Goal: Task Accomplishment & Management: Manage account settings

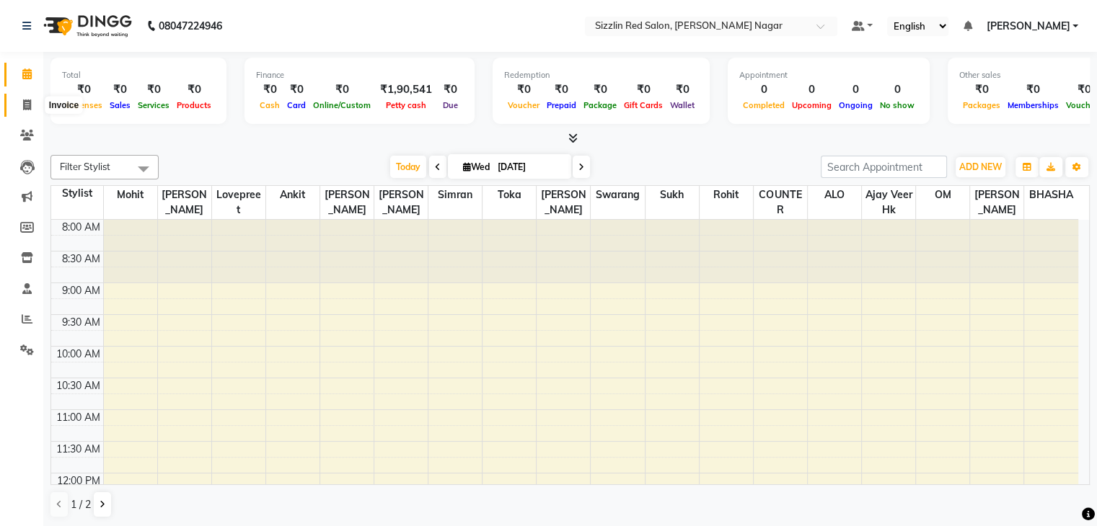
click at [23, 110] on icon at bounding box center [27, 104] width 8 height 11
select select "service"
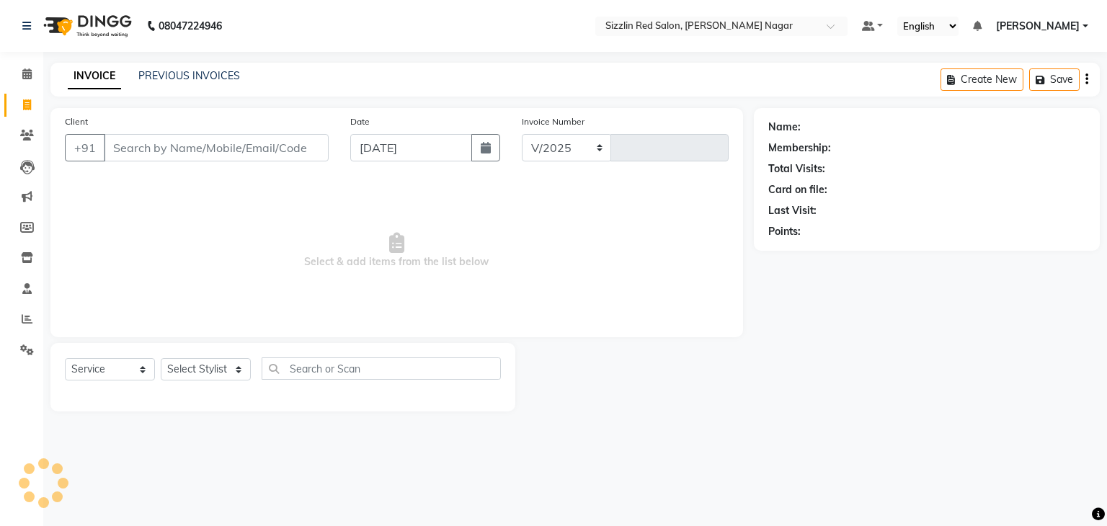
select select "7534"
type input "1877"
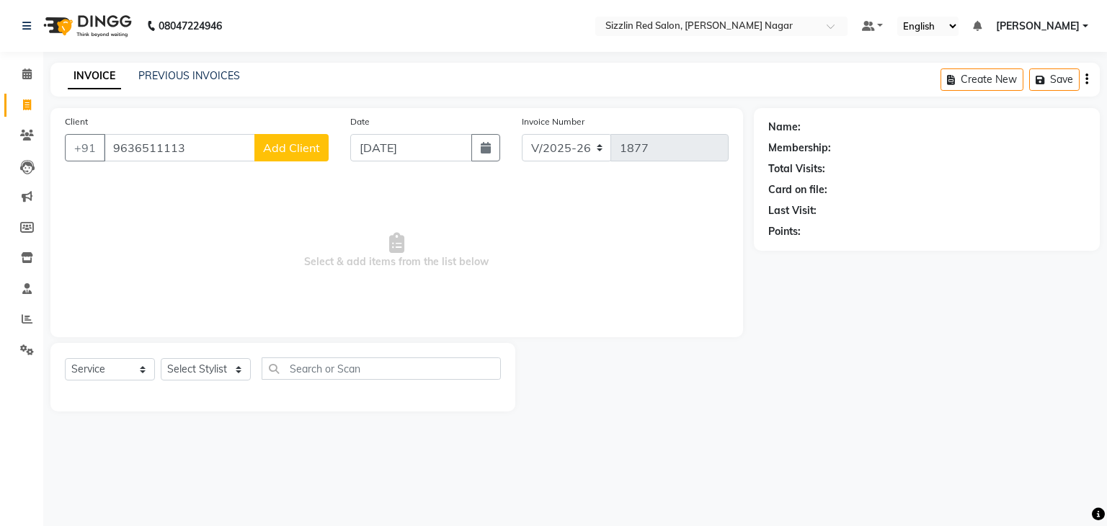
type input "9636511113"
click at [302, 154] on span "Add Client" at bounding box center [291, 148] width 57 height 14
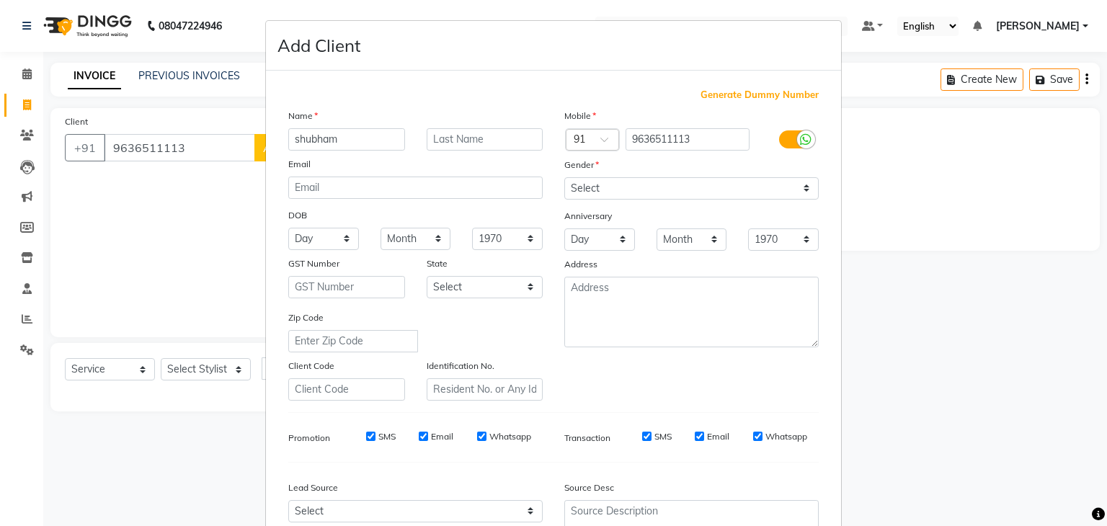
type input "shubham"
click at [596, 190] on select "Select [DEMOGRAPHIC_DATA] [DEMOGRAPHIC_DATA] Other Prefer Not To Say" at bounding box center [692, 188] width 255 height 22
select select "[DEMOGRAPHIC_DATA]"
click at [565, 178] on select "Select [DEMOGRAPHIC_DATA] [DEMOGRAPHIC_DATA] Other Prefer Not To Say" at bounding box center [692, 188] width 255 height 22
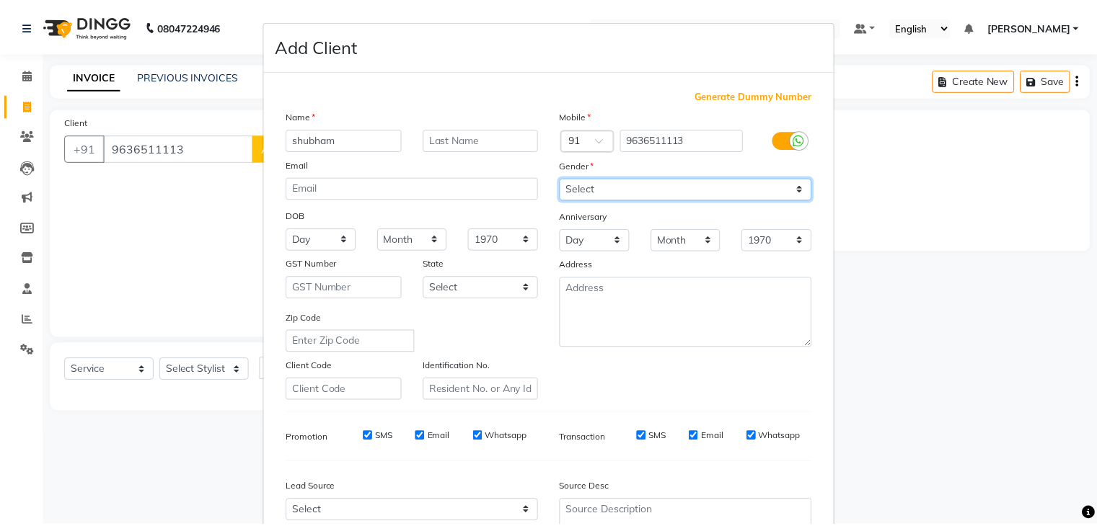
scroll to position [146, 0]
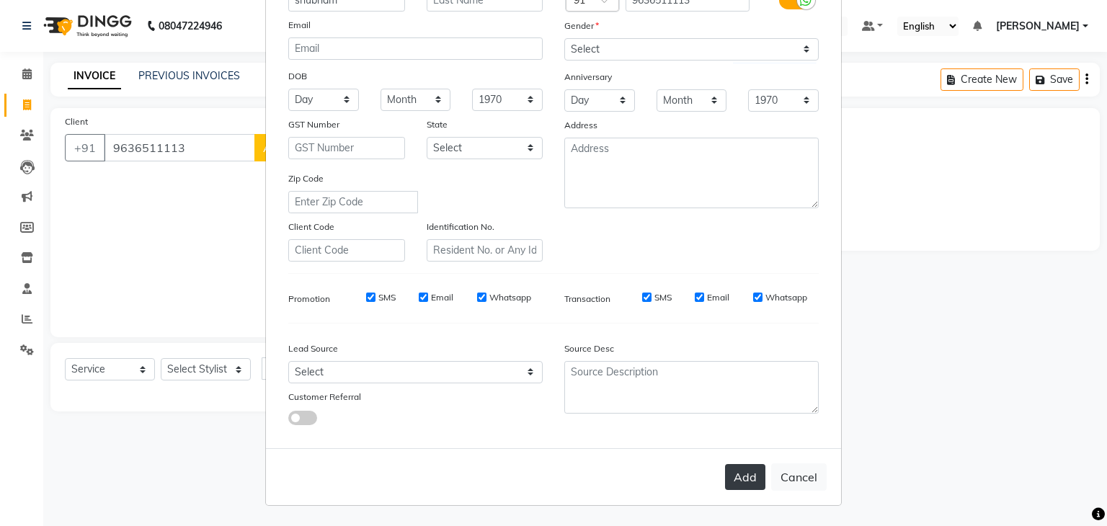
click at [747, 485] on button "Add" at bounding box center [745, 477] width 40 height 26
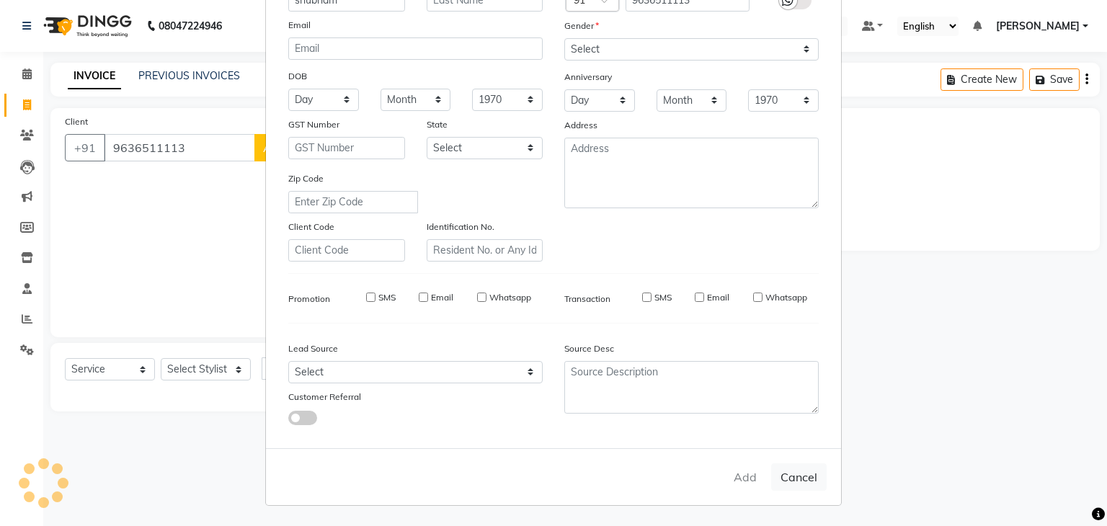
select select
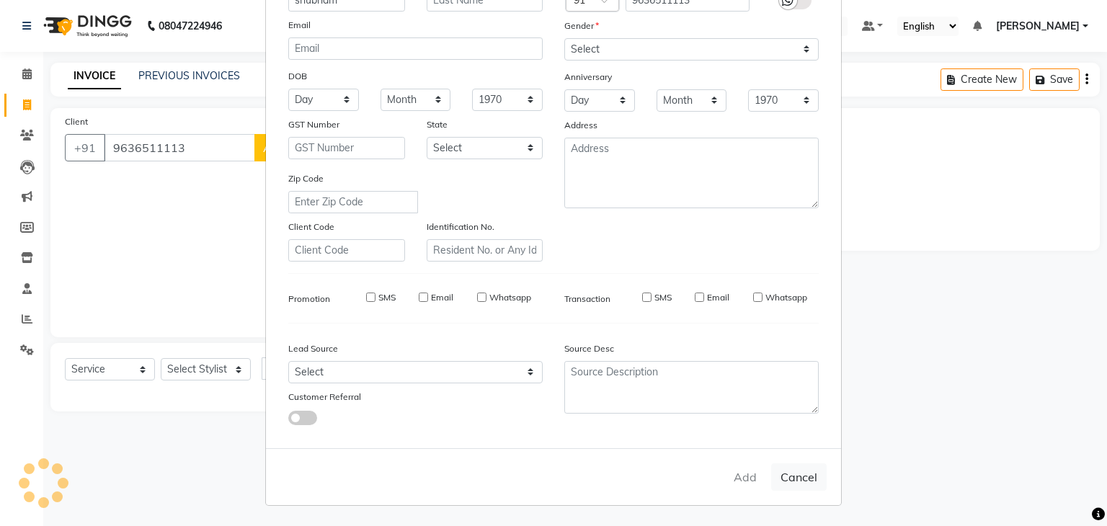
select select
checkbox input "false"
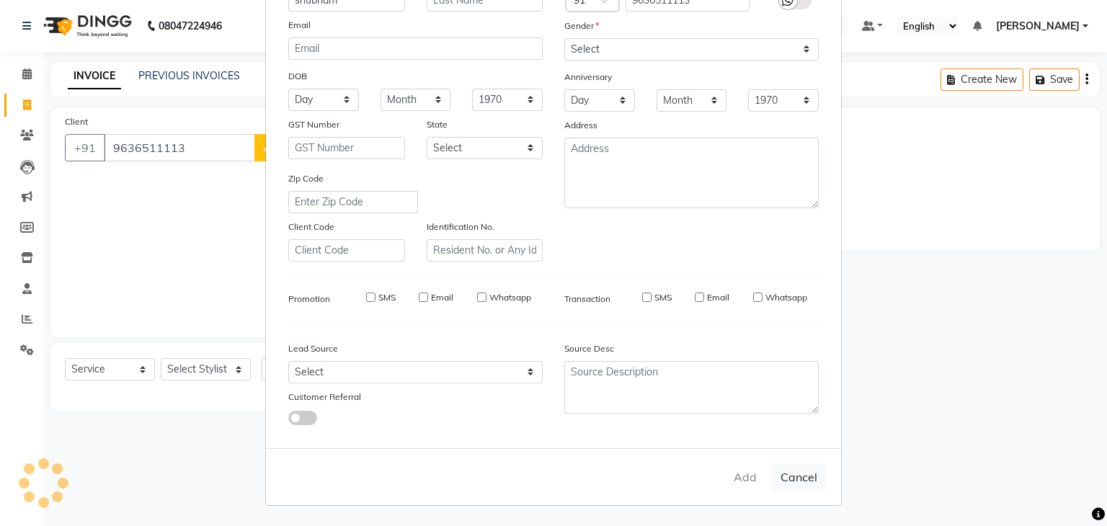
checkbox input "false"
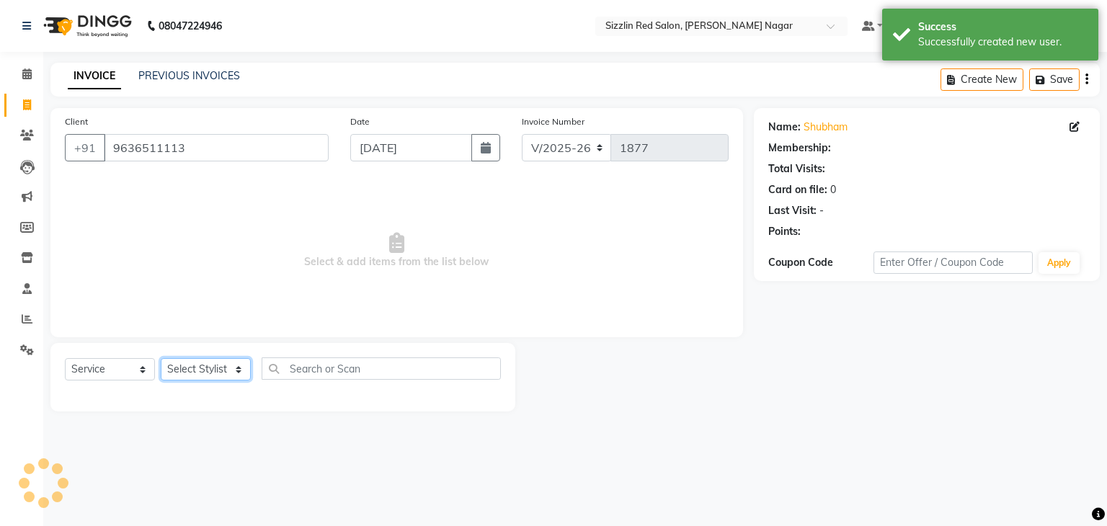
click at [222, 374] on select "Select Stylist Ajay HK 1 Ajay veer hk [PERSON_NAME] COUNTER [PERSON_NAME] Mohit…" at bounding box center [206, 369] width 90 height 22
select select "70236"
click at [161, 359] on select "Select Stylist Ajay HK 1 Ajay veer hk [PERSON_NAME] COUNTER [PERSON_NAME] Mohit…" at bounding box center [206, 369] width 90 height 22
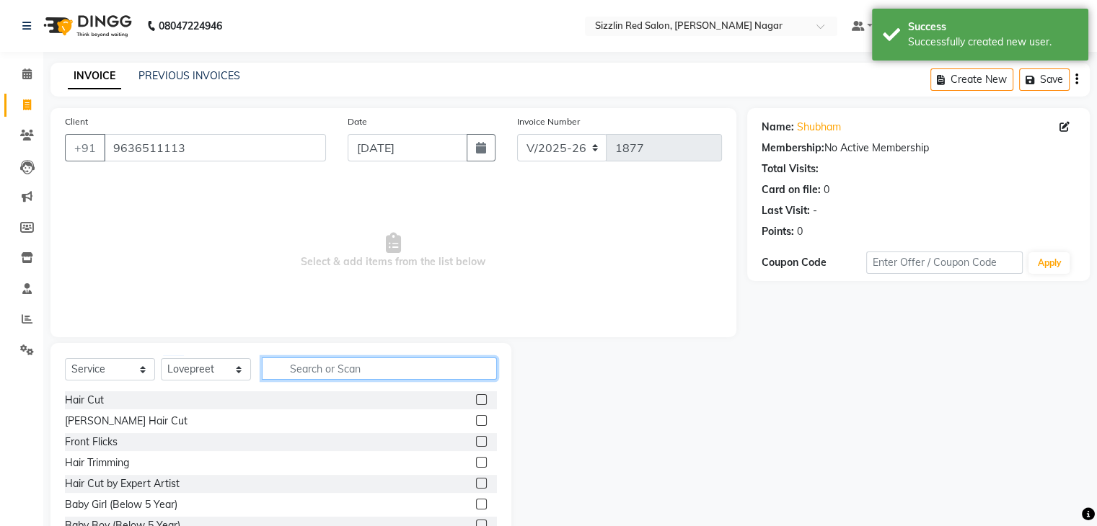
click at [306, 364] on input "text" at bounding box center [379, 369] width 235 height 22
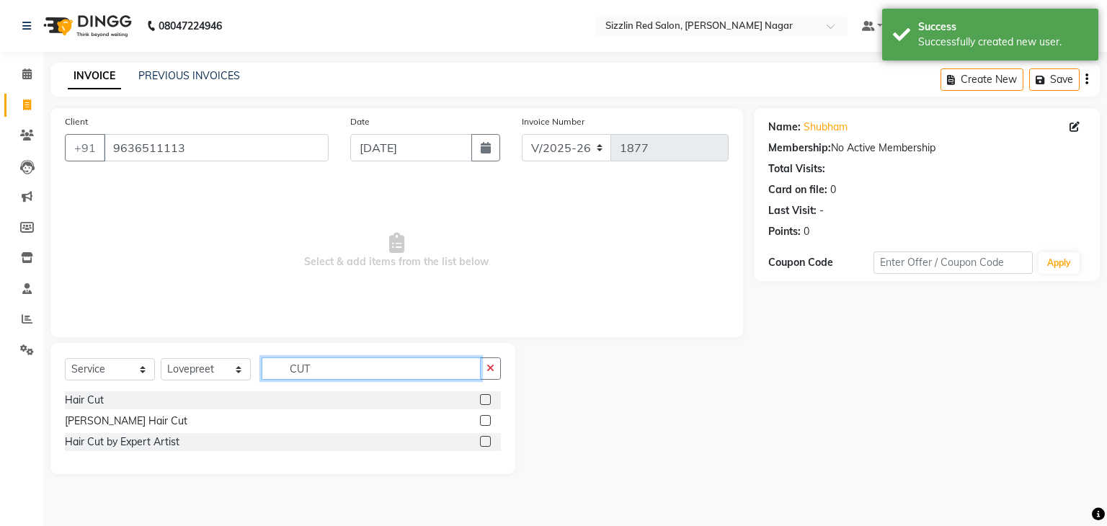
type input "CUT"
click at [484, 443] on label at bounding box center [485, 441] width 11 height 11
click at [484, 443] on input "checkbox" at bounding box center [484, 442] width 9 height 9
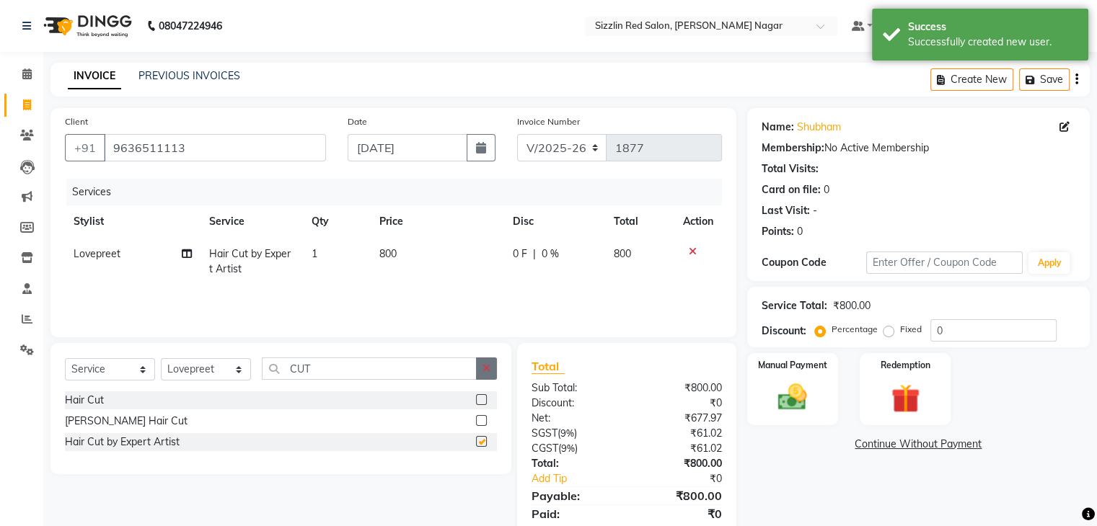
checkbox input "false"
click at [490, 373] on icon "button" at bounding box center [486, 368] width 8 height 10
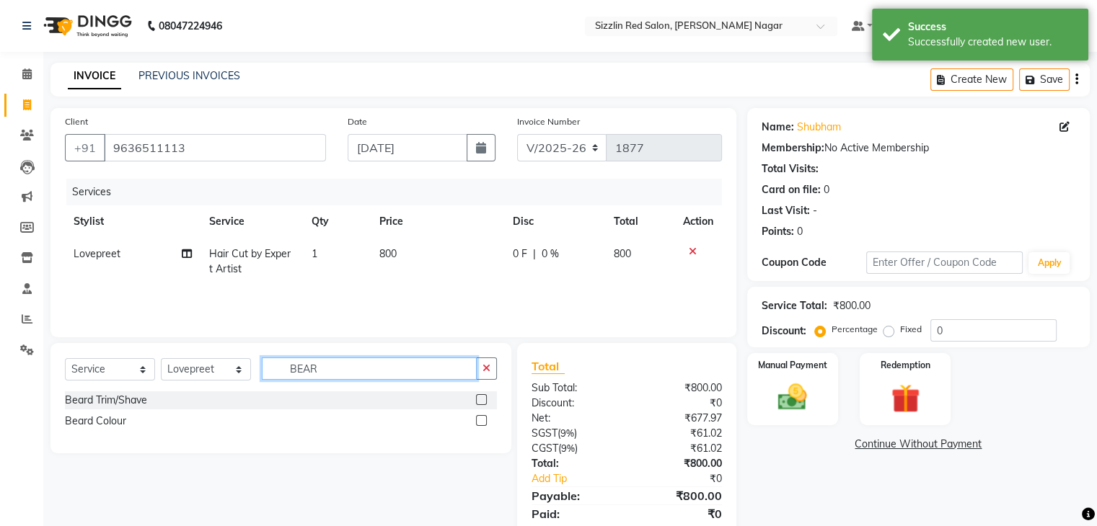
type input "BEAR"
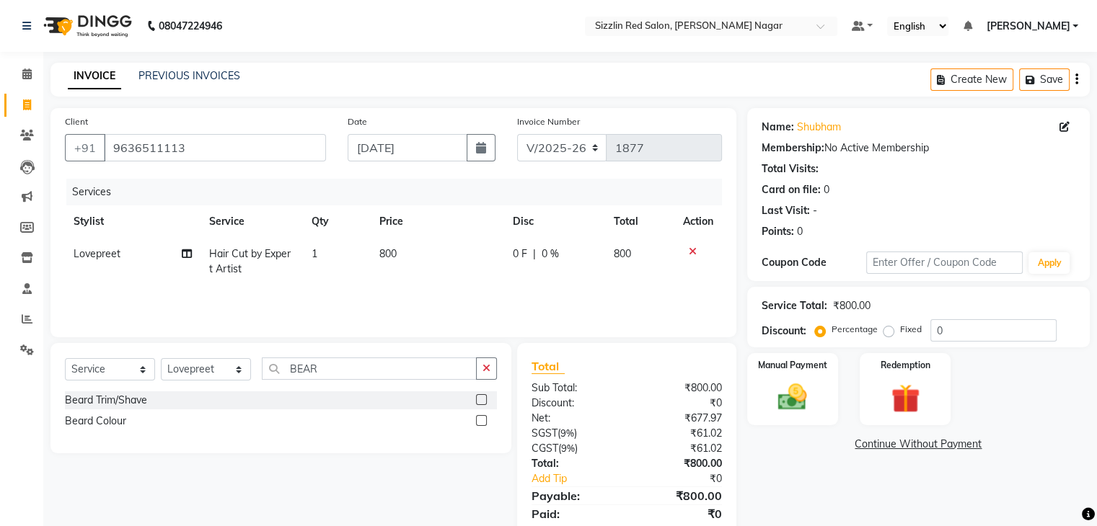
click at [482, 399] on label at bounding box center [481, 399] width 11 height 11
click at [482, 399] on input "checkbox" at bounding box center [480, 400] width 9 height 9
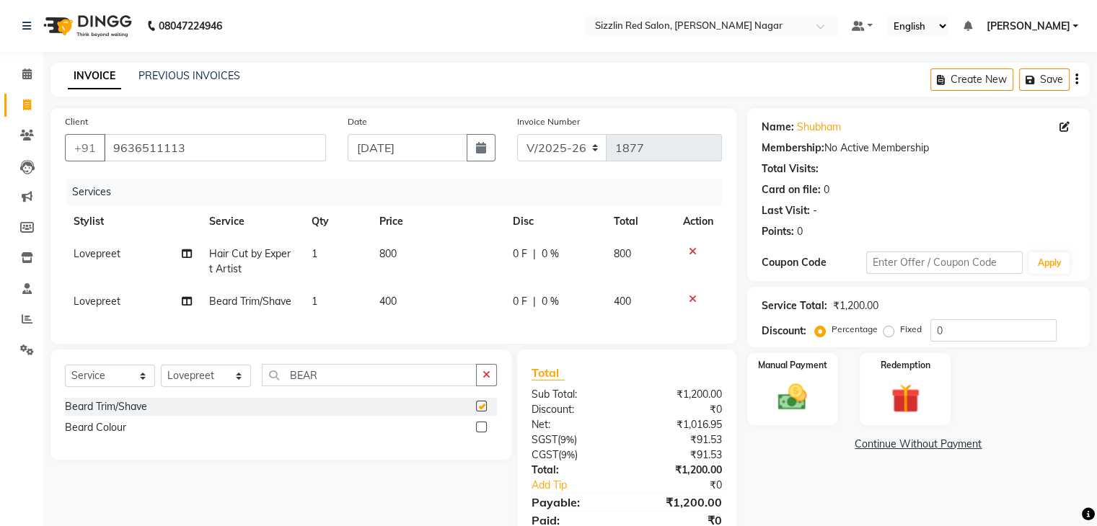
checkbox input "false"
click at [121, 387] on select "Select Service Product Membership Package Voucher Prepaid Gift Card" at bounding box center [110, 376] width 90 height 22
select select "product"
click at [65, 377] on select "Select Service Product Membership Package Voucher Prepaid Gift Card" at bounding box center [110, 376] width 90 height 22
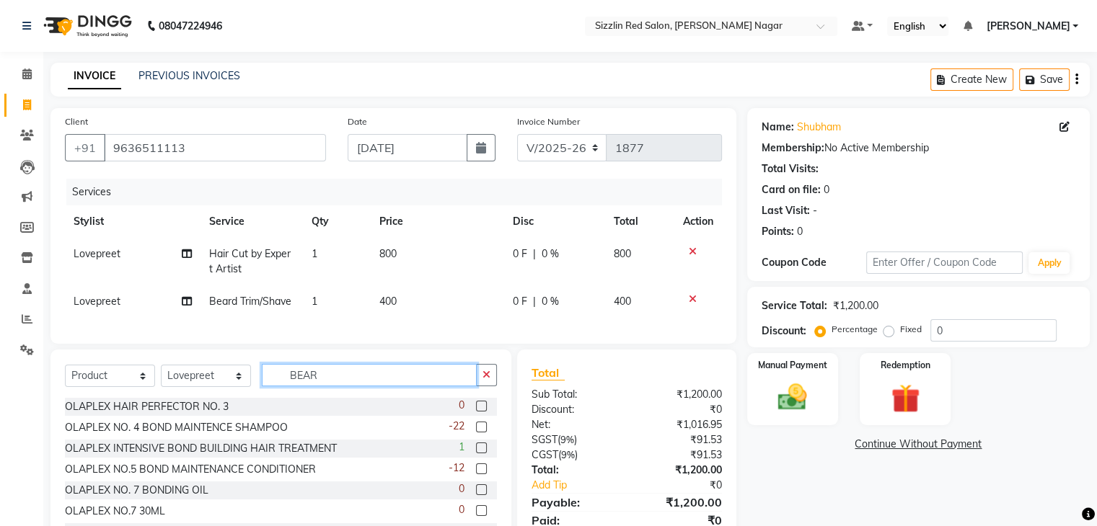
click at [327, 379] on input "BEAR" at bounding box center [369, 375] width 215 height 22
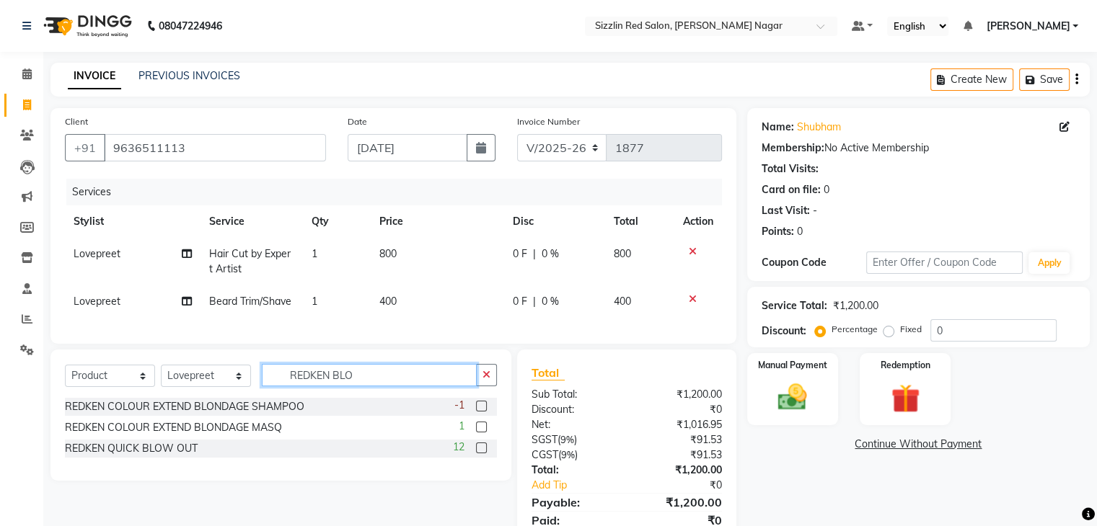
type input "REDKEN BLO"
click at [482, 454] on label at bounding box center [481, 448] width 11 height 11
click at [482, 454] on input "checkbox" at bounding box center [480, 448] width 9 height 9
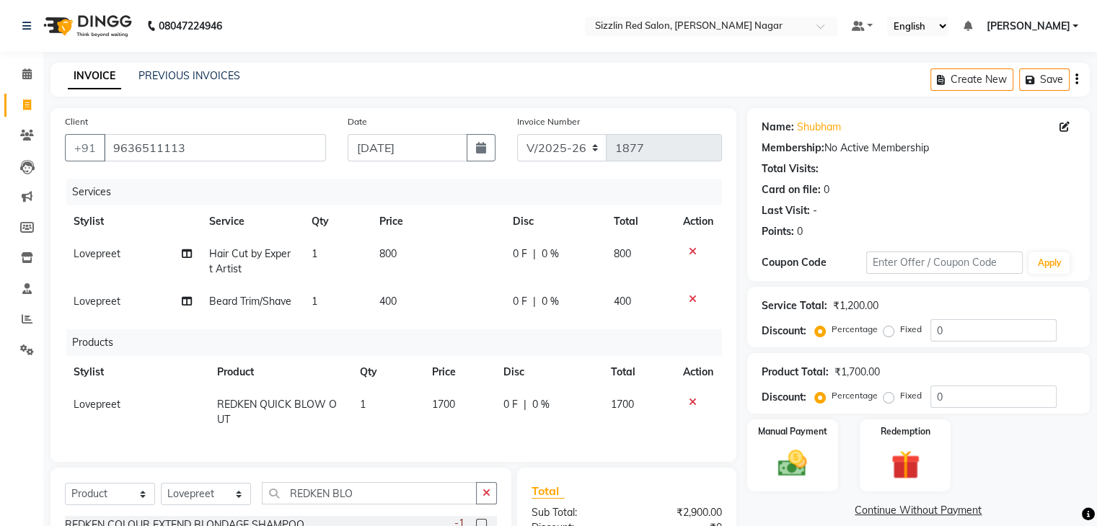
checkbox input "false"
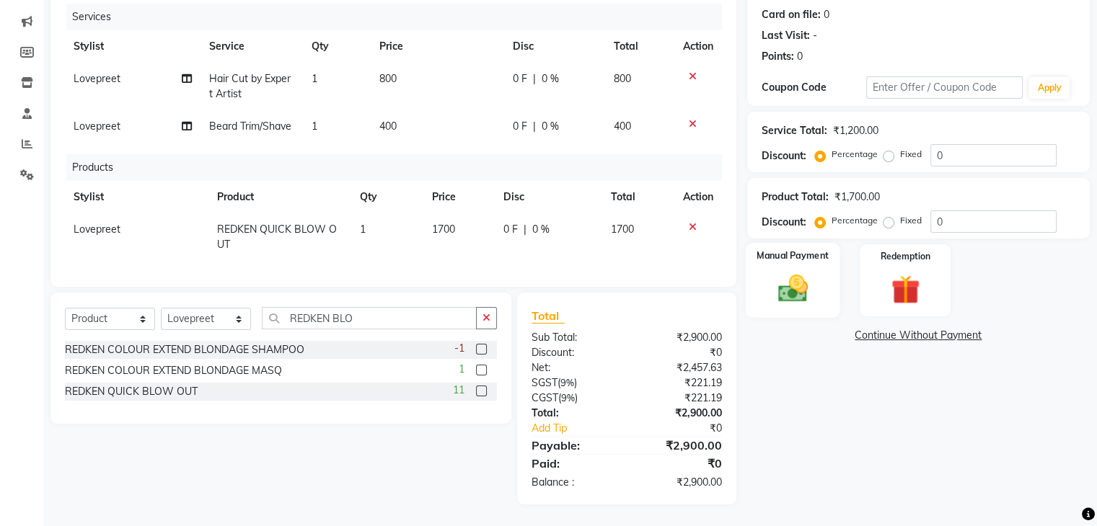
click at [790, 257] on div "Manual Payment" at bounding box center [792, 280] width 94 height 74
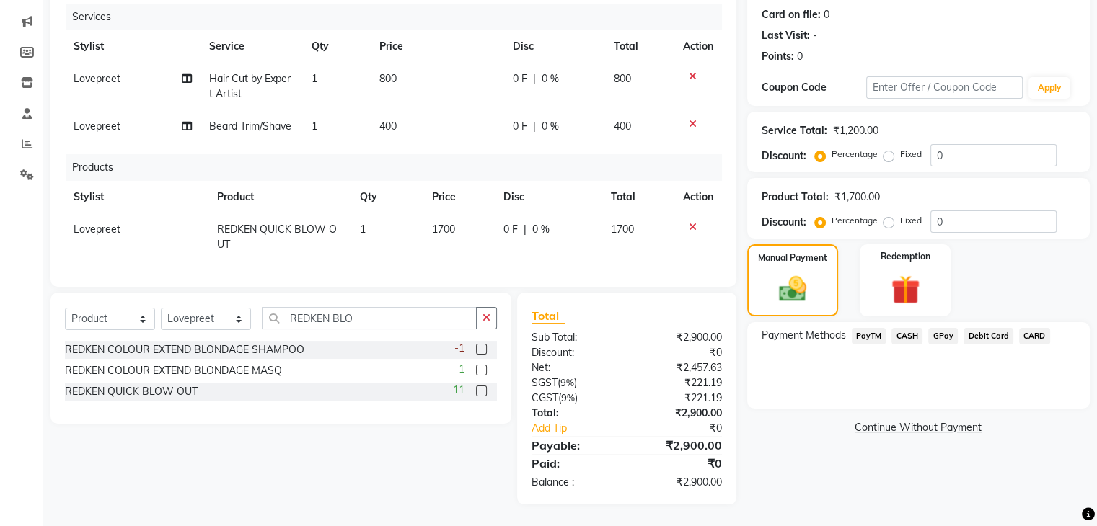
click at [902, 328] on span "CASH" at bounding box center [906, 336] width 31 height 17
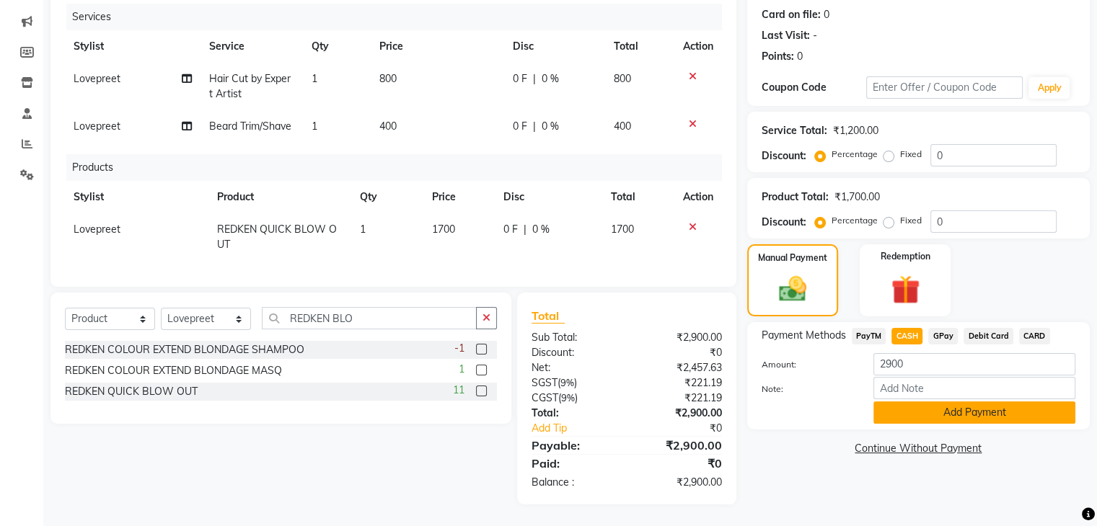
click at [921, 407] on button "Add Payment" at bounding box center [974, 413] width 202 height 22
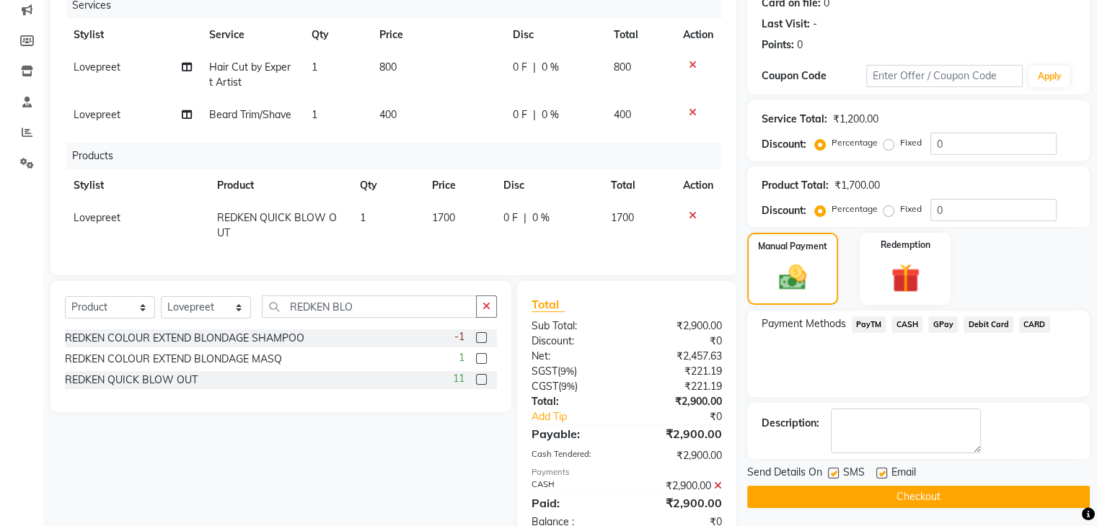
scroll to position [238, 0]
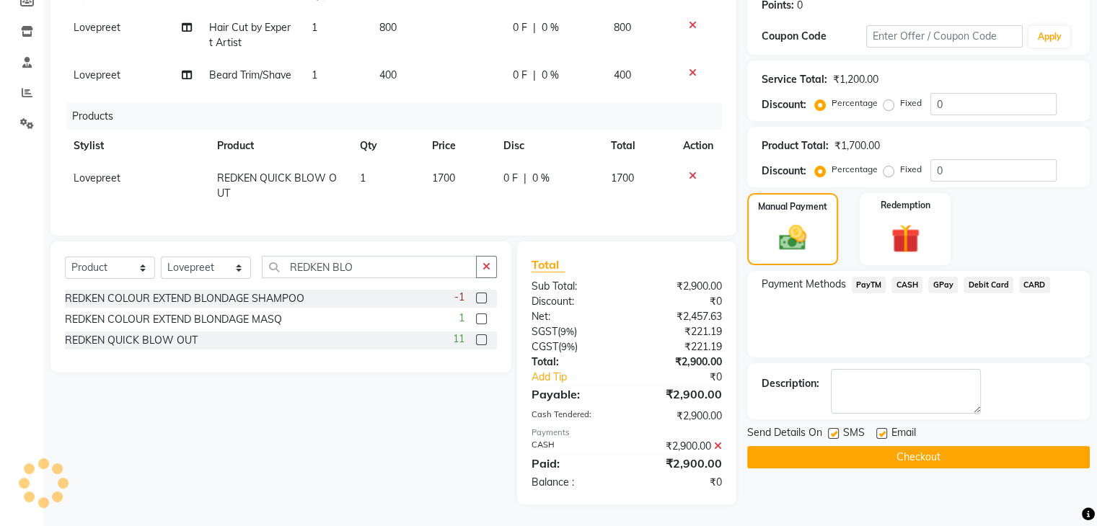
click at [895, 451] on button "Checkout" at bounding box center [918, 457] width 342 height 22
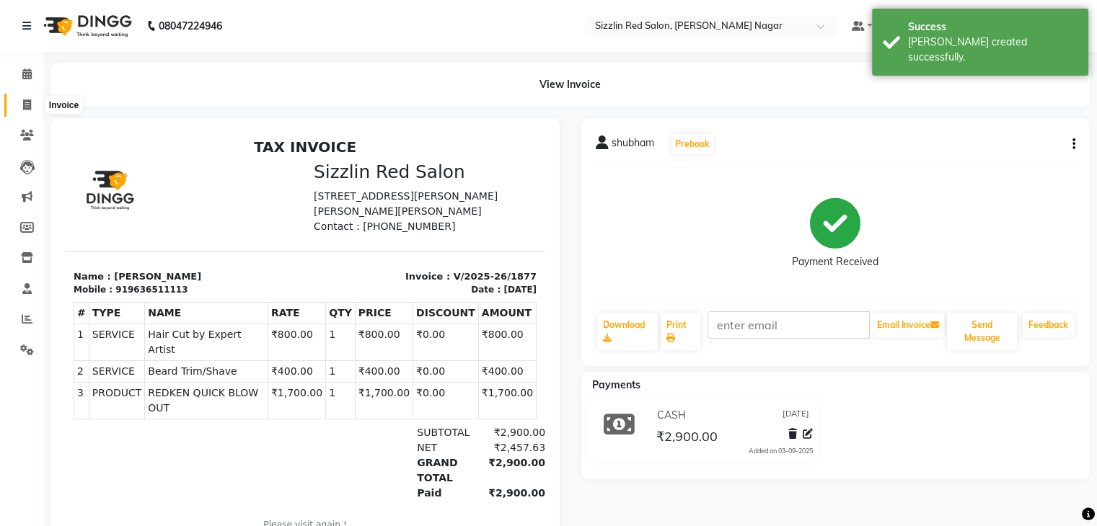
click at [22, 111] on span at bounding box center [26, 105] width 25 height 17
select select "service"
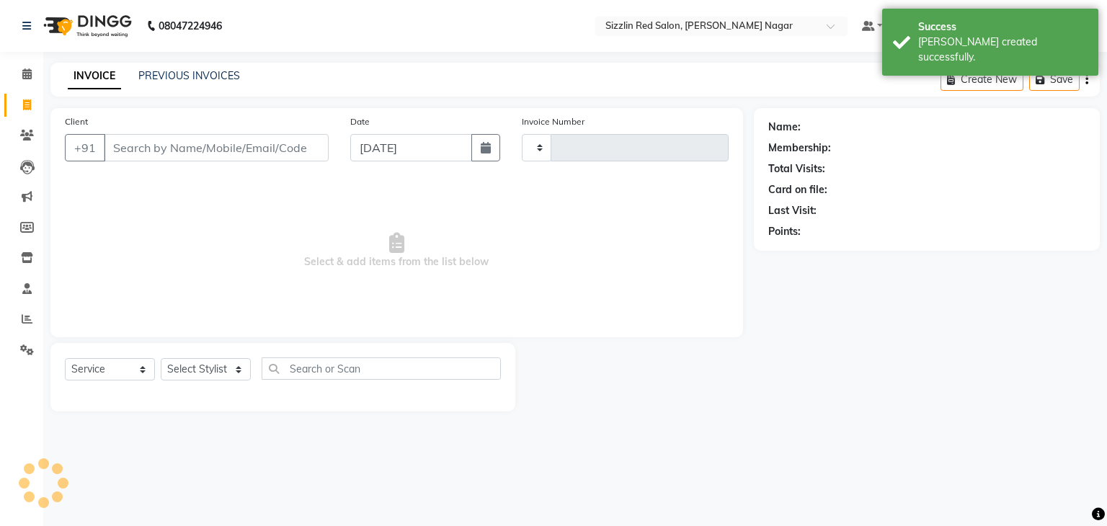
type input "1878"
select select "7534"
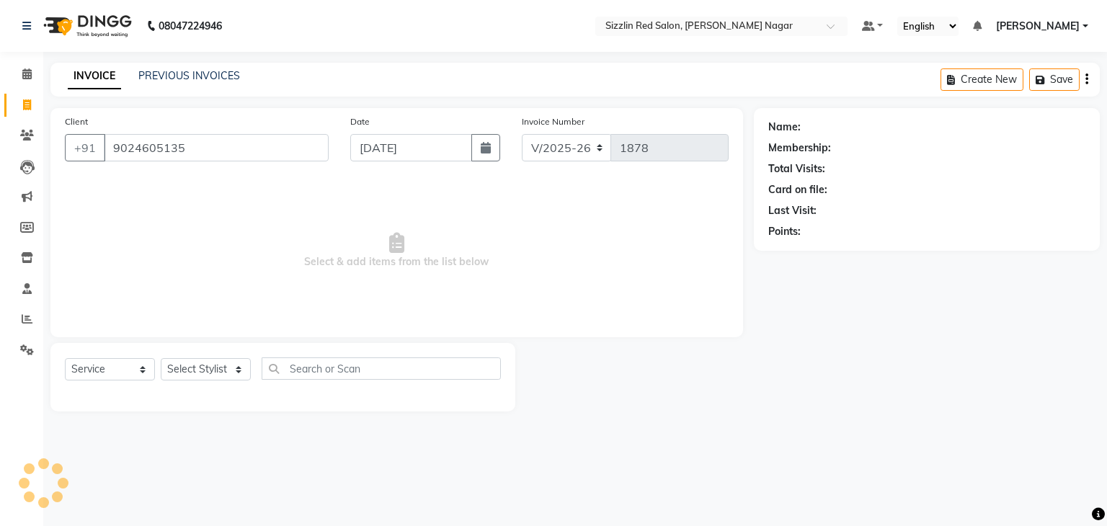
type input "9024605135"
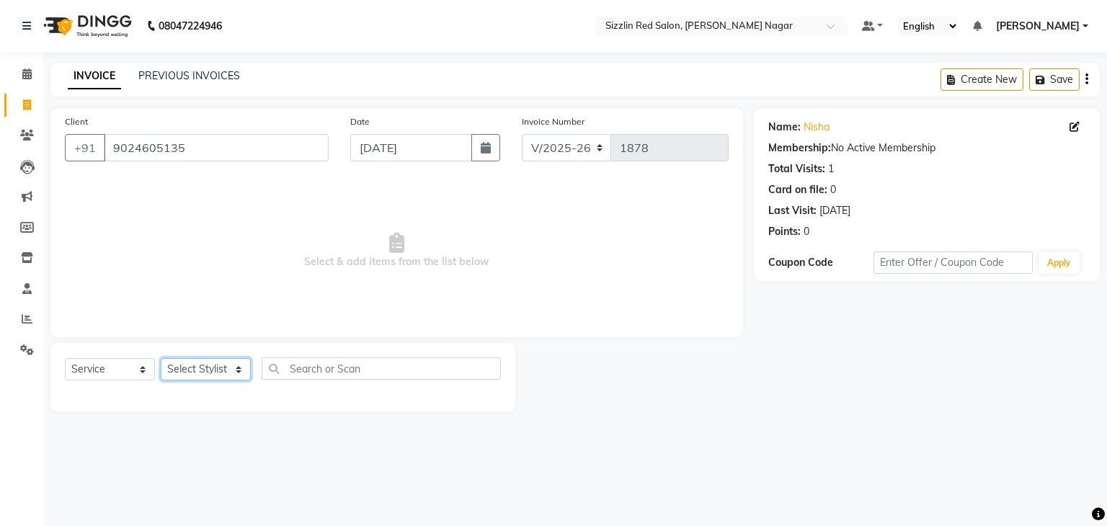
click at [210, 373] on select "Select Stylist Ajay HK 1 Ajay veer hk [PERSON_NAME] COUNTER [PERSON_NAME] Mohit…" at bounding box center [206, 369] width 90 height 22
select select "80720"
click at [161, 359] on select "Select Stylist Ajay HK 1 Ajay veer hk [PERSON_NAME] COUNTER [PERSON_NAME] Mohit…" at bounding box center [206, 369] width 90 height 22
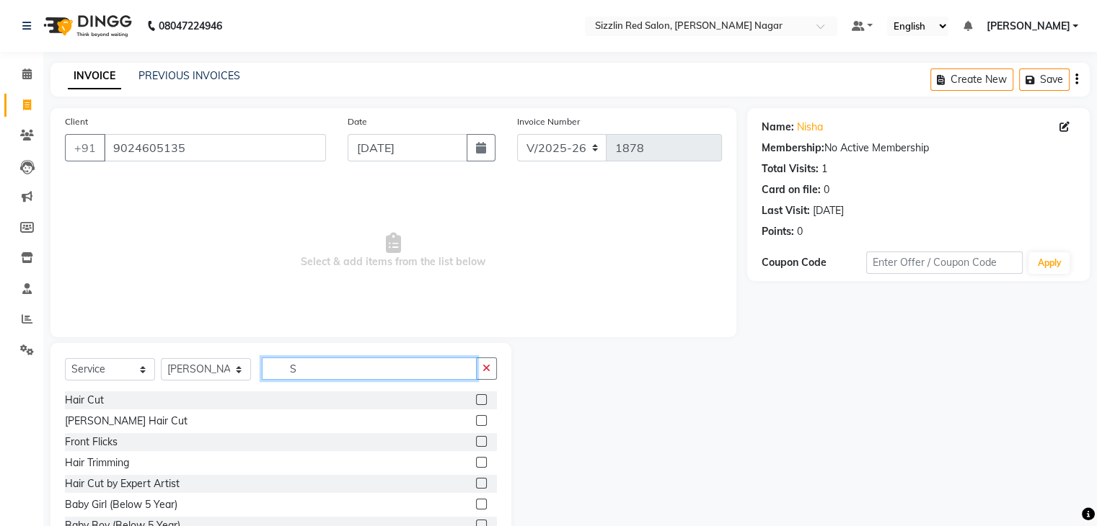
click at [317, 373] on input "S" at bounding box center [369, 369] width 215 height 22
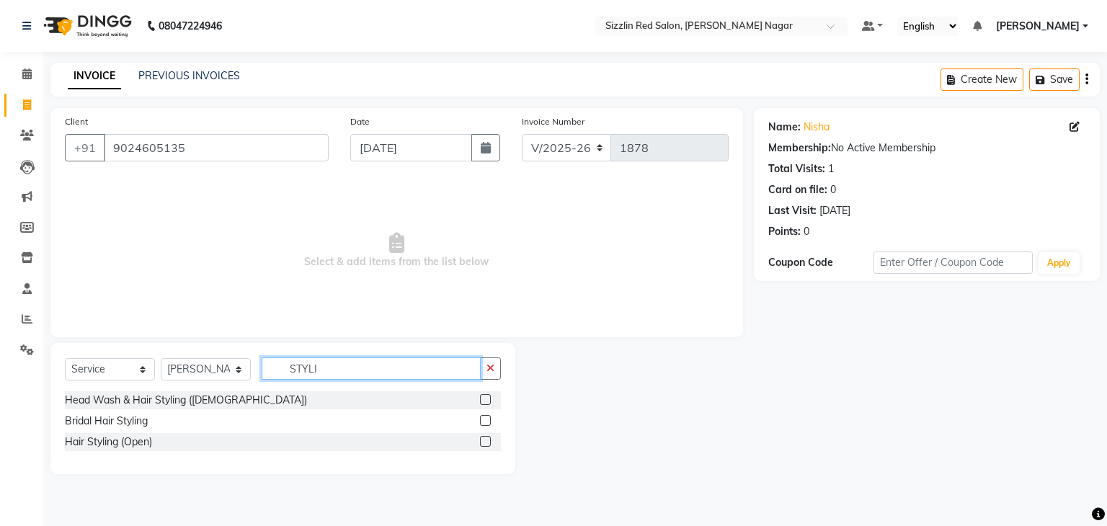
type input "STYLI"
click at [484, 443] on label at bounding box center [485, 441] width 11 height 11
click at [484, 443] on input "checkbox" at bounding box center [484, 442] width 9 height 9
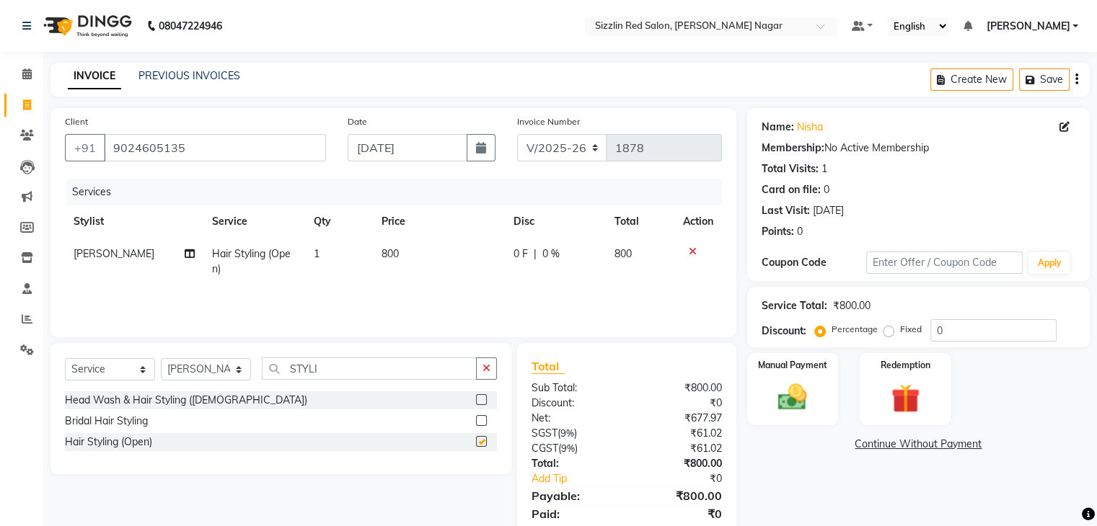
checkbox input "false"
click at [193, 372] on select "Select Stylist Ajay HK 1 Ajay veer hk [PERSON_NAME] COUNTER [PERSON_NAME] Mohit…" at bounding box center [206, 369] width 90 height 22
select select "70238"
click at [161, 359] on select "Select Stylist Ajay HK 1 Ajay veer hk [PERSON_NAME] COUNTER [PERSON_NAME] Mohit…" at bounding box center [206, 369] width 90 height 22
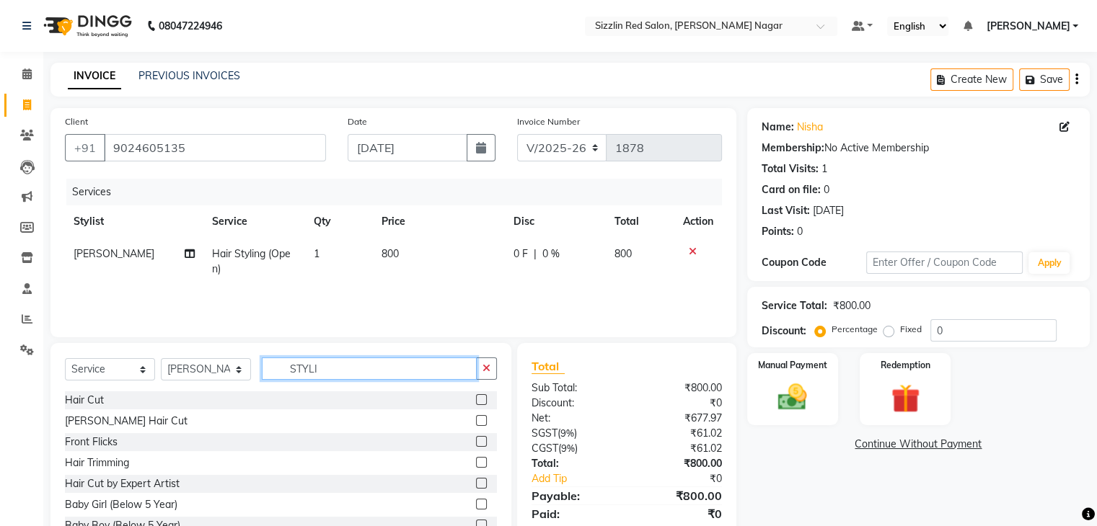
click at [345, 366] on input "STYLI" at bounding box center [369, 369] width 215 height 22
click at [345, 366] on input "E" at bounding box center [369, 369] width 215 height 22
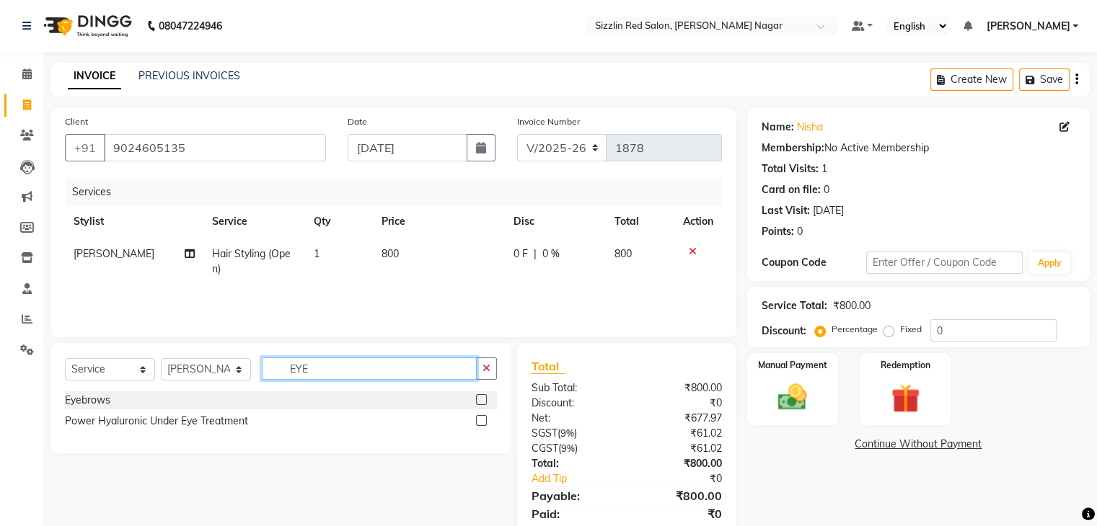
type input "EYE"
click at [482, 402] on label at bounding box center [481, 399] width 11 height 11
click at [482, 402] on input "checkbox" at bounding box center [480, 400] width 9 height 9
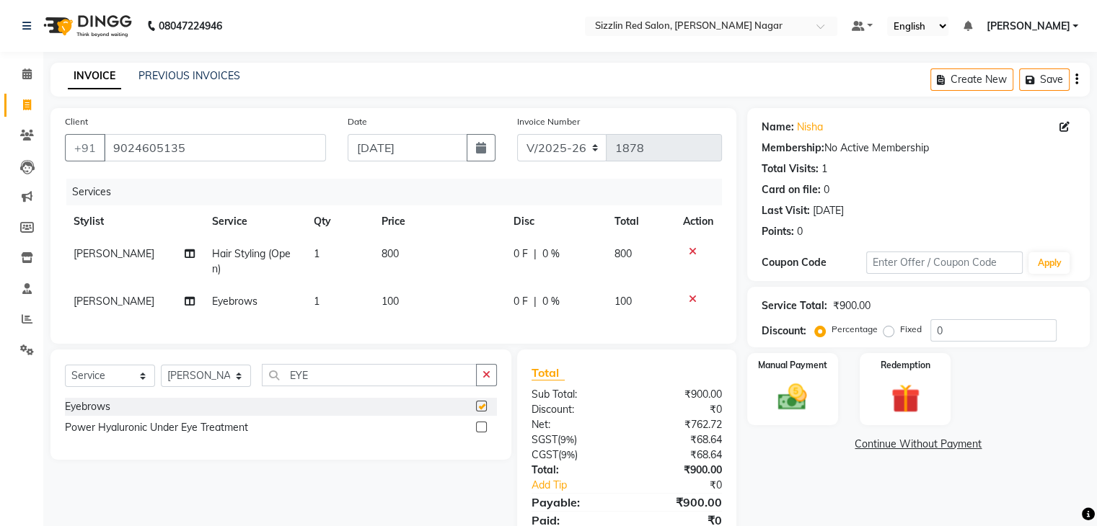
checkbox input "false"
click at [450, 257] on td "800" at bounding box center [439, 262] width 132 height 48
select select "80720"
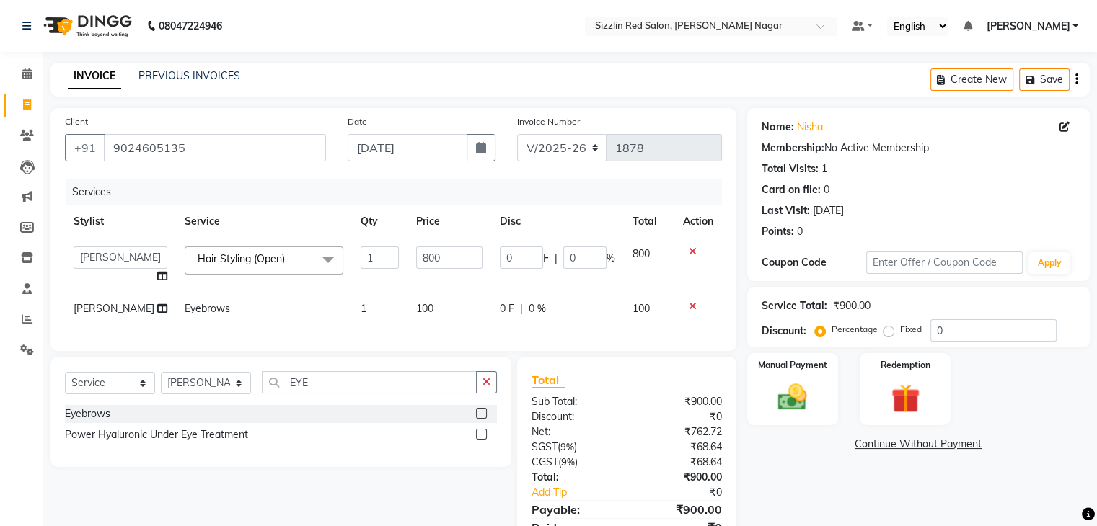
click at [450, 257] on input "800" at bounding box center [449, 258] width 66 height 22
type input "1500"
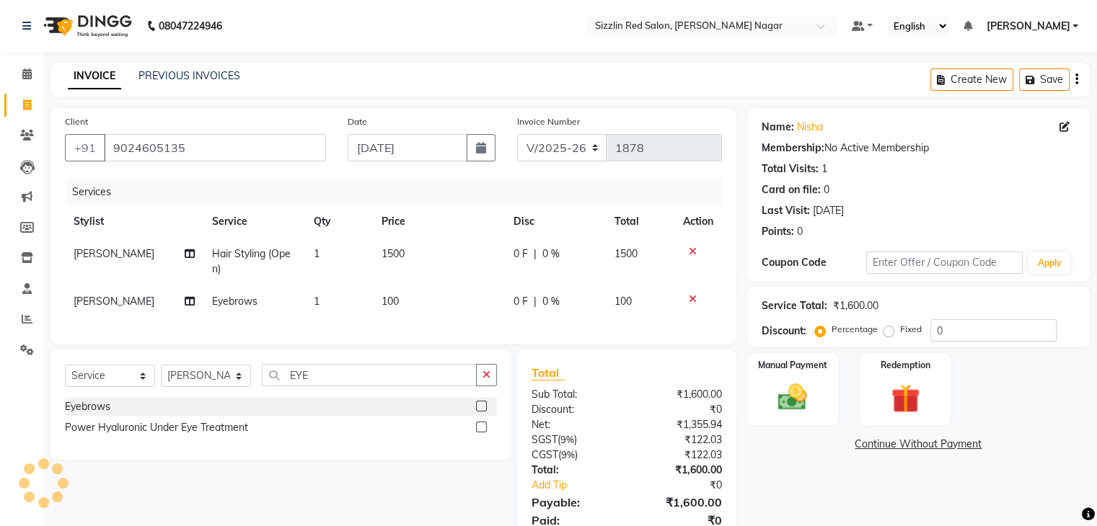
click at [435, 314] on td "100" at bounding box center [439, 302] width 132 height 32
select select "70238"
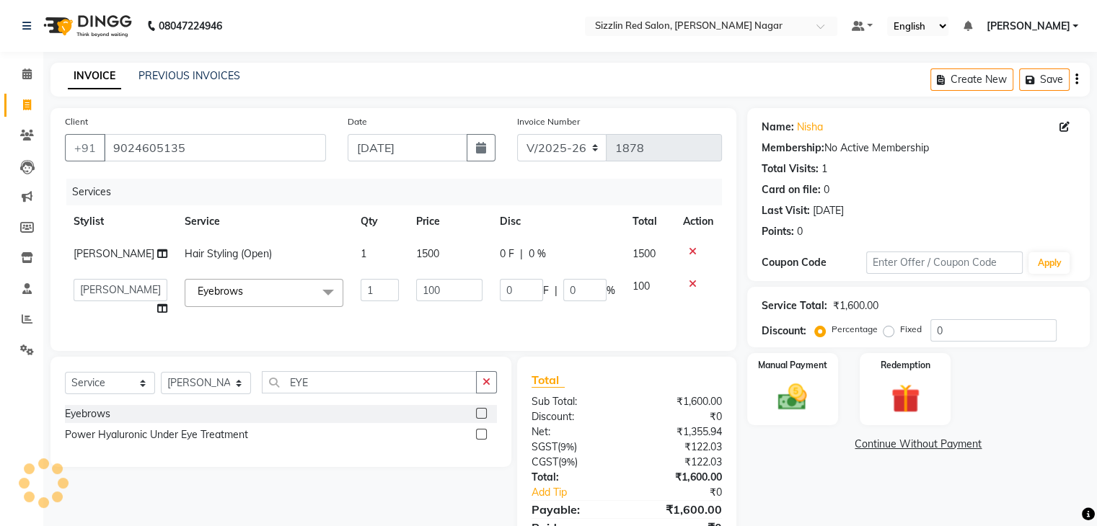
click at [435, 314] on td "100" at bounding box center [449, 297] width 84 height 55
click at [430, 293] on input "100" at bounding box center [449, 290] width 66 height 22
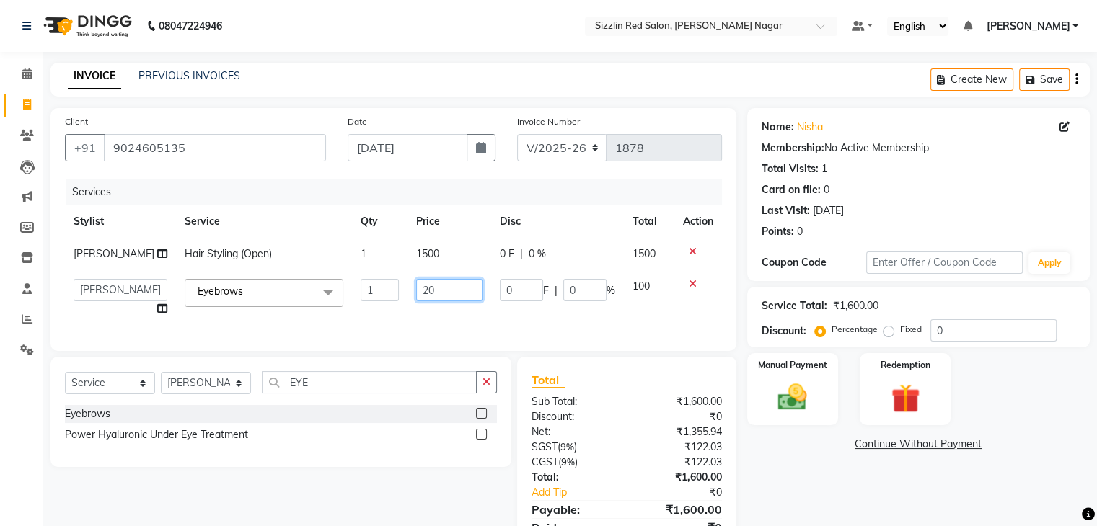
type input "200"
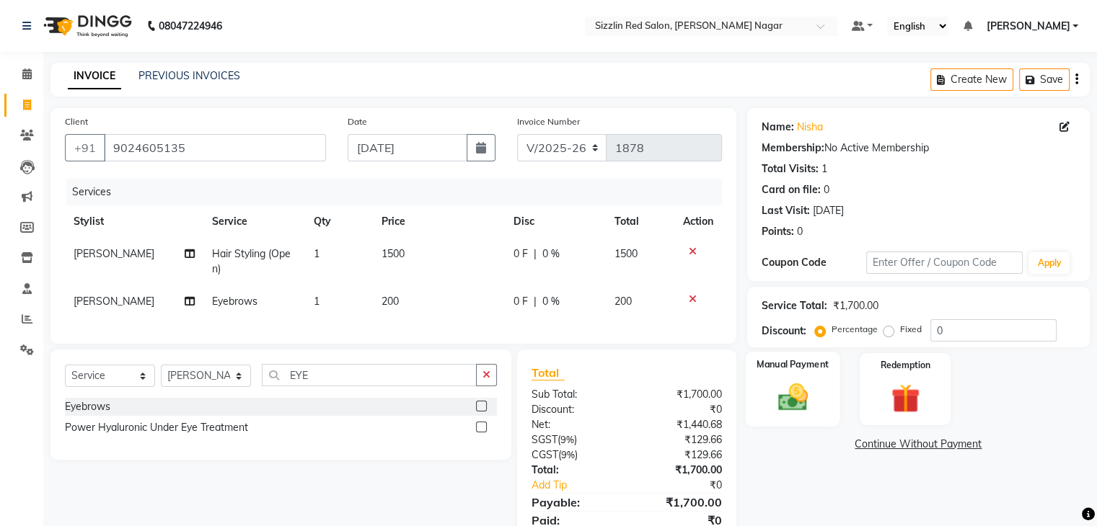
click at [814, 389] on img at bounding box center [792, 398] width 48 height 35
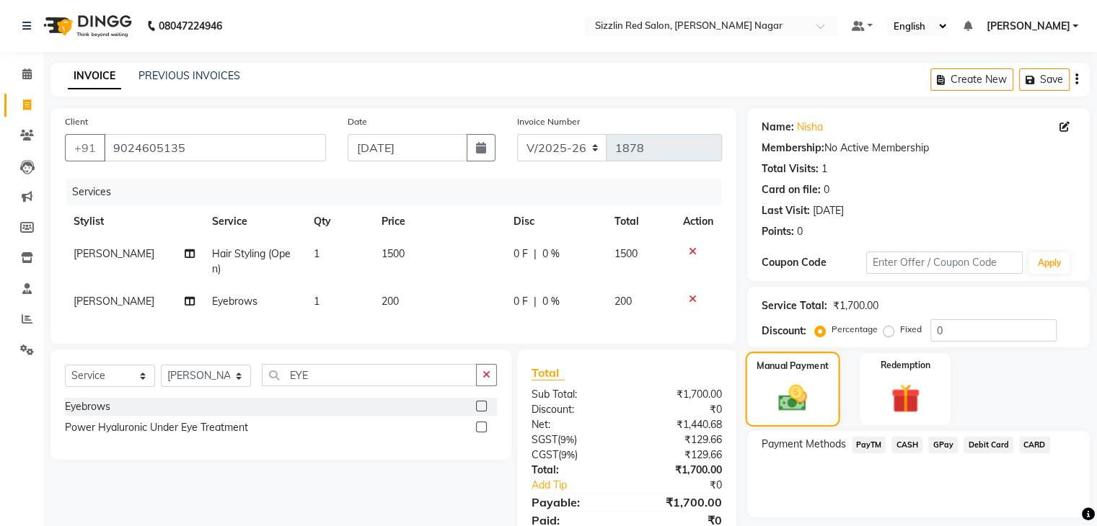
scroll to position [68, 0]
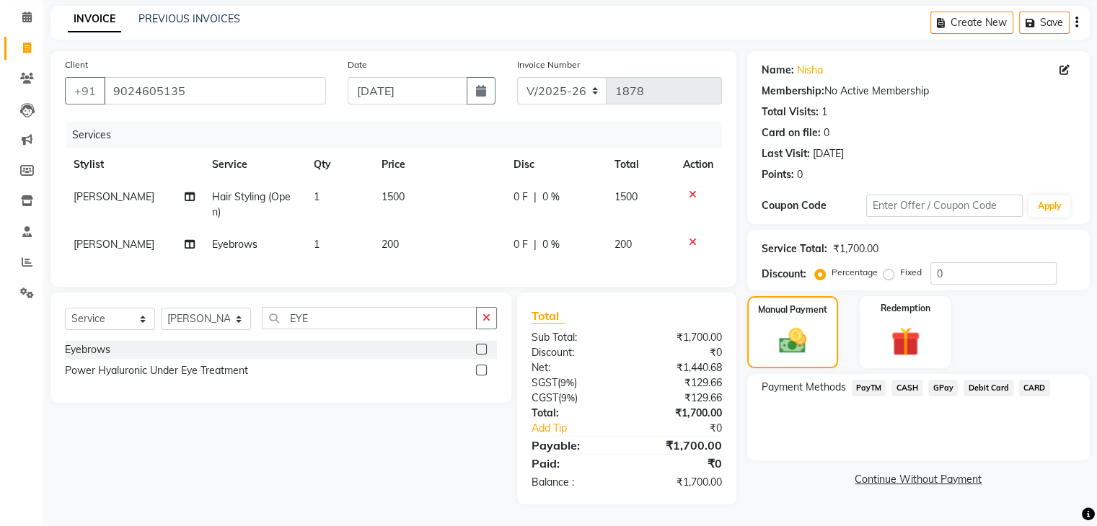
click at [884, 381] on span "PayTM" at bounding box center [869, 388] width 35 height 17
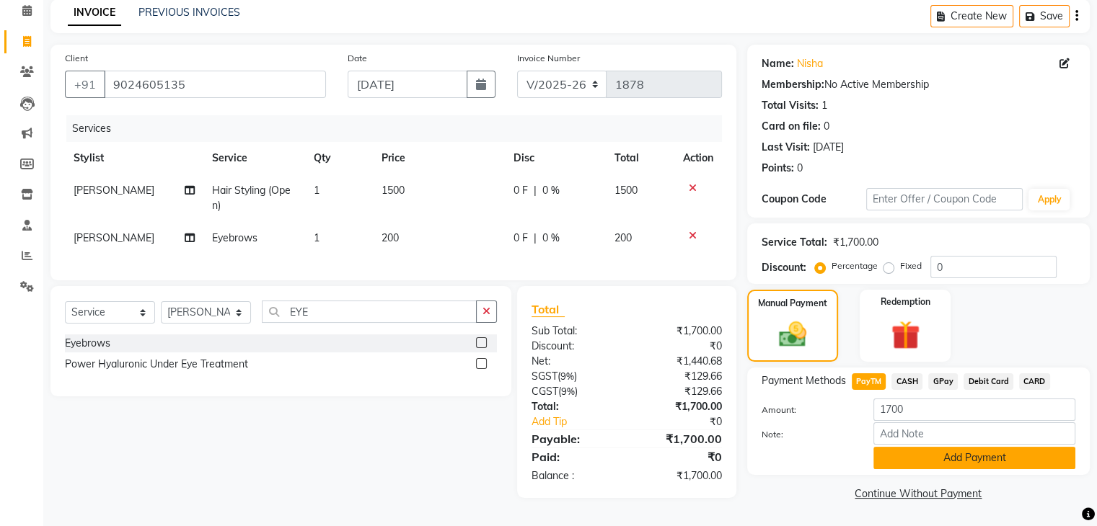
click at [939, 456] on button "Add Payment" at bounding box center [974, 458] width 202 height 22
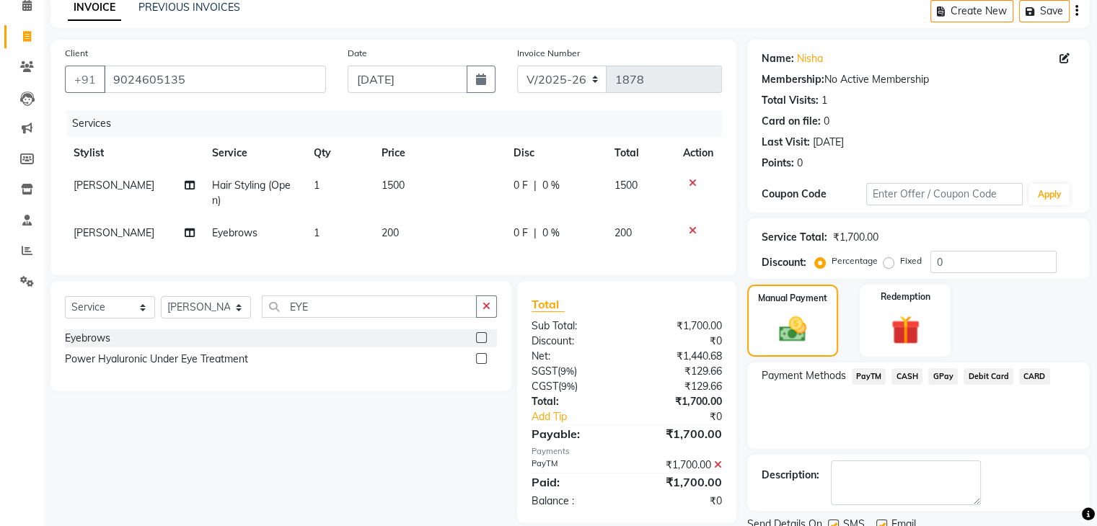
scroll to position [123, 0]
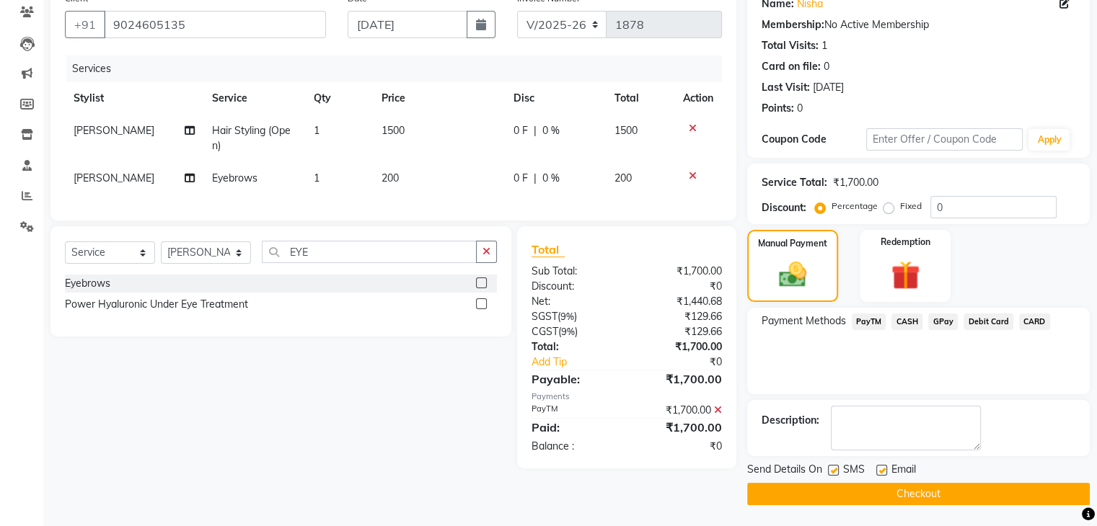
click at [907, 491] on button "Checkout" at bounding box center [918, 494] width 342 height 22
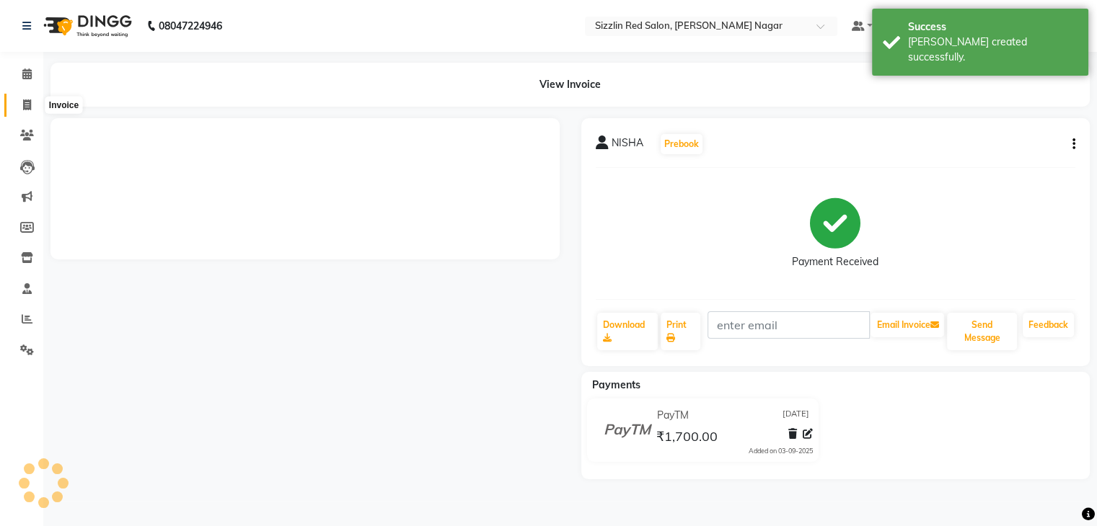
click at [31, 102] on span at bounding box center [26, 105] width 25 height 17
select select "service"
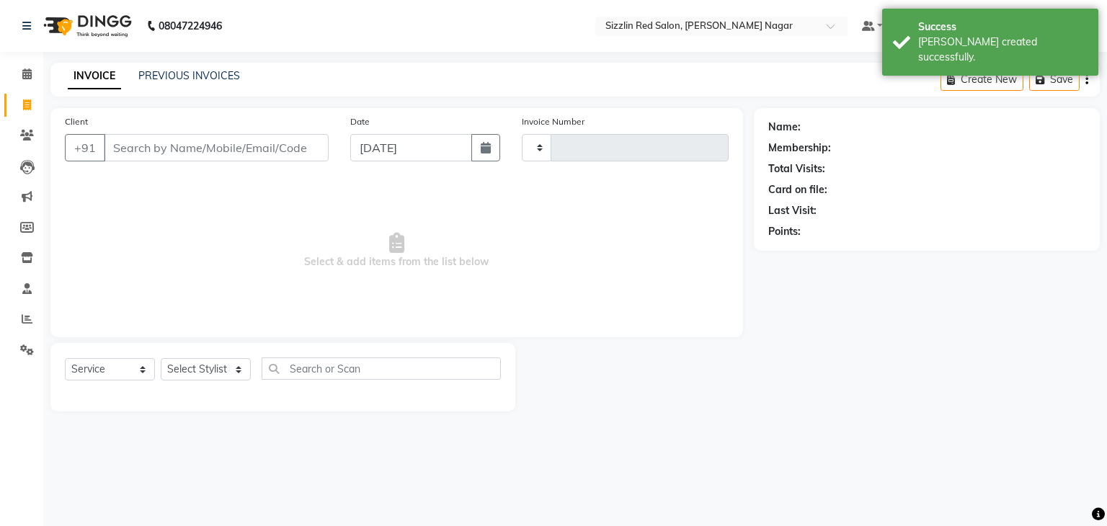
type input "1879"
select select "7534"
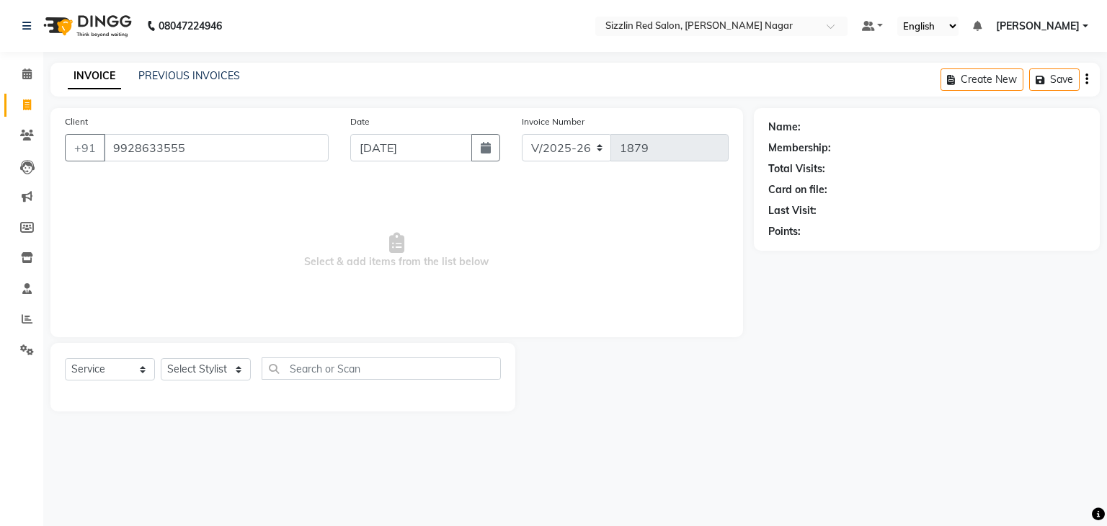
type input "9928633555"
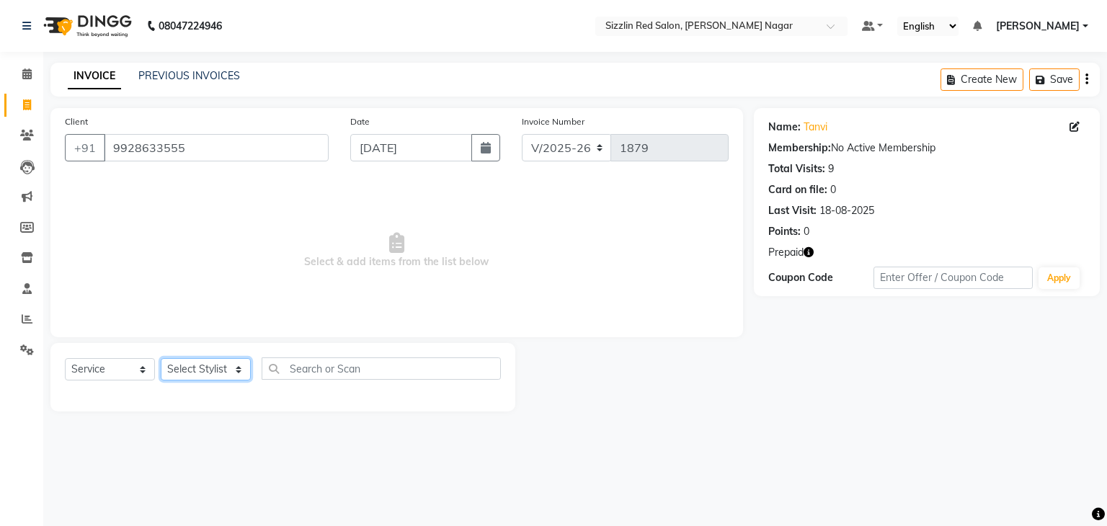
click at [216, 363] on select "Select Stylist Ajay HK 1 Ajay veer hk [PERSON_NAME] COUNTER [PERSON_NAME] Mohit…" at bounding box center [206, 369] width 90 height 22
click at [161, 359] on select "Select Stylist Ajay HK 1 Ajay veer hk [PERSON_NAME] COUNTER [PERSON_NAME] Mohit…" at bounding box center [206, 369] width 90 height 22
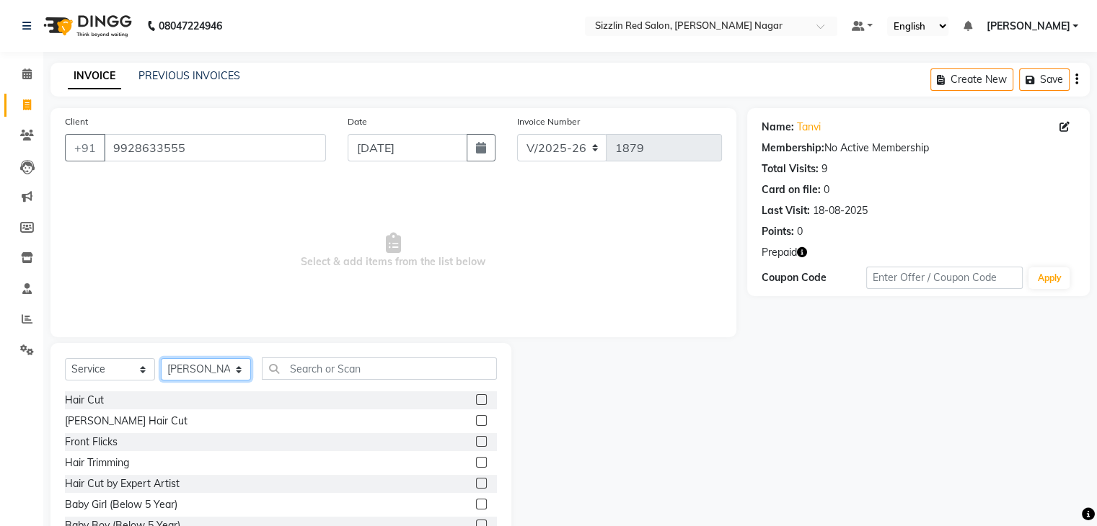
select select "70233"
click at [335, 370] on input "text" at bounding box center [379, 369] width 235 height 22
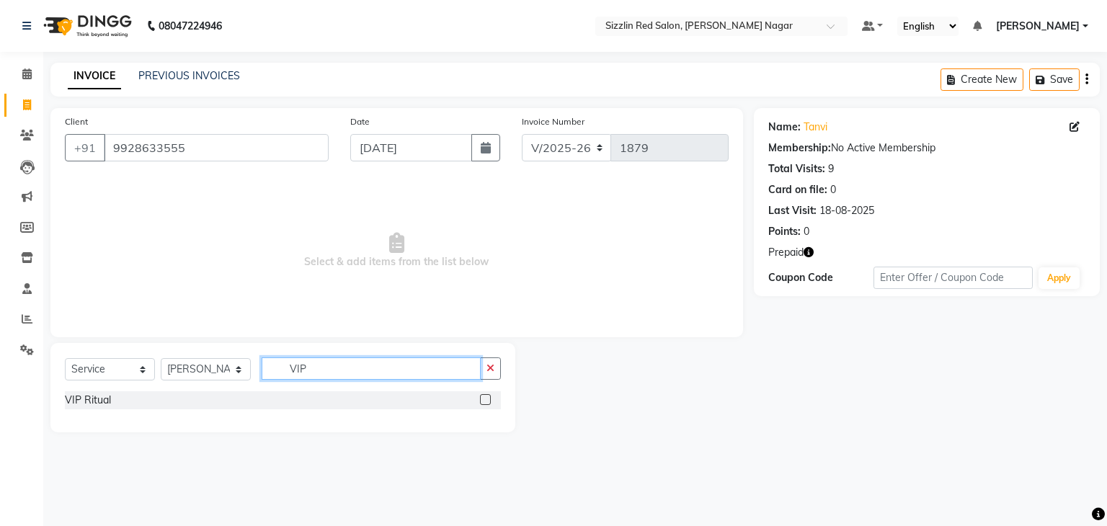
type input "VIP"
click at [485, 400] on label at bounding box center [485, 399] width 11 height 11
click at [485, 400] on input "checkbox" at bounding box center [484, 400] width 9 height 9
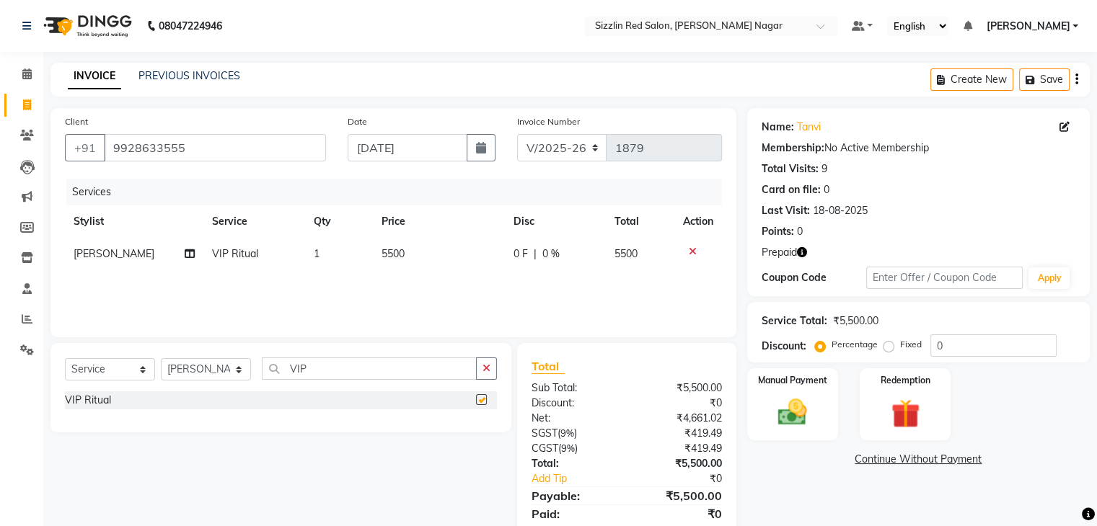
checkbox input "false"
click at [138, 364] on select "Select Service Product Membership Package Voucher Prepaid Gift Card" at bounding box center [110, 369] width 90 height 22
select select "product"
click at [65, 359] on select "Select Service Product Membership Package Voucher Prepaid Gift Card" at bounding box center [110, 369] width 90 height 22
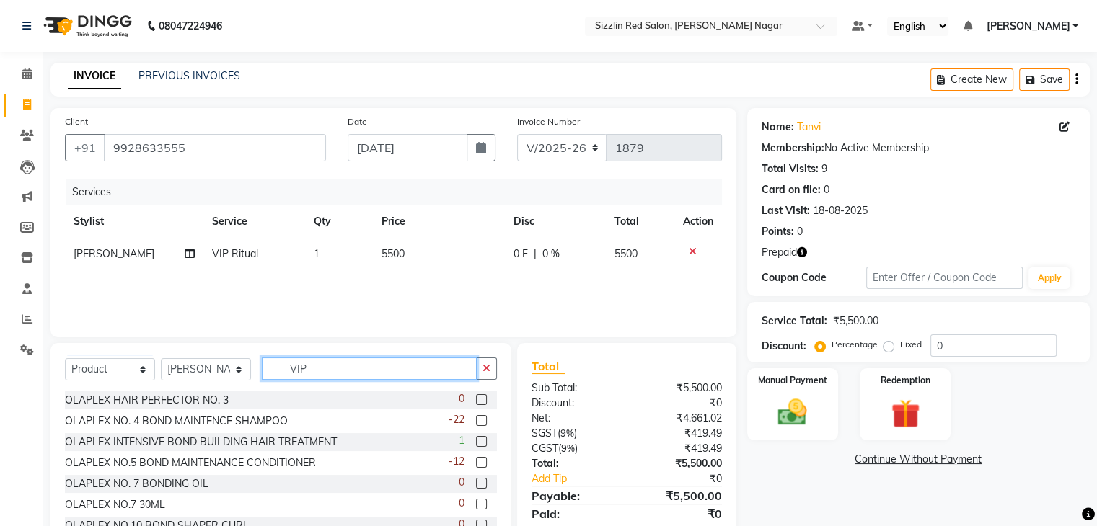
click at [331, 364] on input "VIP" at bounding box center [369, 369] width 215 height 22
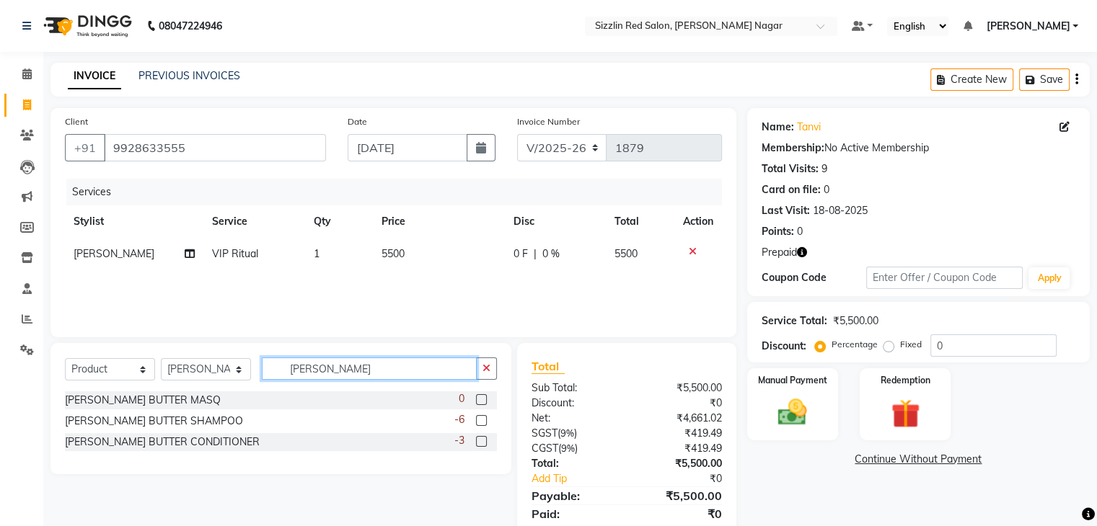
type input "[PERSON_NAME]"
click at [479, 399] on label at bounding box center [481, 399] width 11 height 11
click at [479, 399] on input "checkbox" at bounding box center [480, 400] width 9 height 9
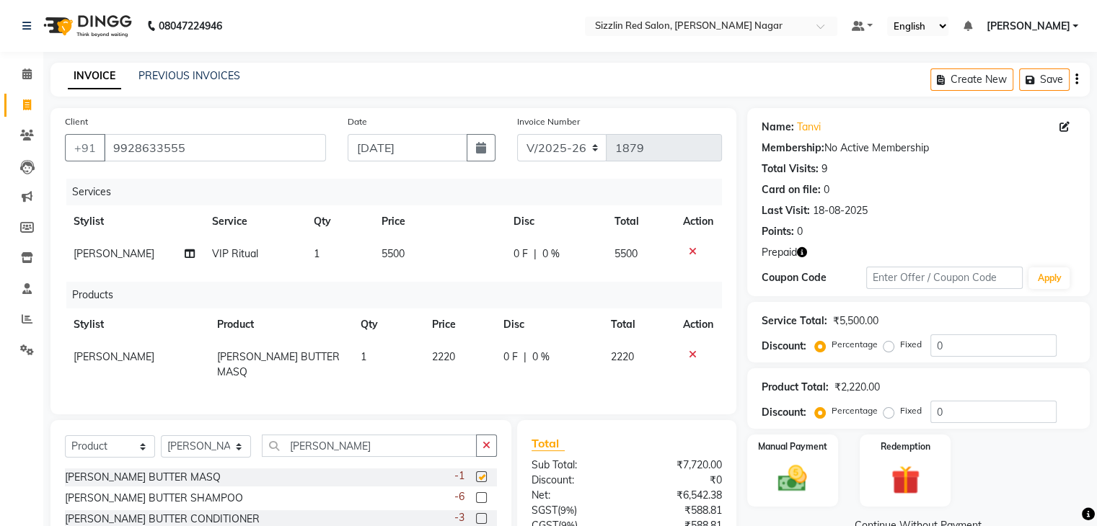
checkbox input "false"
click at [689, 353] on icon at bounding box center [693, 355] width 8 height 10
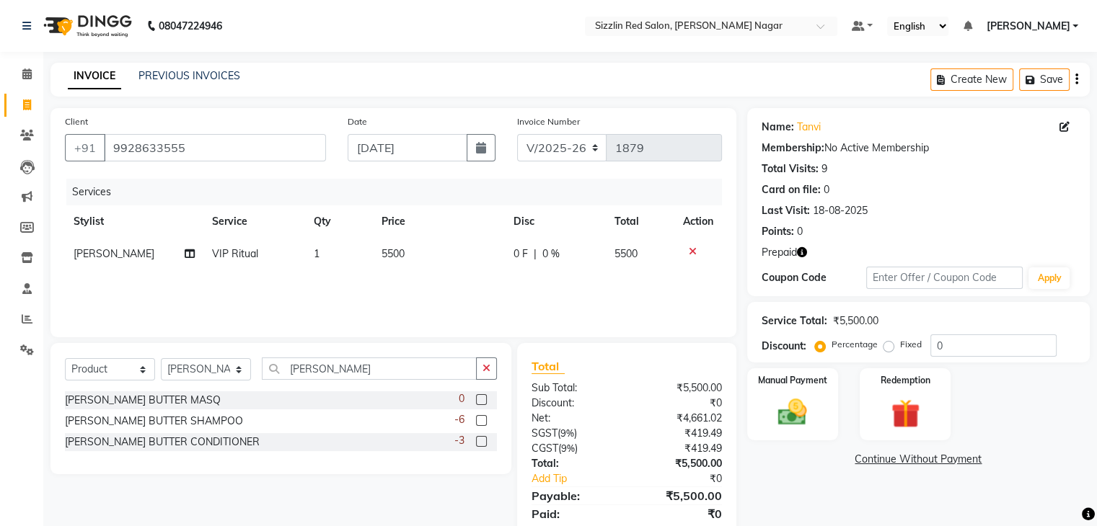
click at [485, 444] on label at bounding box center [481, 441] width 11 height 11
click at [485, 444] on input "checkbox" at bounding box center [480, 442] width 9 height 9
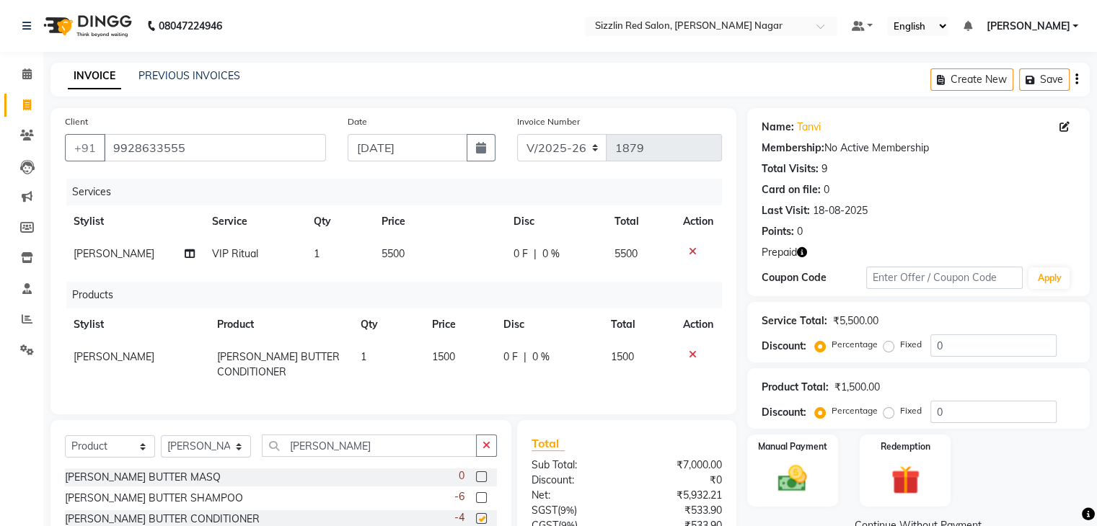
checkbox input "false"
click at [479, 503] on label at bounding box center [481, 497] width 11 height 11
click at [479, 503] on input "checkbox" at bounding box center [480, 498] width 9 height 9
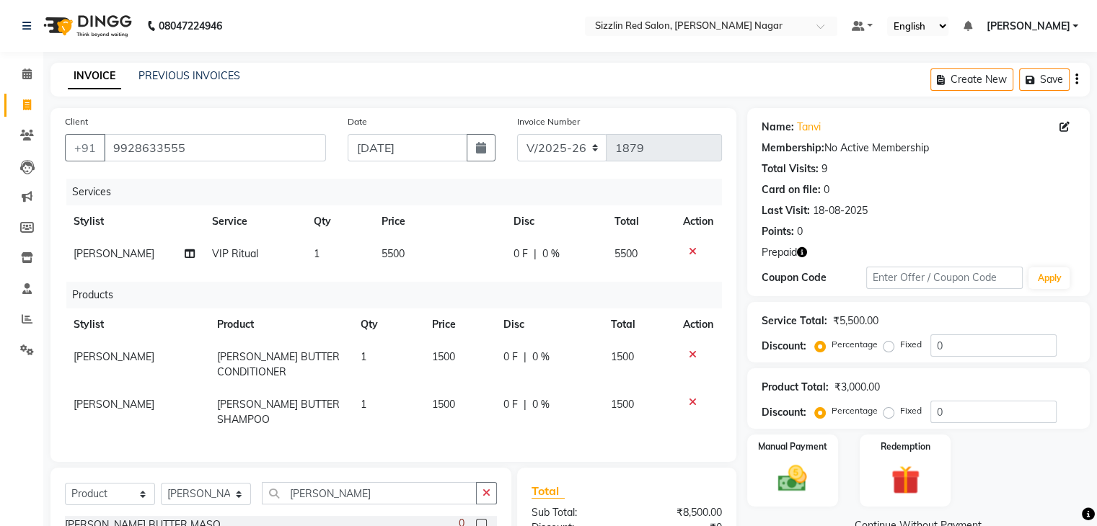
checkbox input "false"
click at [424, 255] on td "5500" at bounding box center [439, 254] width 132 height 32
select select "70233"
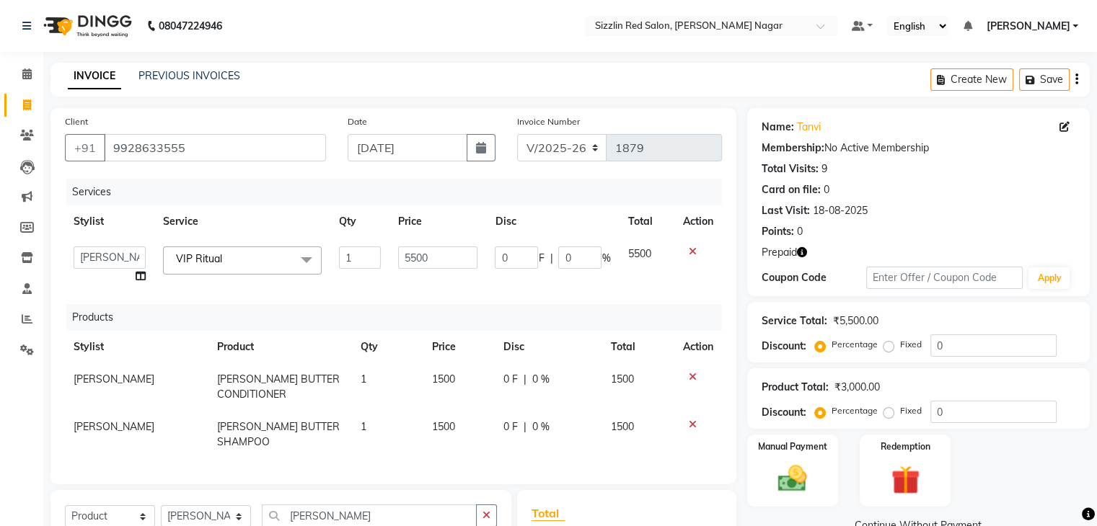
click at [424, 255] on input "5500" at bounding box center [437, 258] width 79 height 22
type input "5000"
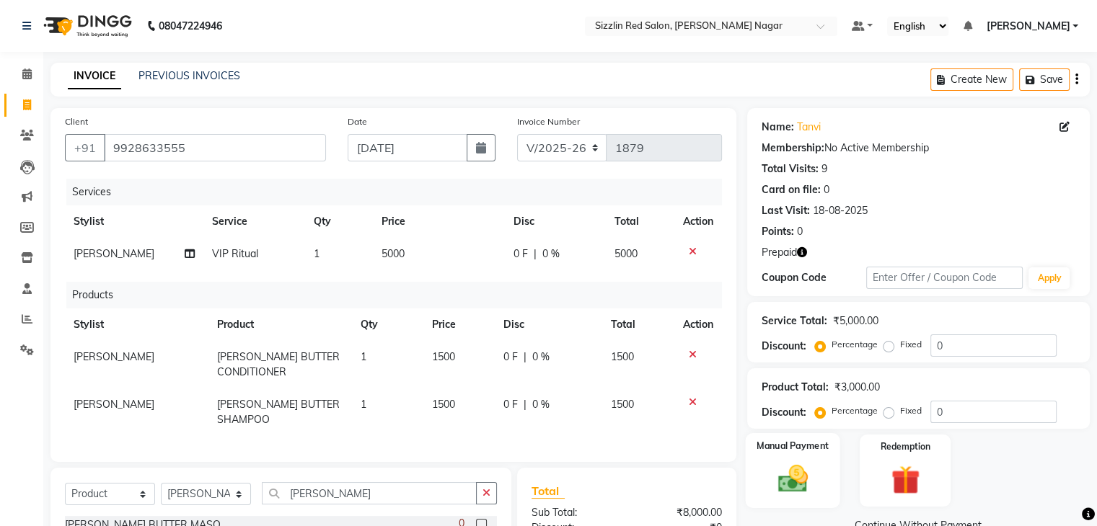
click at [785, 477] on img at bounding box center [792, 479] width 48 height 35
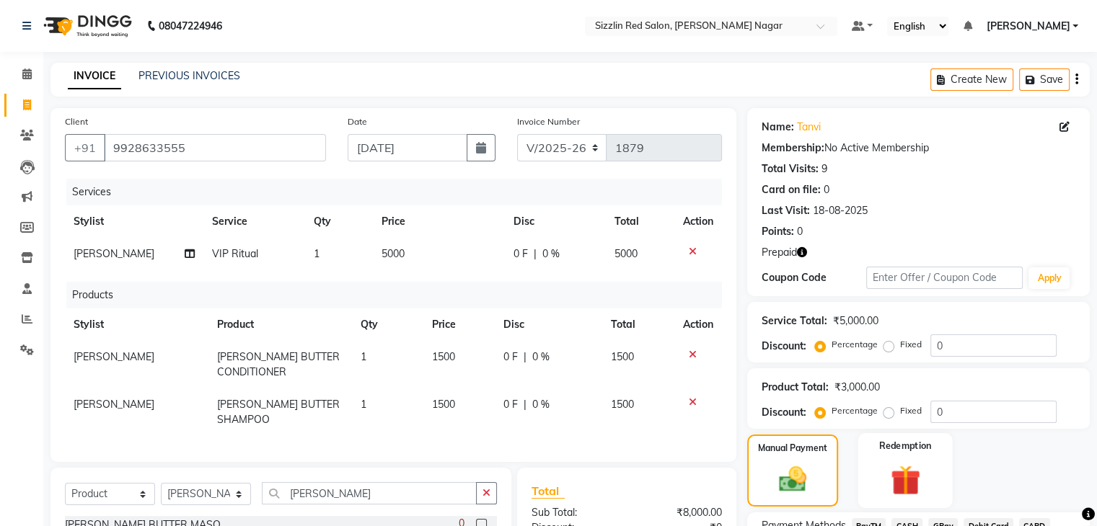
scroll to position [121, 0]
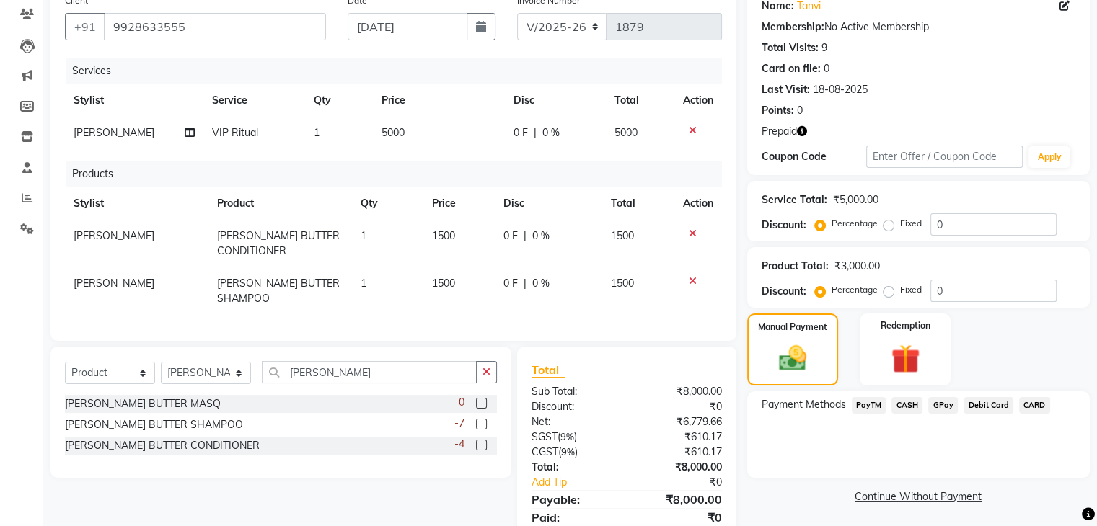
click at [868, 404] on span "PayTM" at bounding box center [869, 405] width 35 height 17
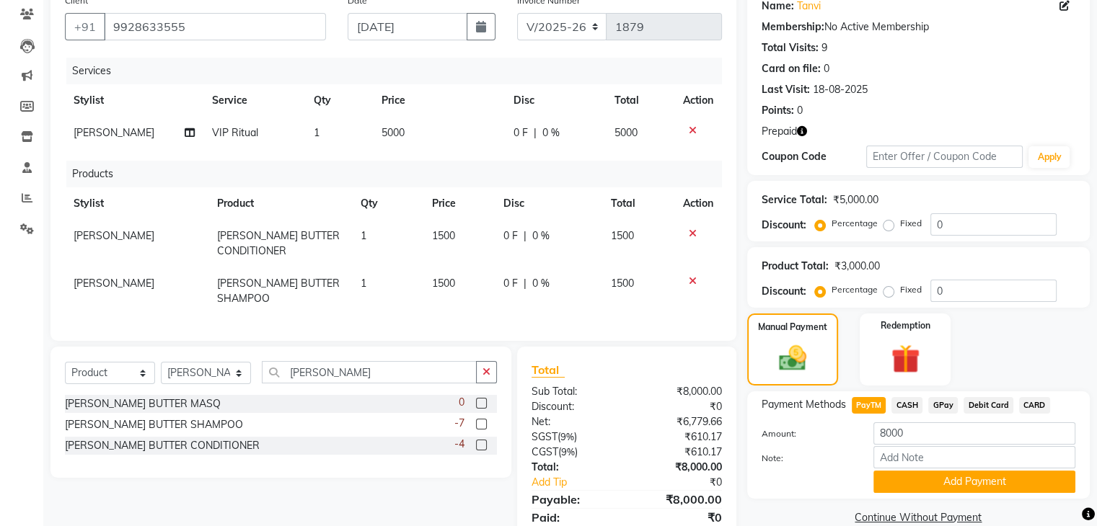
scroll to position [172, 0]
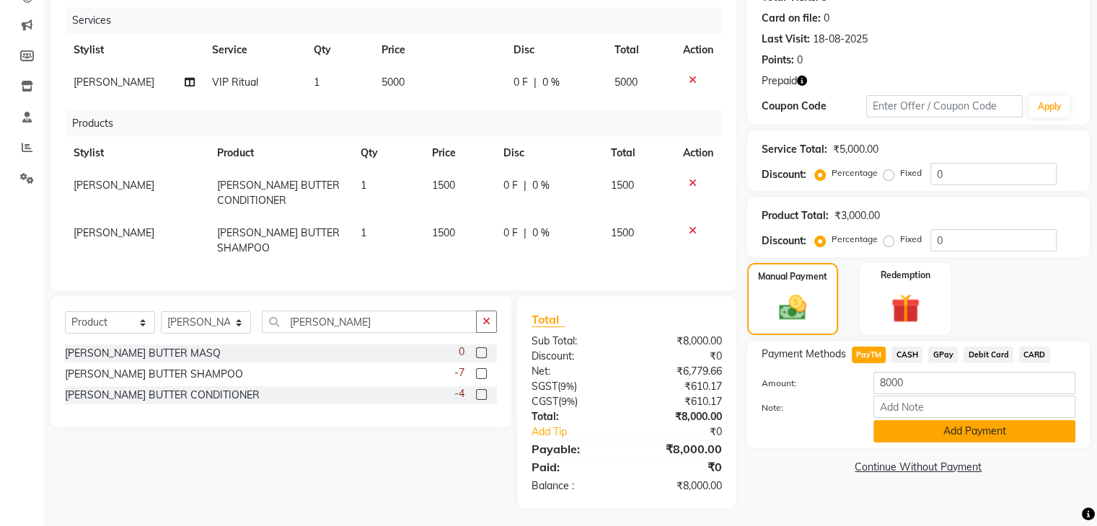
click at [911, 436] on button "Add Payment" at bounding box center [974, 431] width 202 height 22
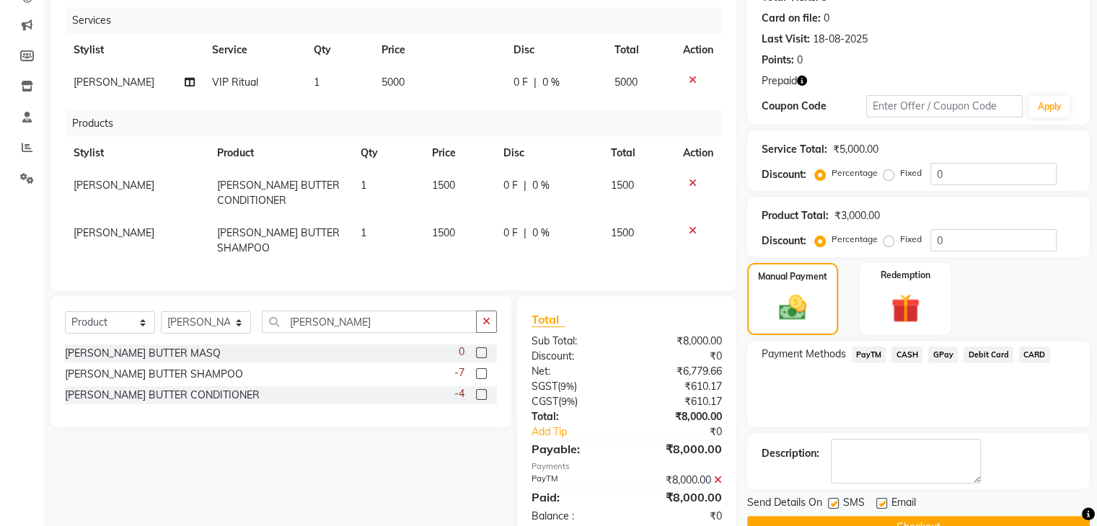
scroll to position [205, 0]
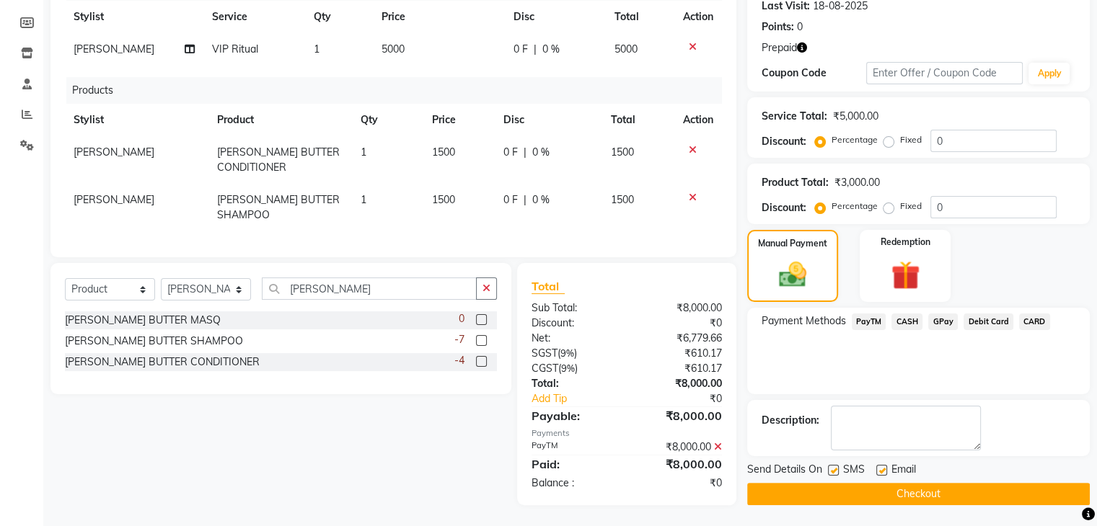
click at [913, 497] on button "Checkout" at bounding box center [918, 494] width 342 height 22
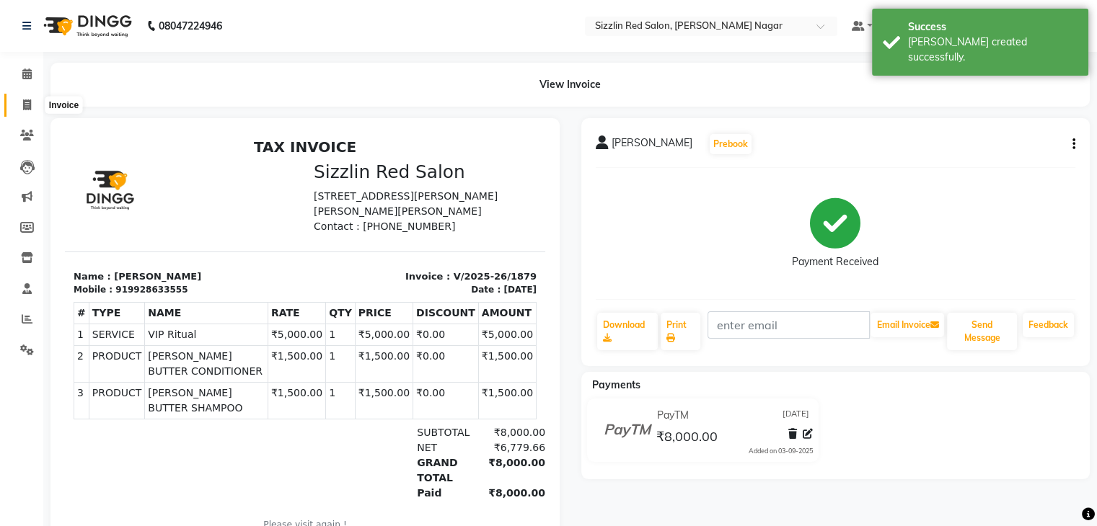
click at [28, 102] on icon at bounding box center [27, 104] width 8 height 11
select select "service"
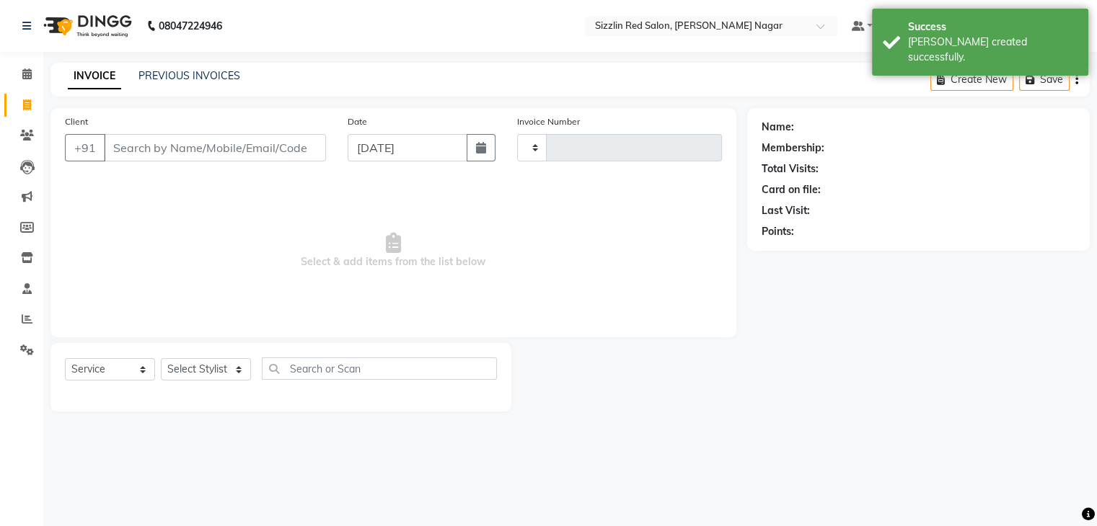
type input "W"
select select "7534"
type input "1880"
type input "1333100000020"
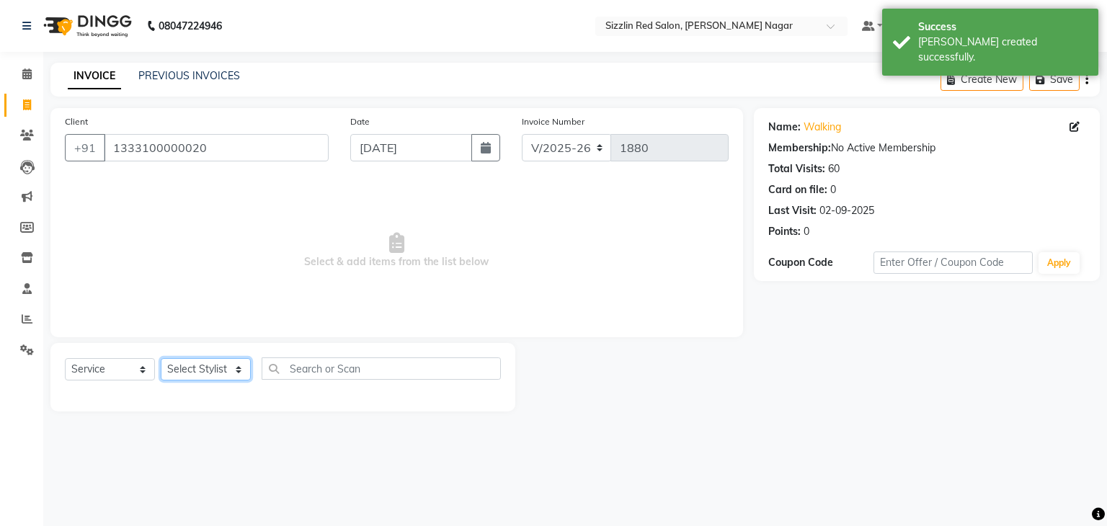
click at [224, 373] on select "Select Stylist Ajay HK 1 Ajay veer hk [PERSON_NAME] COUNTER [PERSON_NAME] Mohit…" at bounding box center [206, 369] width 90 height 22
select select "70697"
click at [161, 359] on select "Select Stylist Ajay HK 1 Ajay veer hk [PERSON_NAME] COUNTER [PERSON_NAME] Mohit…" at bounding box center [206, 369] width 90 height 22
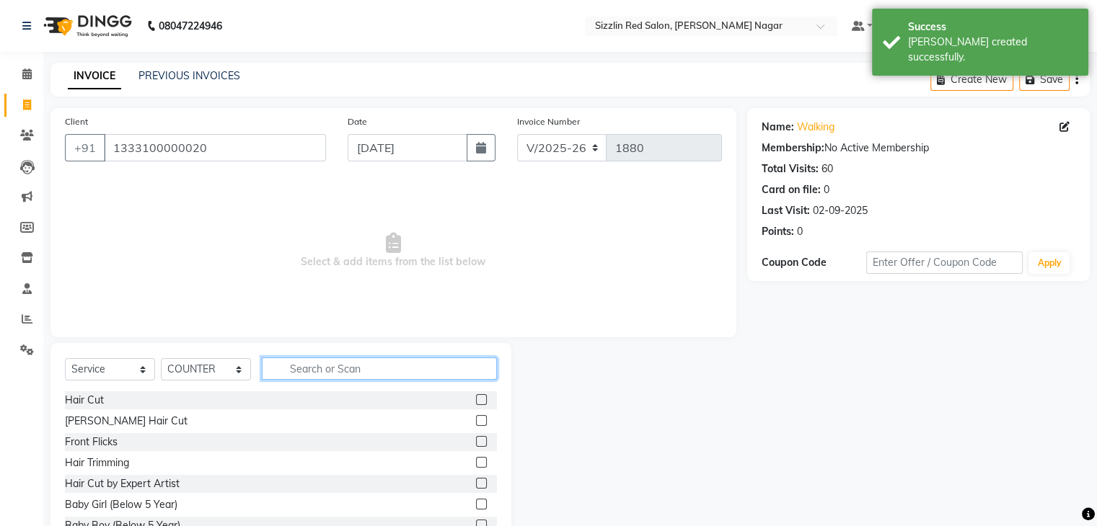
click at [274, 371] on input "text" at bounding box center [379, 369] width 235 height 22
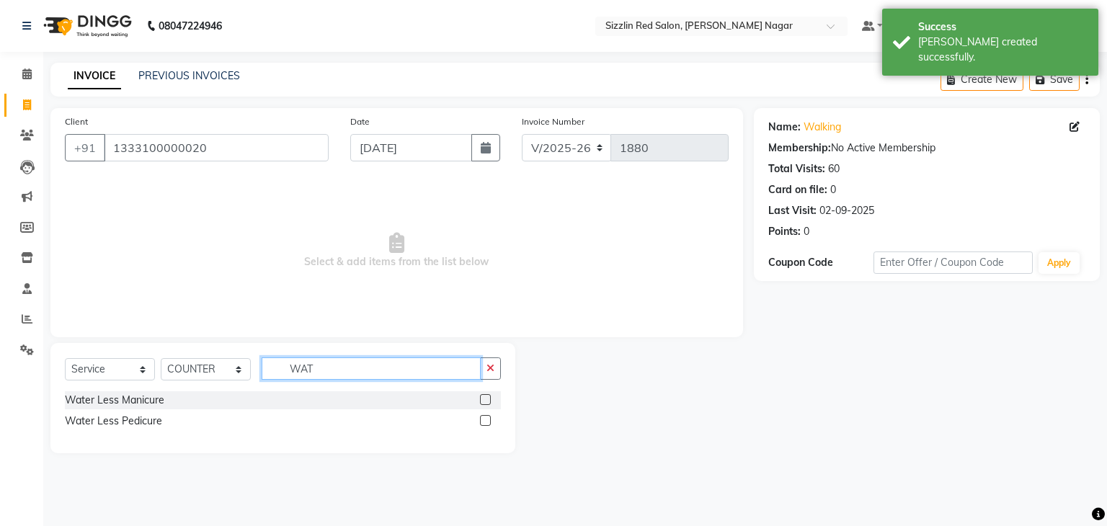
type input "WAT"
click at [489, 400] on label at bounding box center [485, 399] width 11 height 11
click at [489, 400] on input "checkbox" at bounding box center [484, 400] width 9 height 9
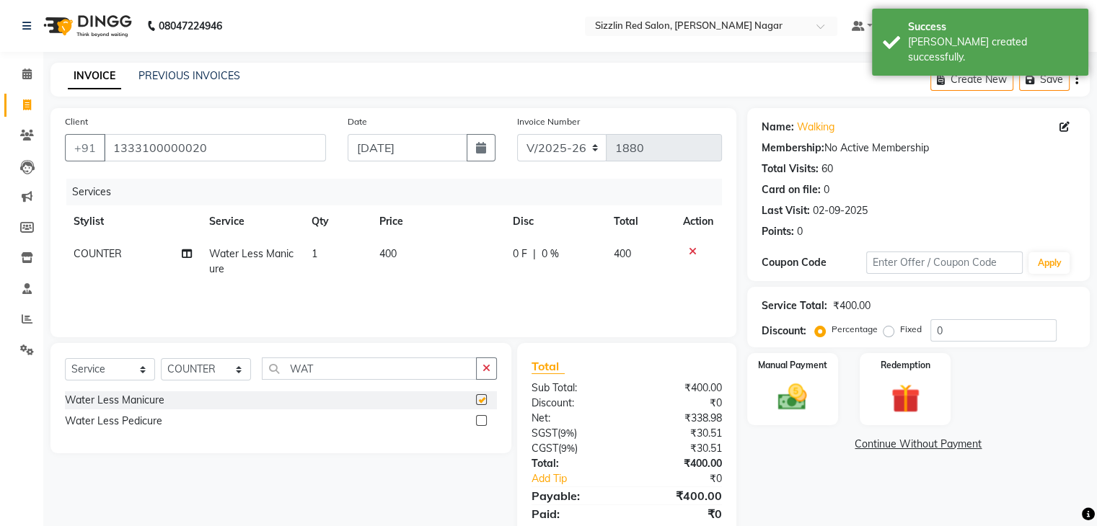
checkbox input "false"
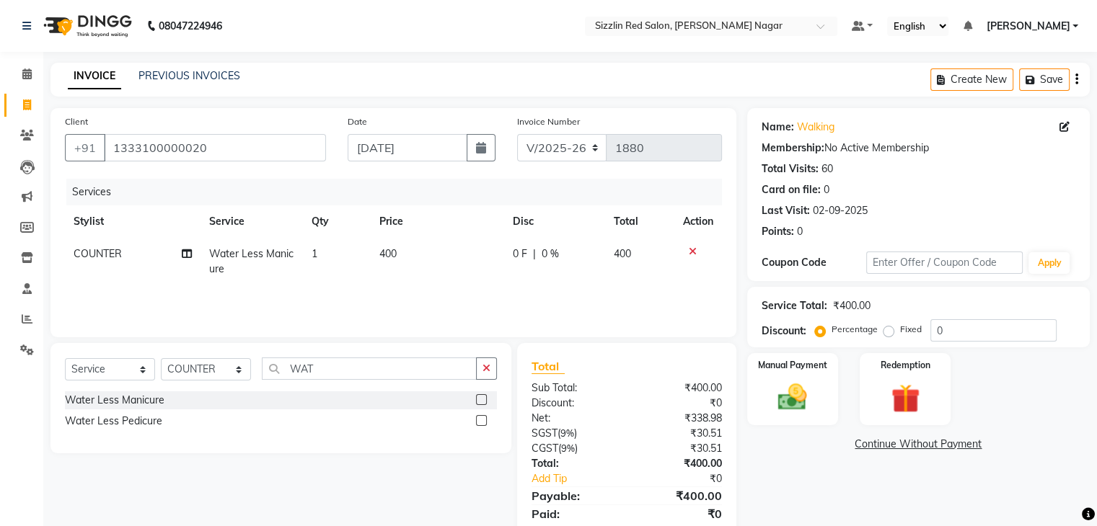
click at [447, 248] on td "400" at bounding box center [437, 262] width 133 height 48
select select "70697"
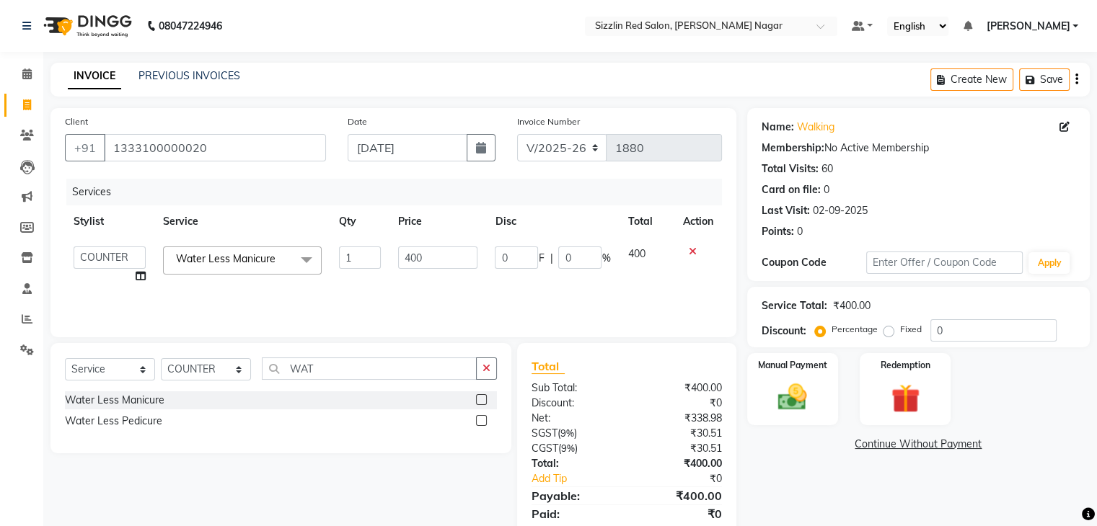
click at [447, 248] on input "400" at bounding box center [437, 258] width 79 height 22
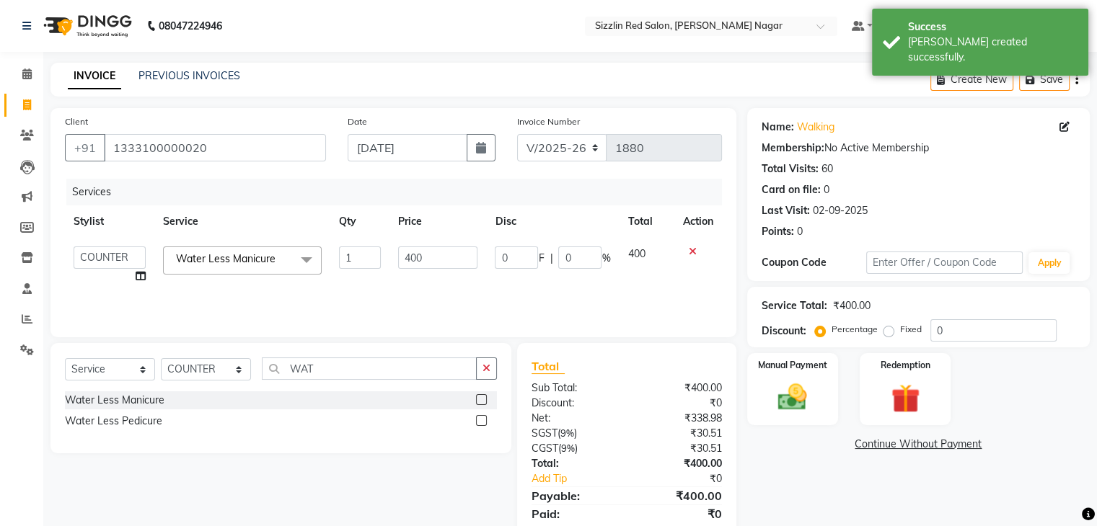
click at [447, 248] on input "400" at bounding box center [437, 258] width 79 height 22
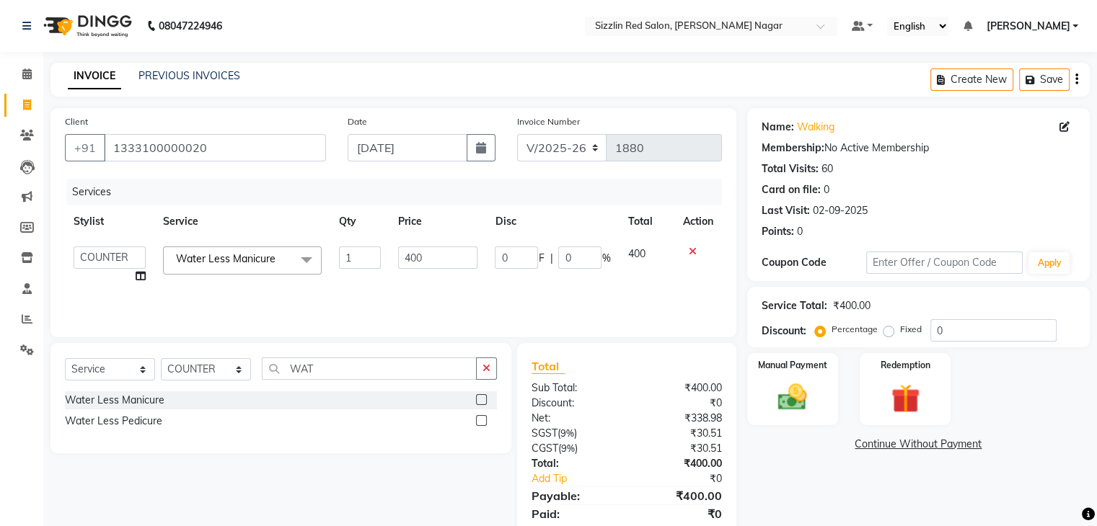
click at [447, 248] on input "400" at bounding box center [437, 258] width 79 height 22
type input "5"
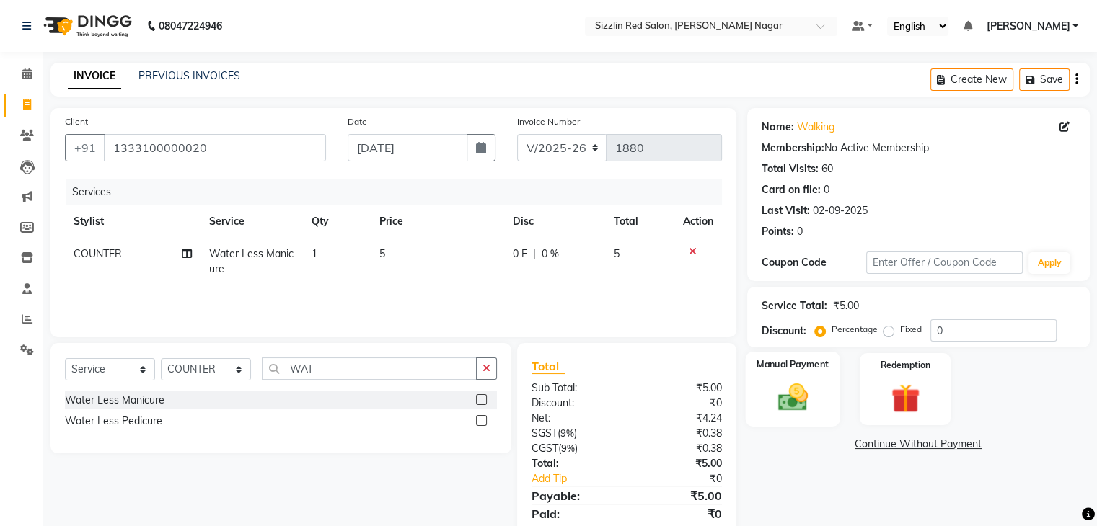
click at [813, 390] on img at bounding box center [792, 398] width 48 height 35
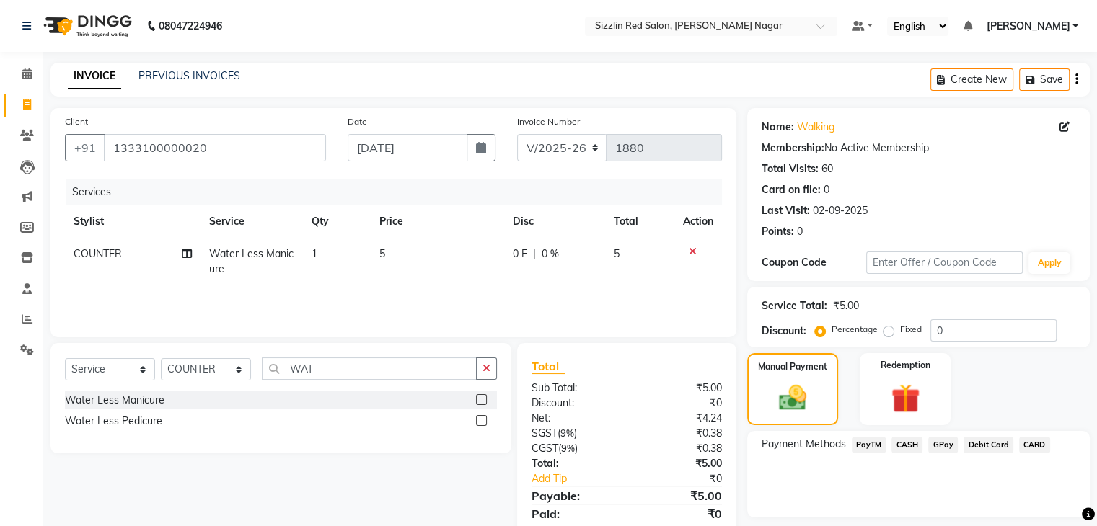
click at [869, 447] on span "PayTM" at bounding box center [869, 445] width 35 height 17
click at [946, 521] on button "Add Payment" at bounding box center [974, 521] width 202 height 22
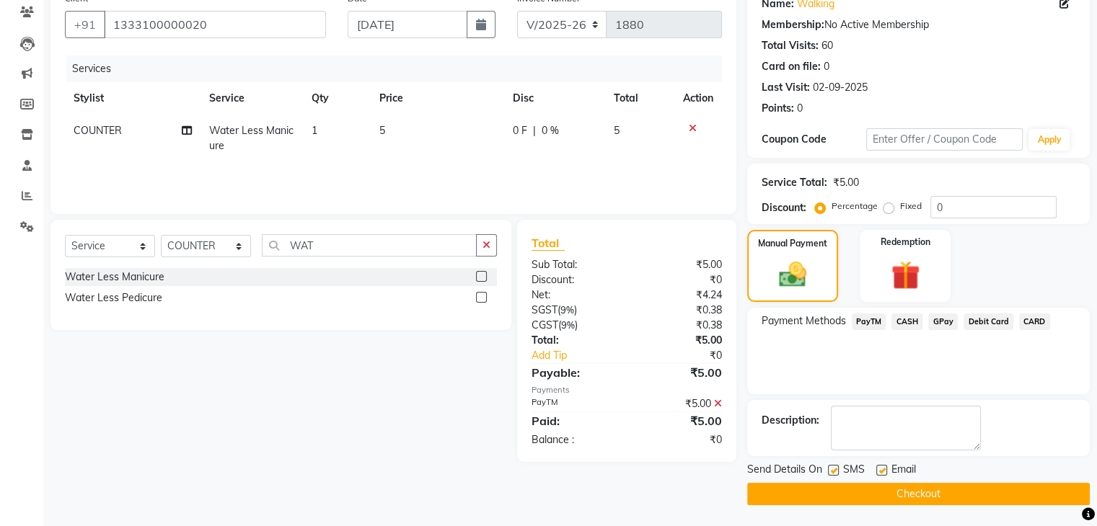
click at [934, 500] on button "Checkout" at bounding box center [918, 494] width 342 height 22
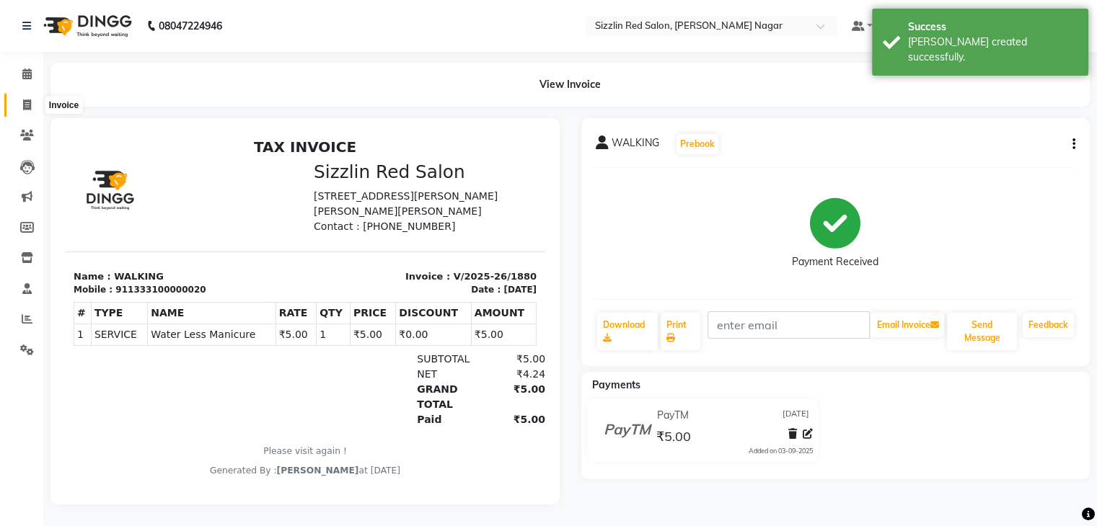
click at [20, 102] on span at bounding box center [26, 105] width 25 height 17
select select "service"
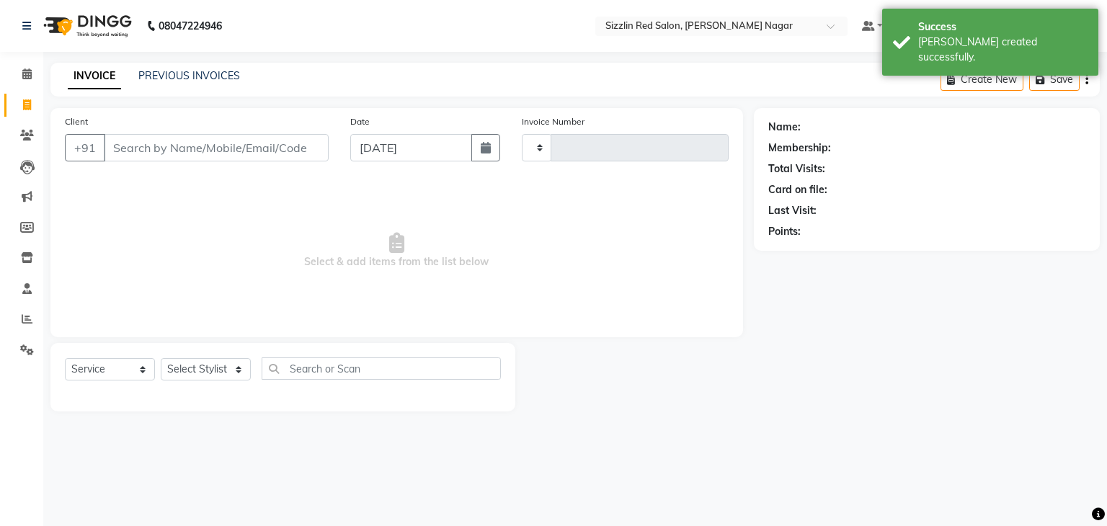
type input "1881"
select select "7534"
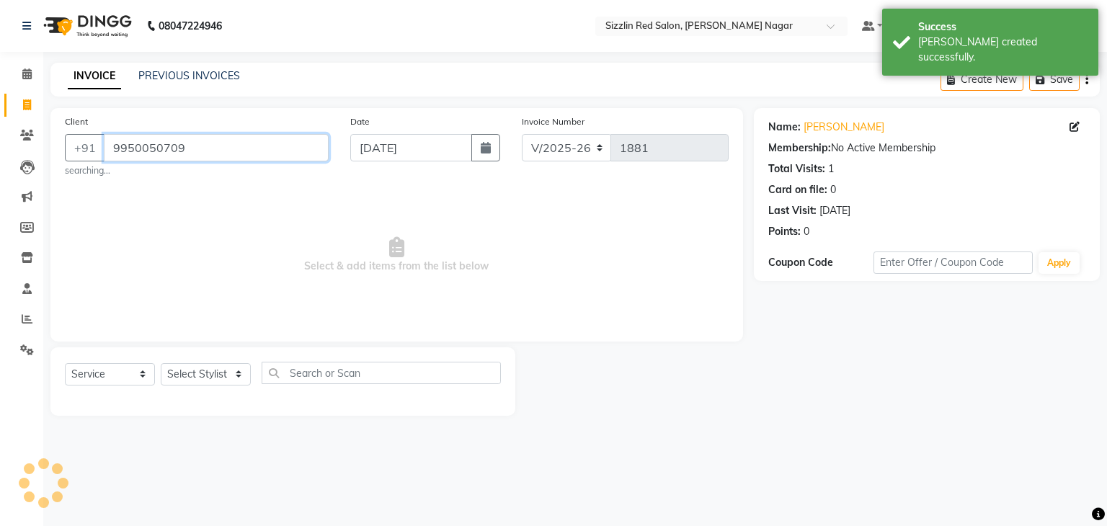
click at [204, 146] on input "9950050709" at bounding box center [216, 147] width 225 height 27
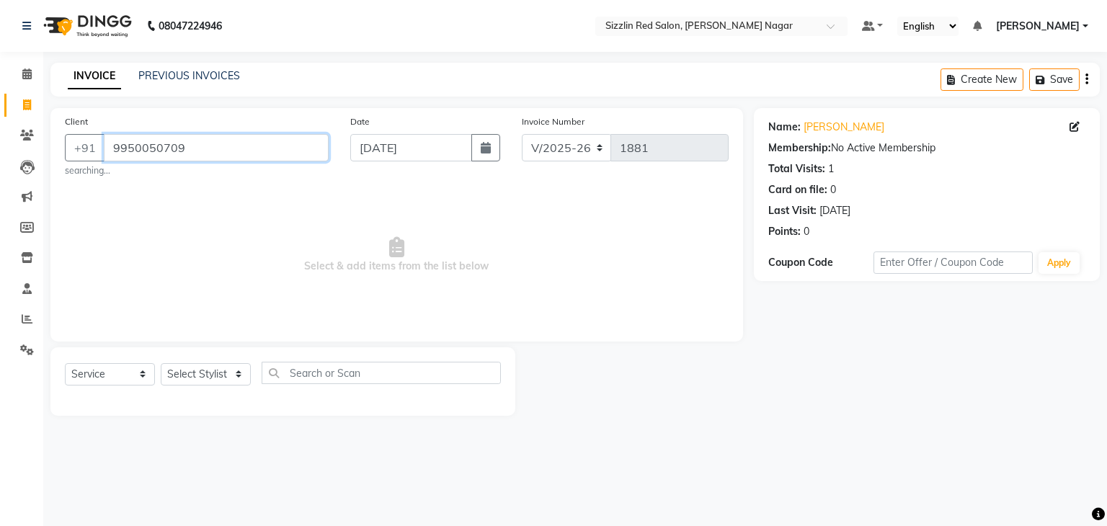
click at [204, 146] on input "9950050709" at bounding box center [216, 147] width 225 height 27
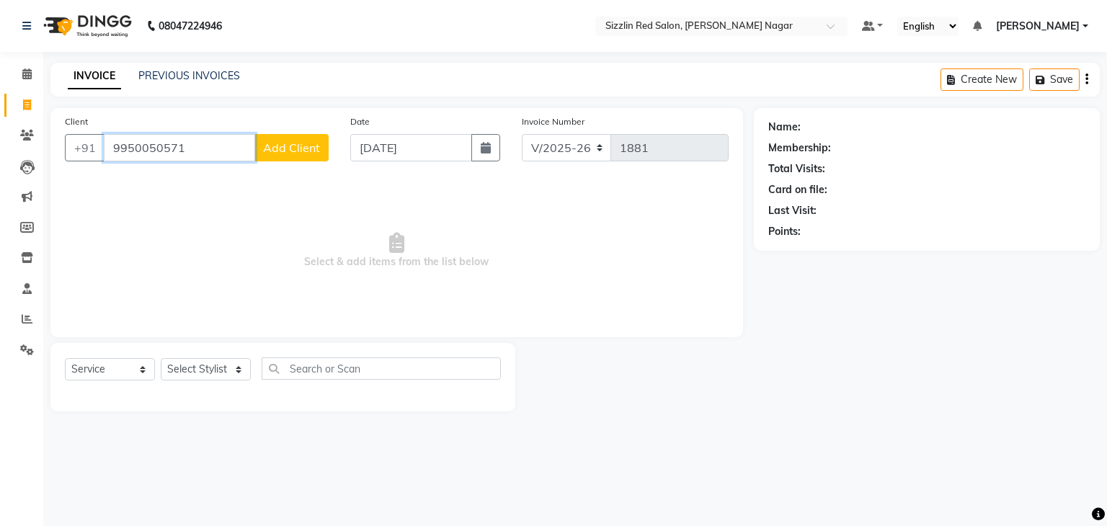
type input "9950050571"
click at [287, 138] on button "Add Client" at bounding box center [292, 147] width 74 height 27
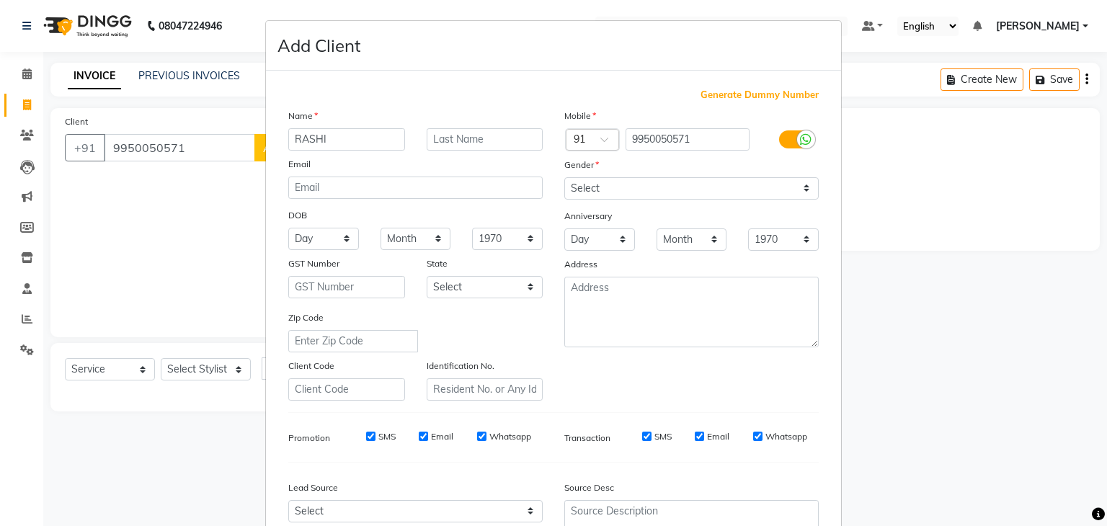
type input "RASHI"
click at [623, 180] on select "Select [DEMOGRAPHIC_DATA] [DEMOGRAPHIC_DATA] Other Prefer Not To Say" at bounding box center [692, 188] width 255 height 22
select select "[DEMOGRAPHIC_DATA]"
click at [565, 178] on select "Select [DEMOGRAPHIC_DATA] [DEMOGRAPHIC_DATA] Other Prefer Not To Say" at bounding box center [692, 188] width 255 height 22
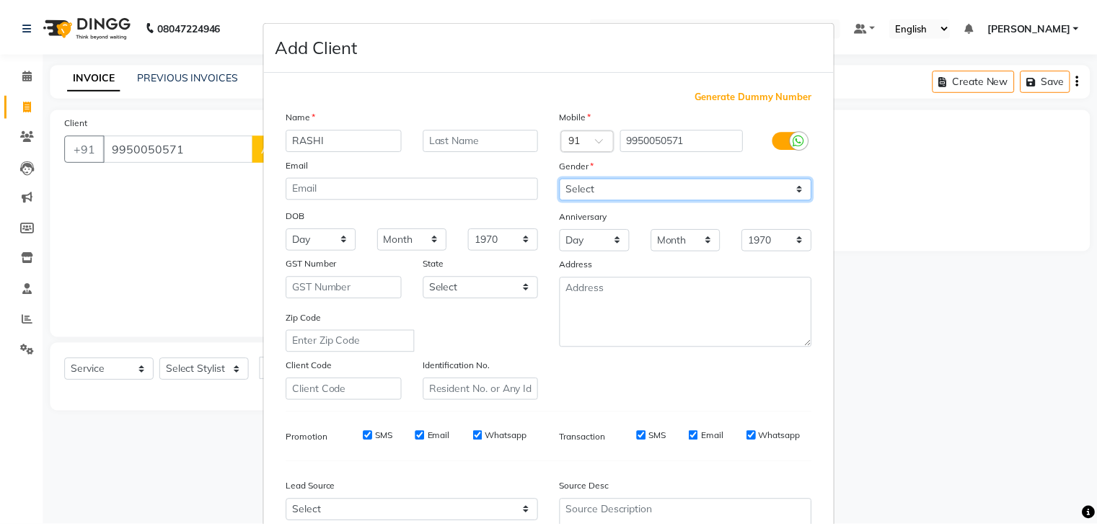
scroll to position [146, 0]
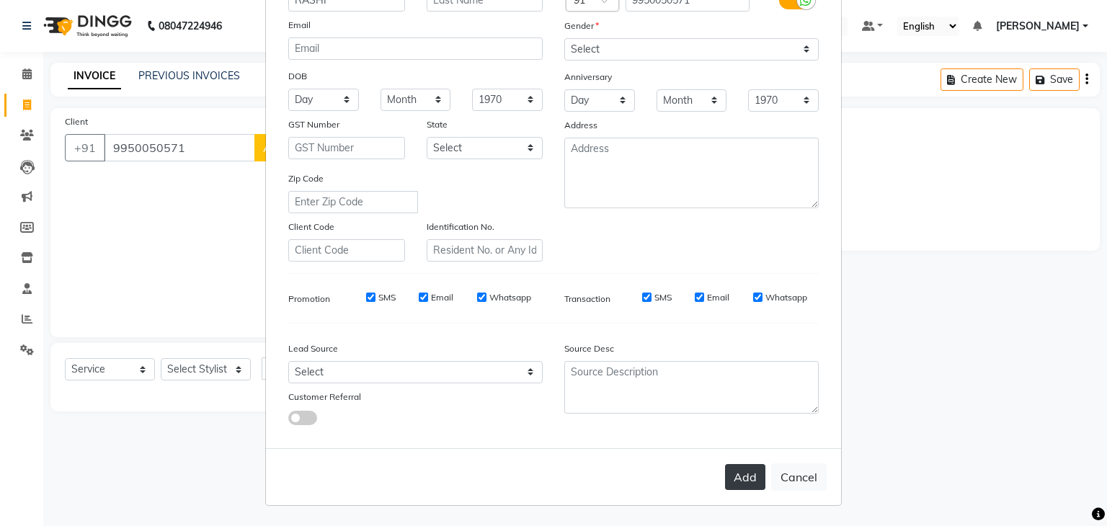
click at [751, 472] on button "Add" at bounding box center [745, 477] width 40 height 26
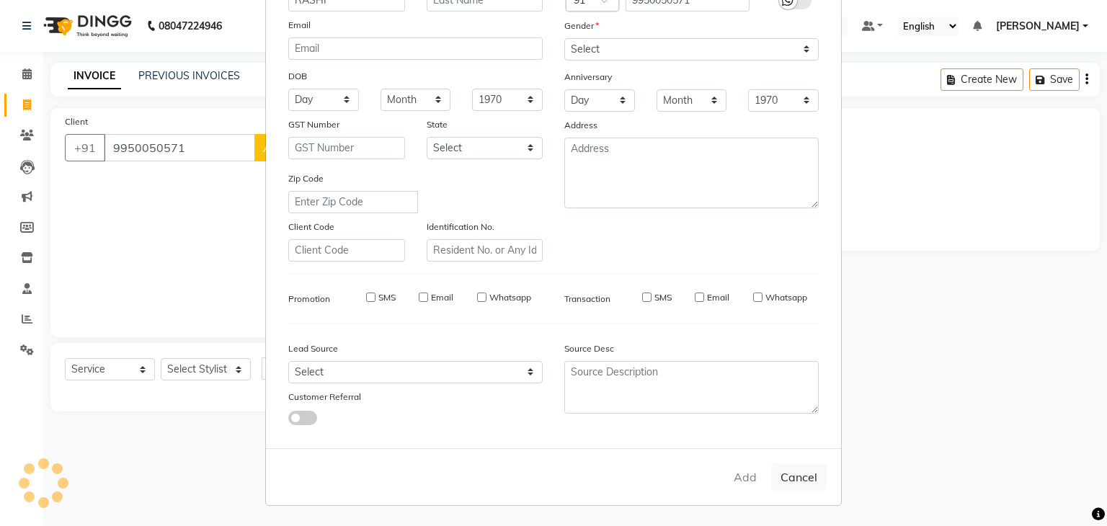
select select
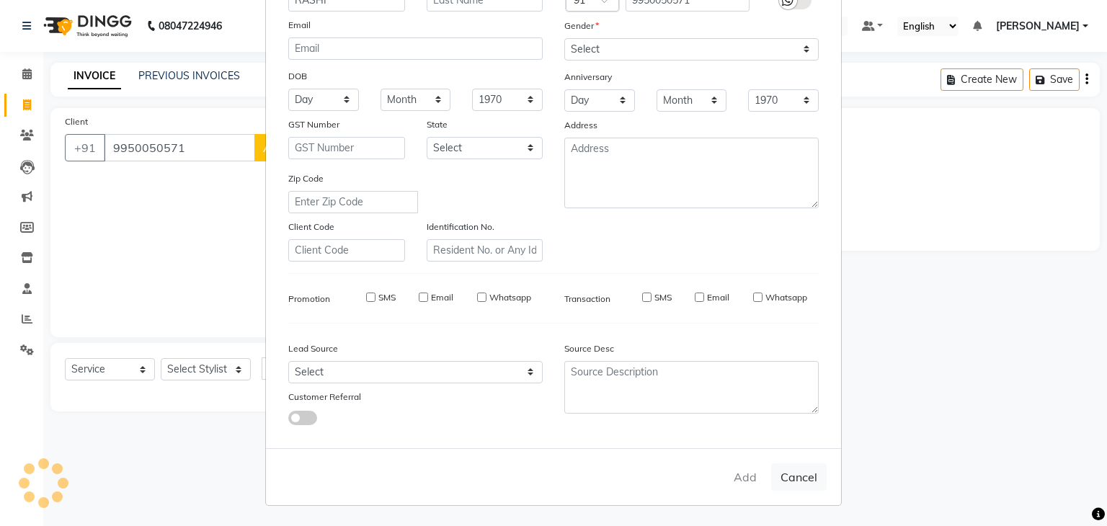
select select
checkbox input "false"
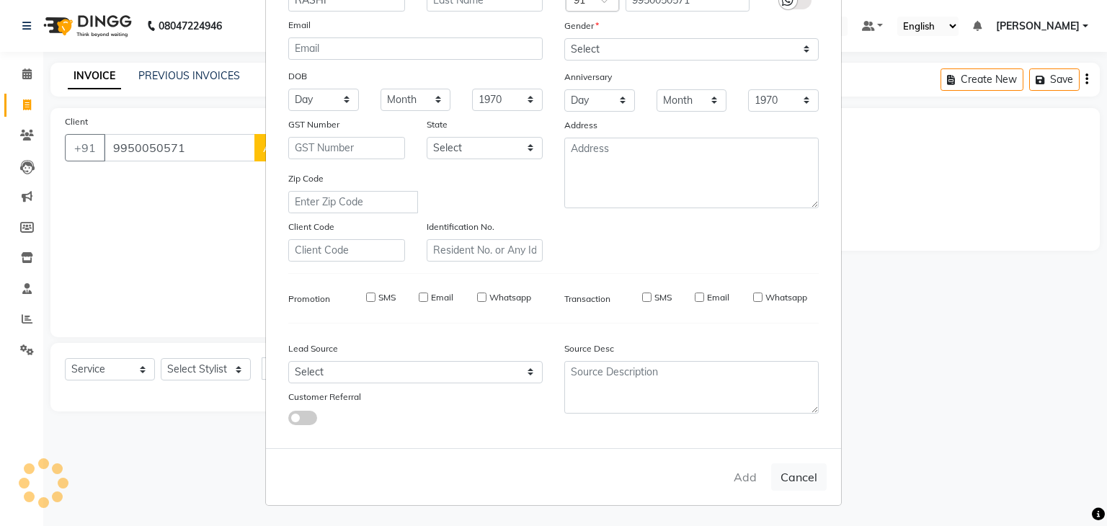
checkbox input "false"
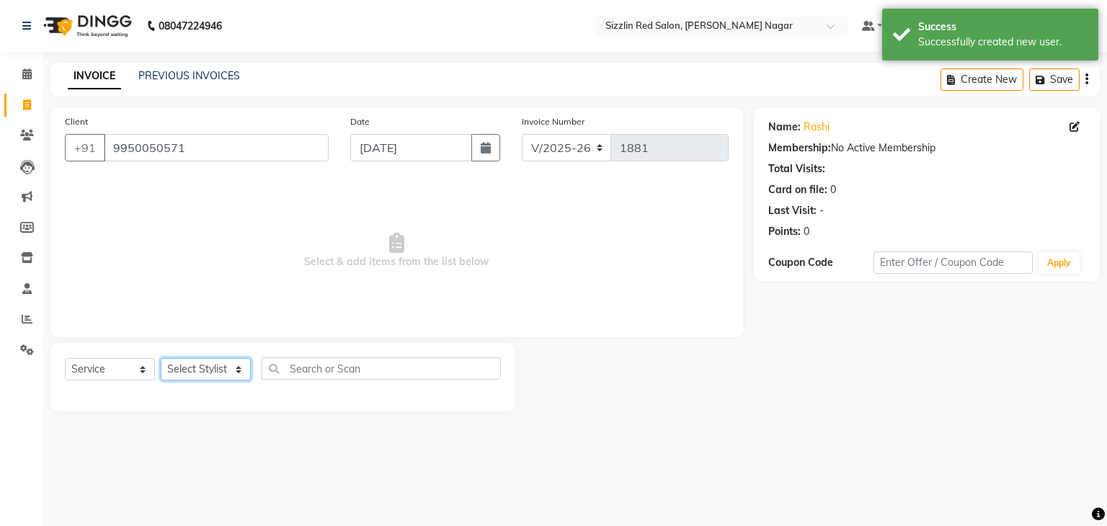
click at [208, 373] on select "Select Stylist Ajay HK 1 Ajay veer hk [PERSON_NAME] COUNTER [PERSON_NAME] Mohit…" at bounding box center [206, 369] width 90 height 22
select select "70243"
click at [161, 359] on select "Select Stylist Ajay HK 1 Ajay veer hk [PERSON_NAME] COUNTER [PERSON_NAME] Mohit…" at bounding box center [206, 369] width 90 height 22
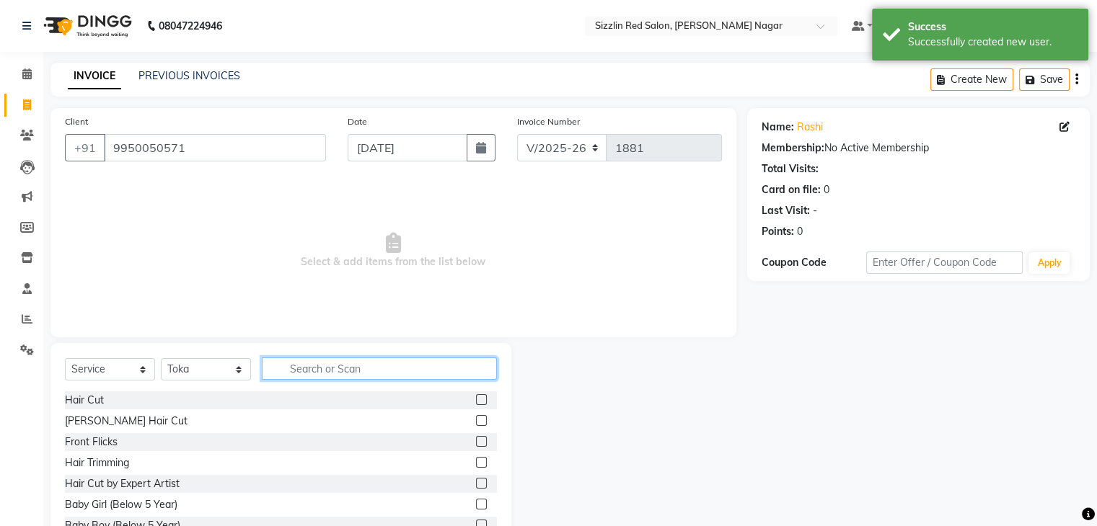
click at [311, 360] on input "text" at bounding box center [379, 369] width 235 height 22
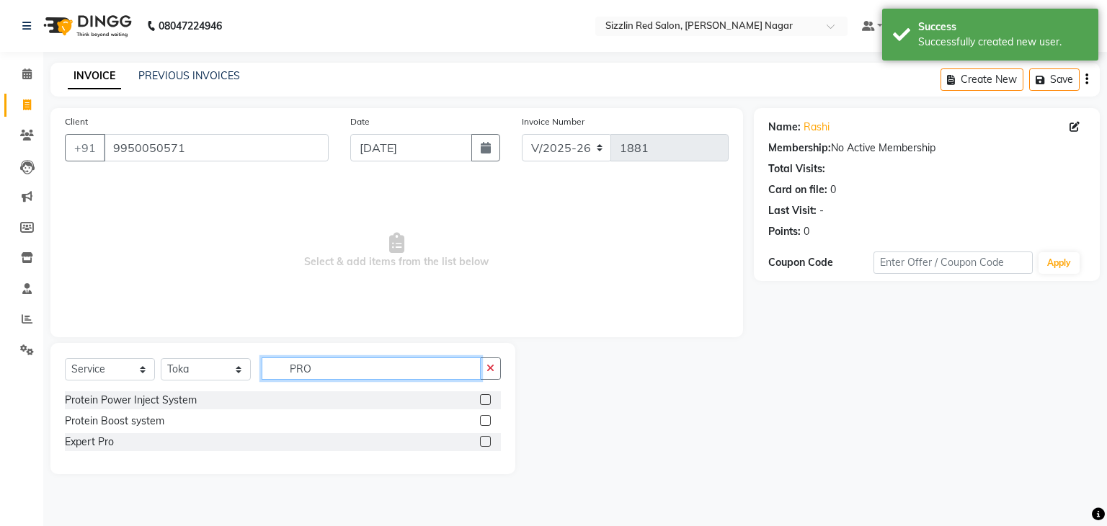
type input "PRO"
click at [483, 421] on label at bounding box center [485, 420] width 11 height 11
click at [483, 421] on input "checkbox" at bounding box center [484, 421] width 9 height 9
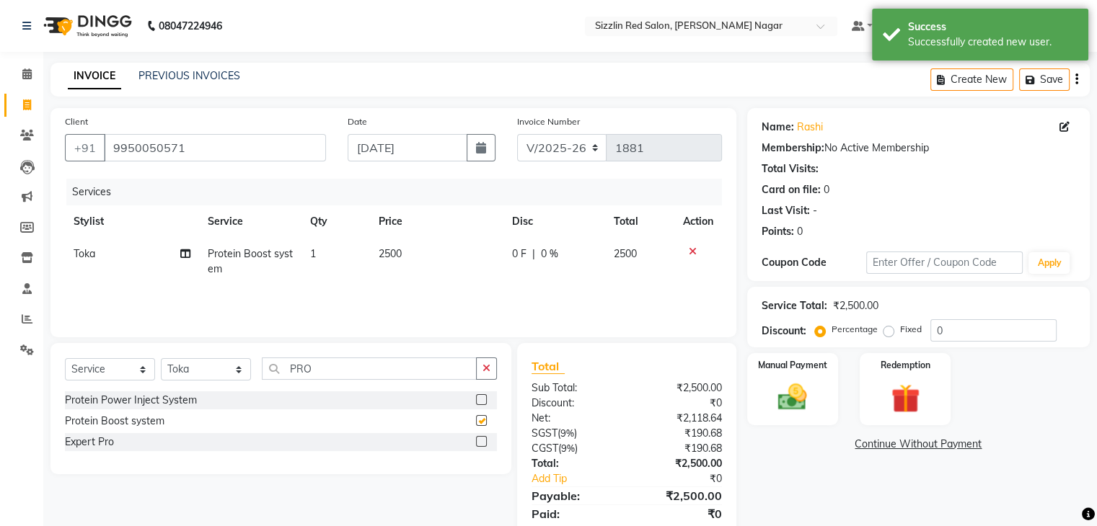
checkbox input "false"
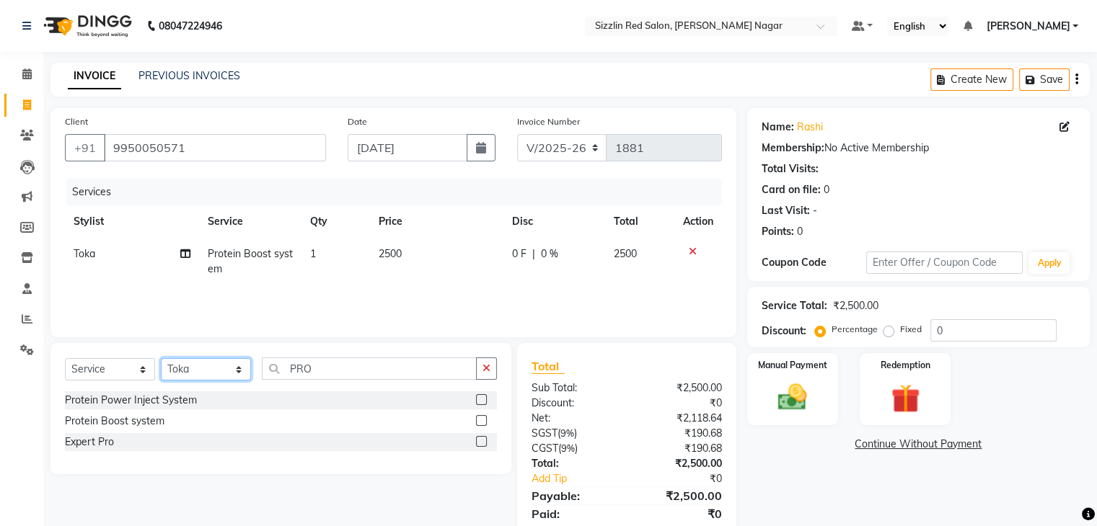
click at [218, 373] on select "Select Stylist Ajay HK 1 Ajay veer hk [PERSON_NAME] COUNTER [PERSON_NAME] Mohit…" at bounding box center [206, 369] width 90 height 22
select select "80720"
click at [161, 359] on select "Select Stylist Ajay HK 1 Ajay veer hk [PERSON_NAME] COUNTER [PERSON_NAME] Mohit…" at bounding box center [206, 369] width 90 height 22
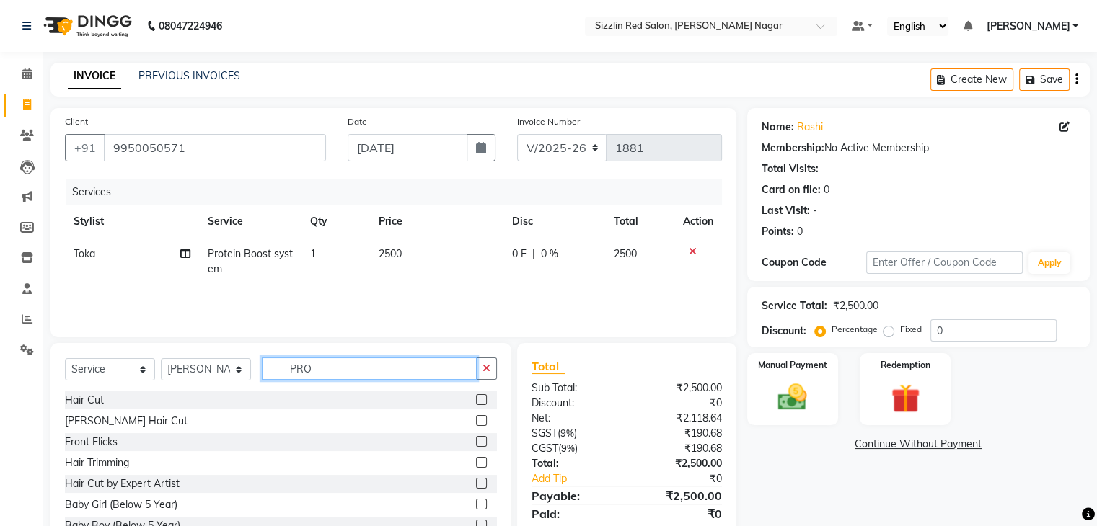
click at [344, 377] on input "PRO" at bounding box center [369, 369] width 215 height 22
type input "C"
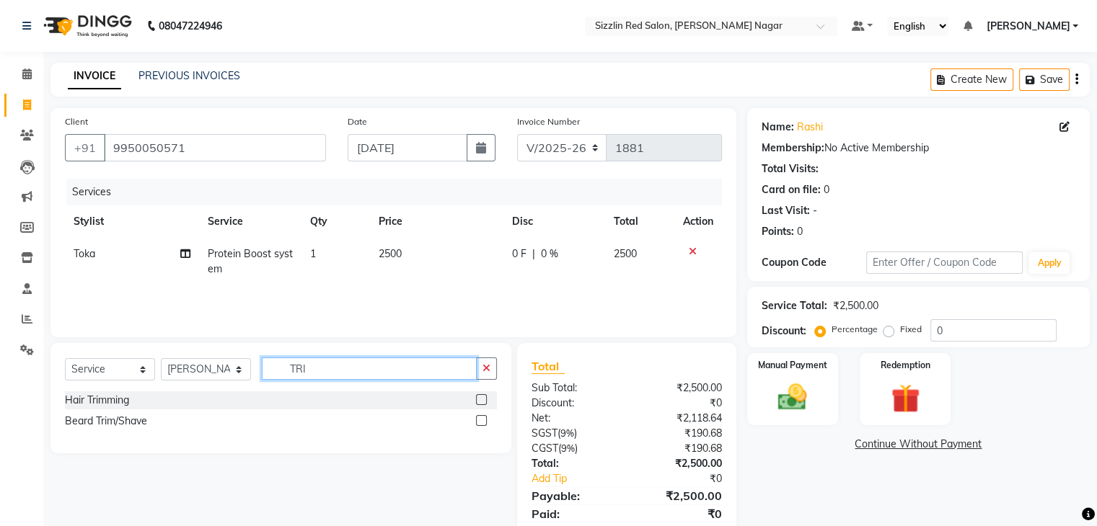
type input "TRI"
click at [478, 397] on label at bounding box center [481, 399] width 11 height 11
click at [478, 397] on input "checkbox" at bounding box center [480, 400] width 9 height 9
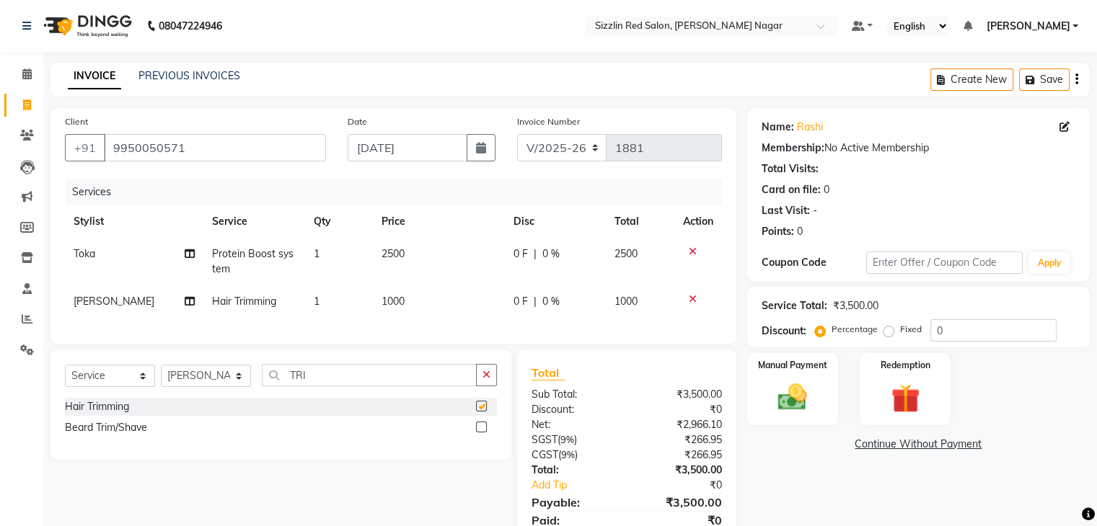
checkbox input "false"
click at [432, 257] on td "2500" at bounding box center [439, 262] width 132 height 48
select select "70243"
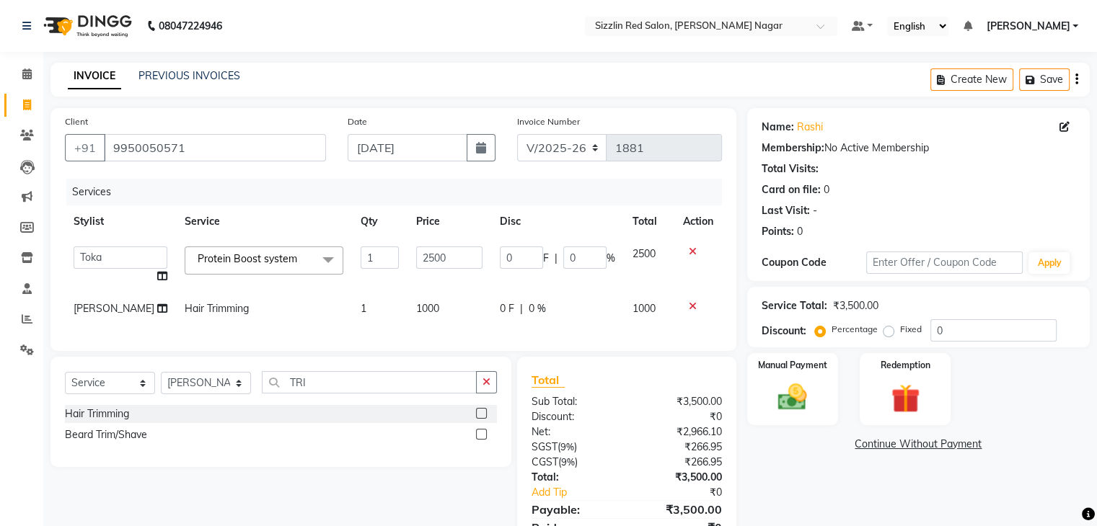
click at [432, 257] on input "2500" at bounding box center [449, 258] width 66 height 22
type input "1500"
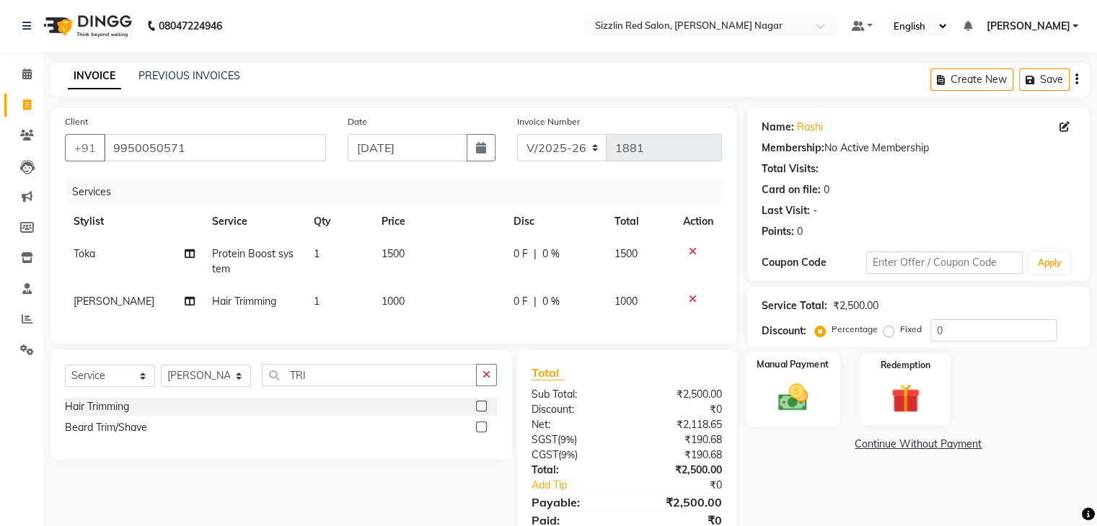
click at [799, 399] on img at bounding box center [792, 398] width 48 height 35
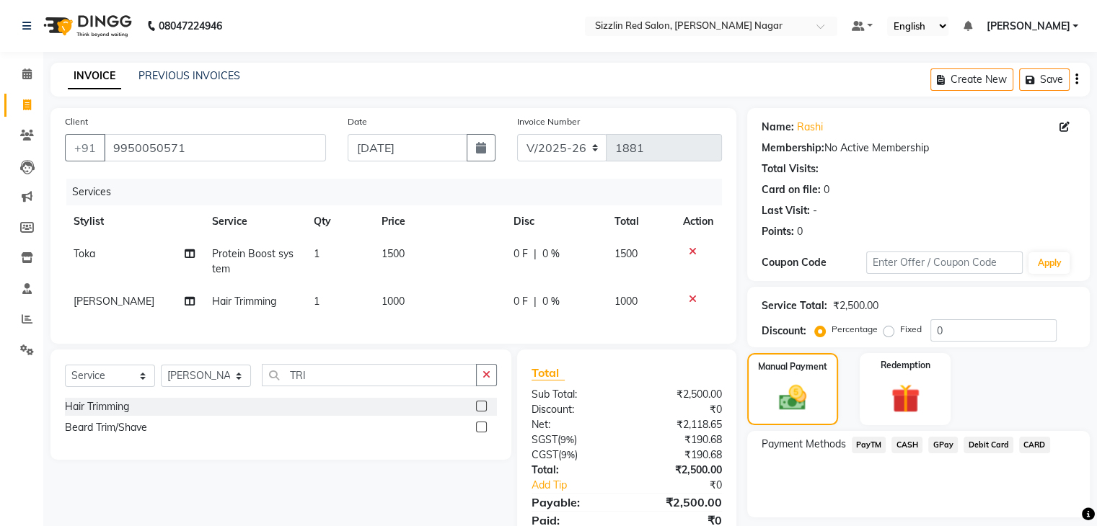
click at [905, 447] on span "CASH" at bounding box center [906, 445] width 31 height 17
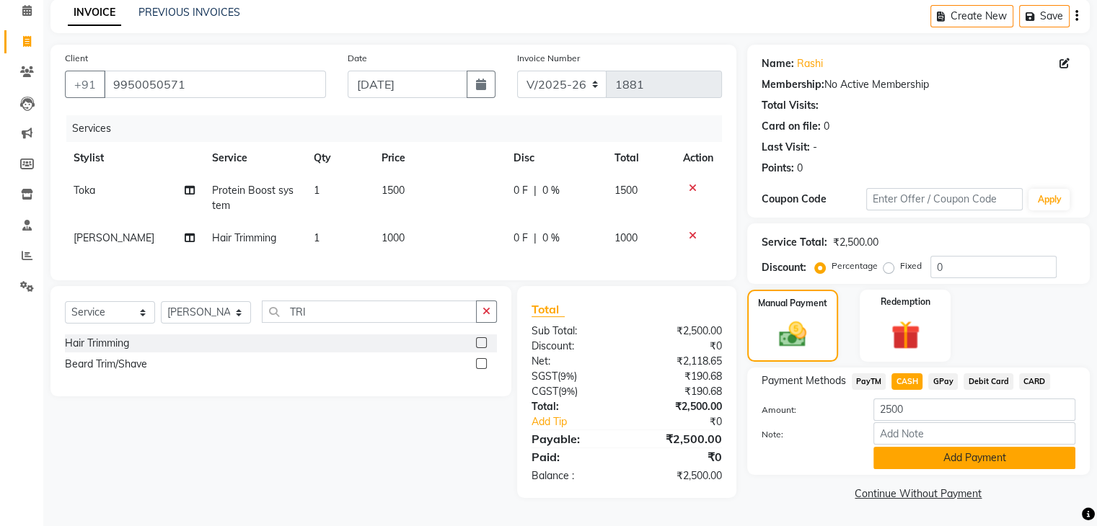
click at [917, 448] on button "Add Payment" at bounding box center [974, 458] width 202 height 22
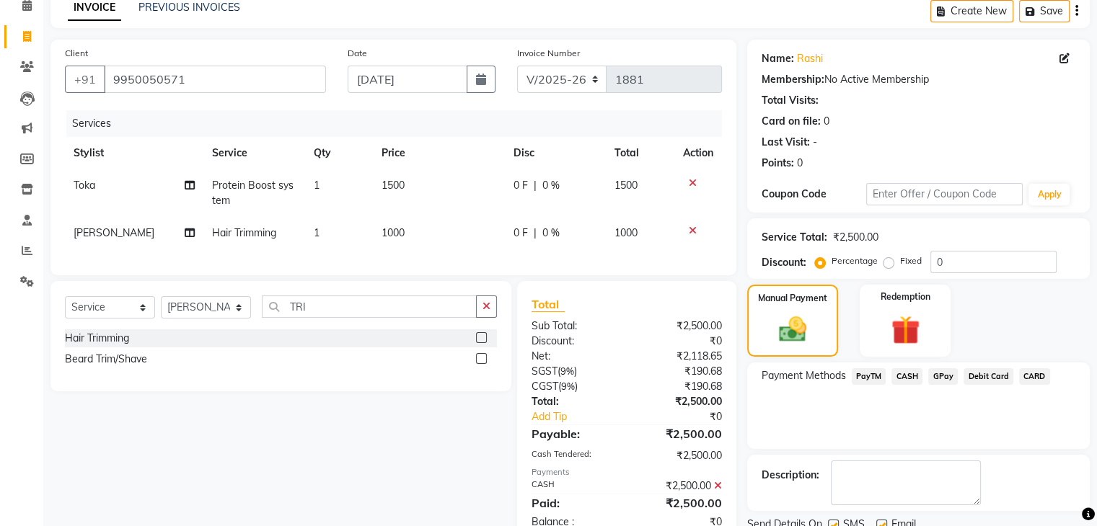
scroll to position [123, 0]
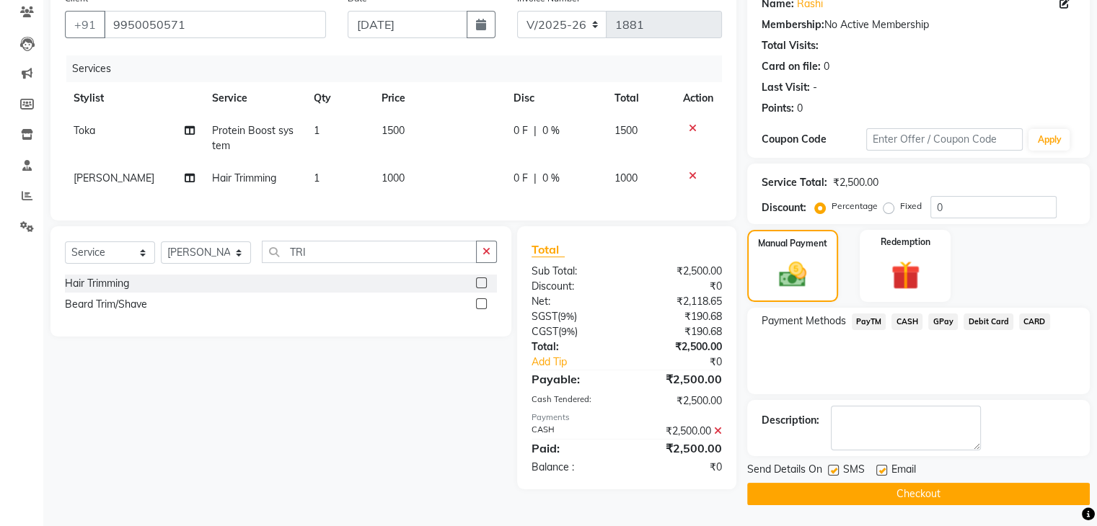
click at [875, 494] on button "Checkout" at bounding box center [918, 494] width 342 height 22
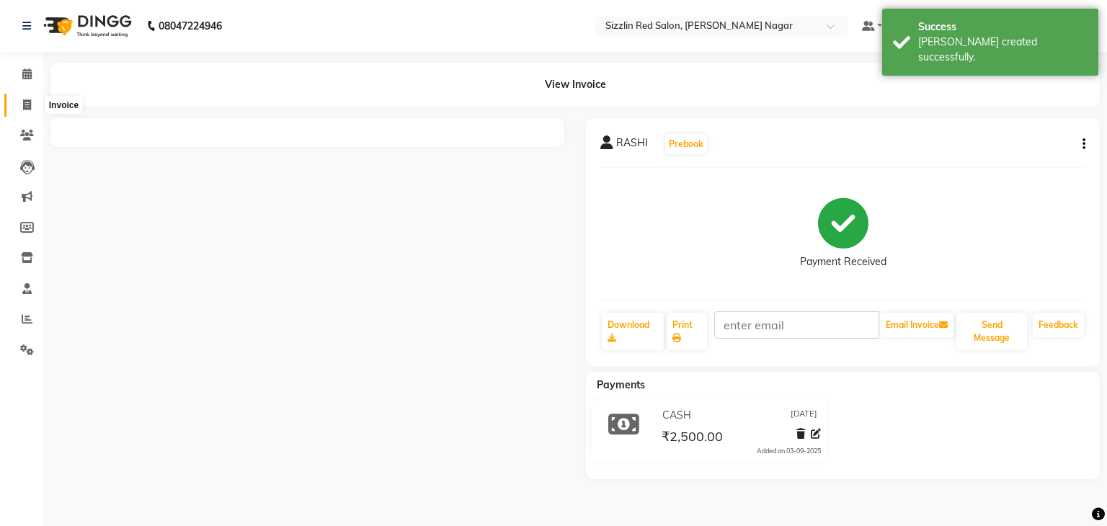
click at [25, 101] on icon at bounding box center [27, 104] width 8 height 11
select select "service"
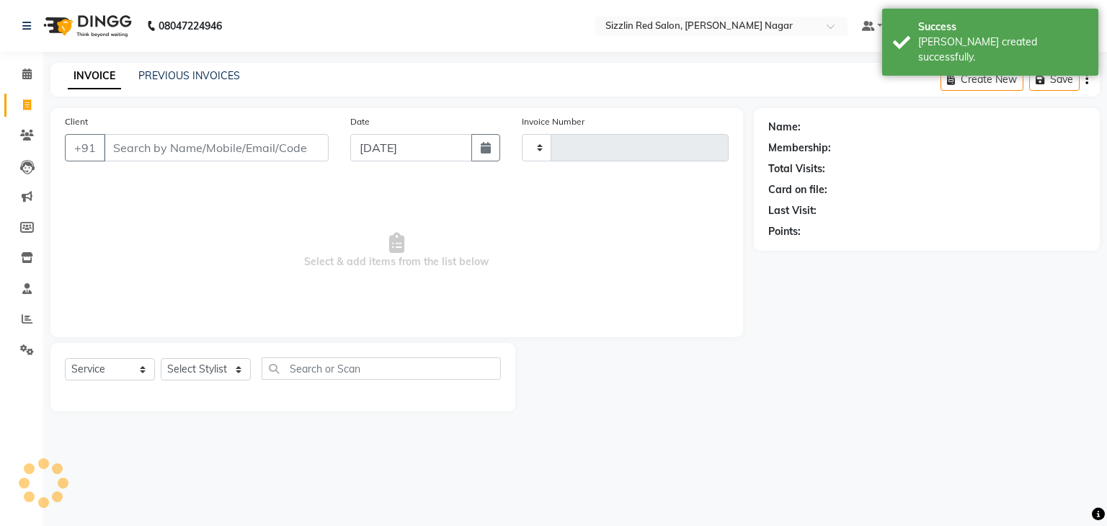
type input "1882"
select select "7534"
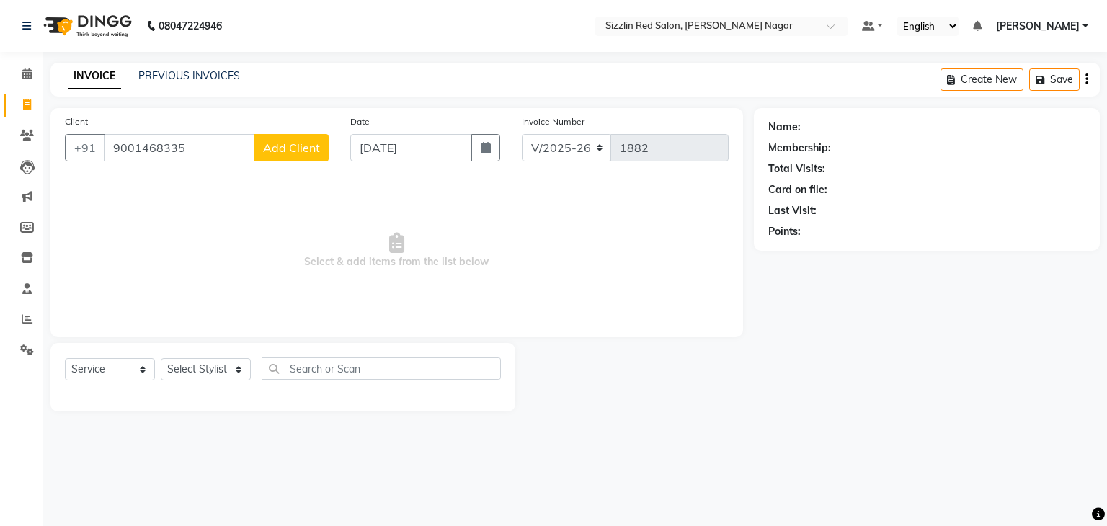
type input "9001468335"
click at [286, 151] on span "Add Client" at bounding box center [291, 148] width 57 height 14
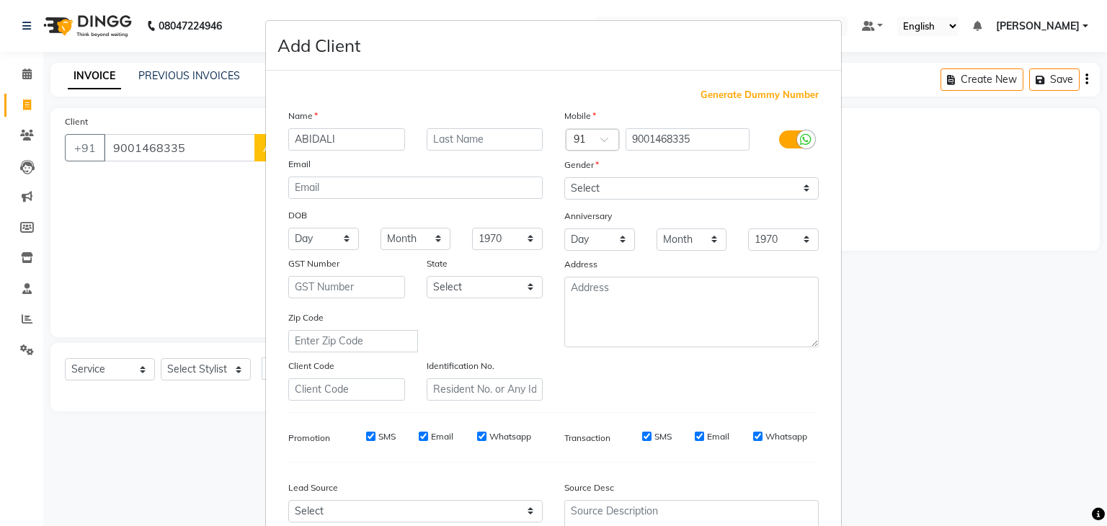
type input "ABIDALI"
click at [598, 189] on select "Select [DEMOGRAPHIC_DATA] [DEMOGRAPHIC_DATA] Other Prefer Not To Say" at bounding box center [692, 188] width 255 height 22
select select "[DEMOGRAPHIC_DATA]"
click at [565, 178] on select "Select [DEMOGRAPHIC_DATA] [DEMOGRAPHIC_DATA] Other Prefer Not To Say" at bounding box center [692, 188] width 255 height 22
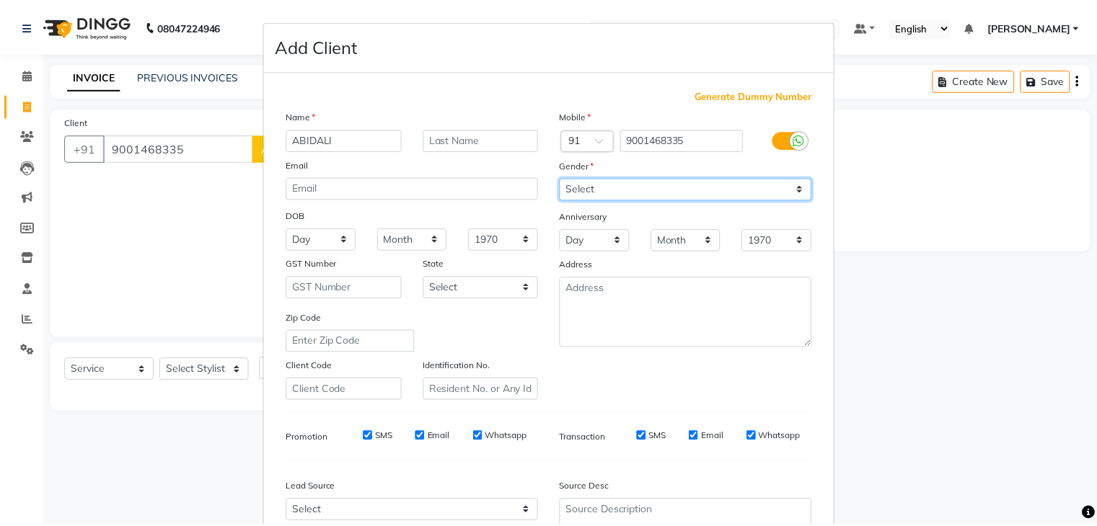
scroll to position [146, 0]
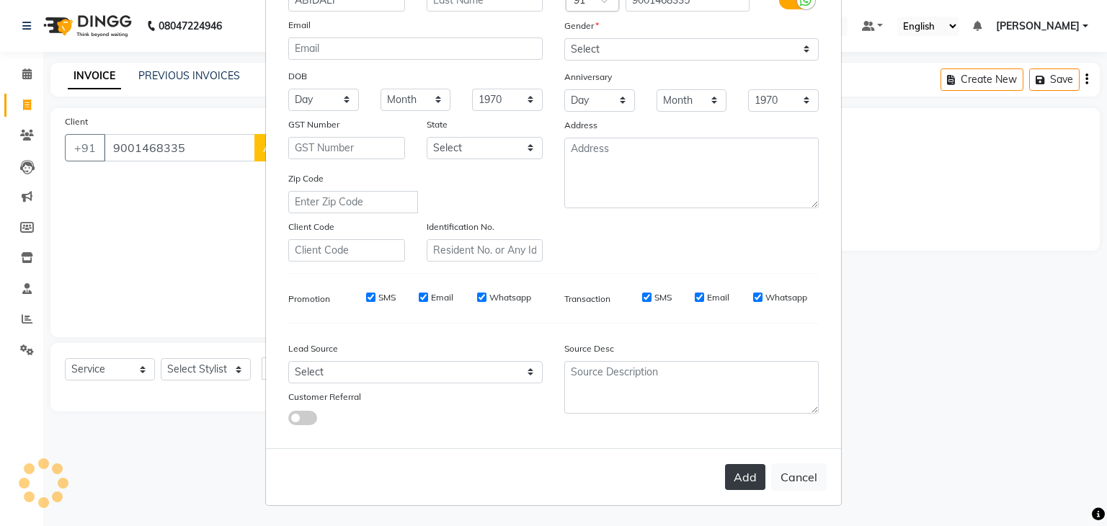
click at [748, 482] on button "Add" at bounding box center [745, 477] width 40 height 26
select select
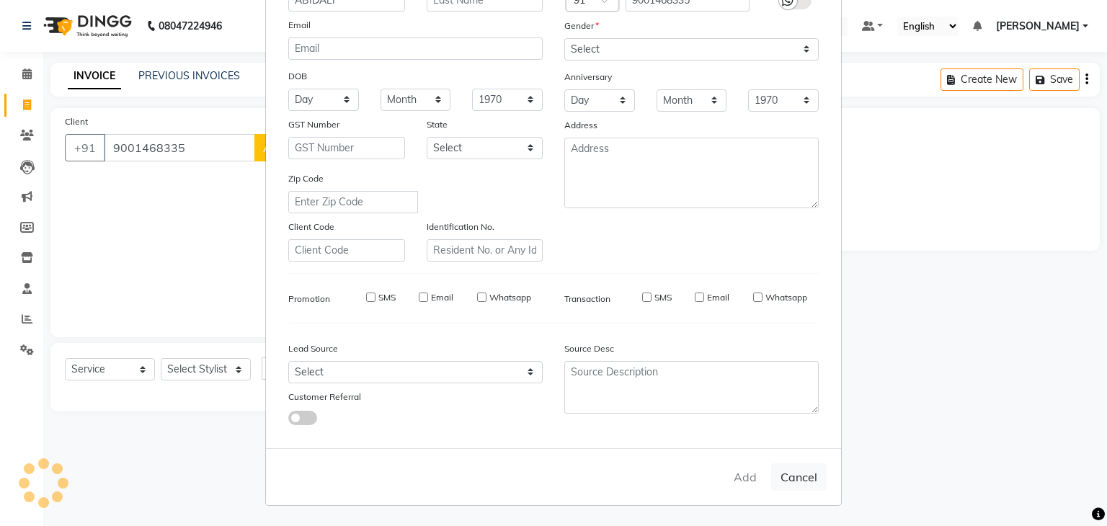
select select
checkbox input "false"
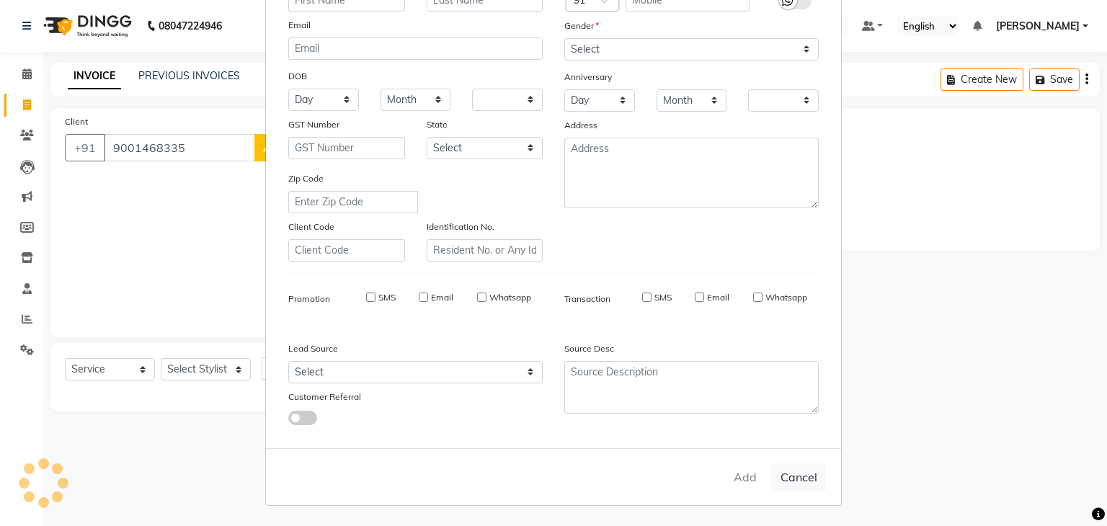
checkbox input "false"
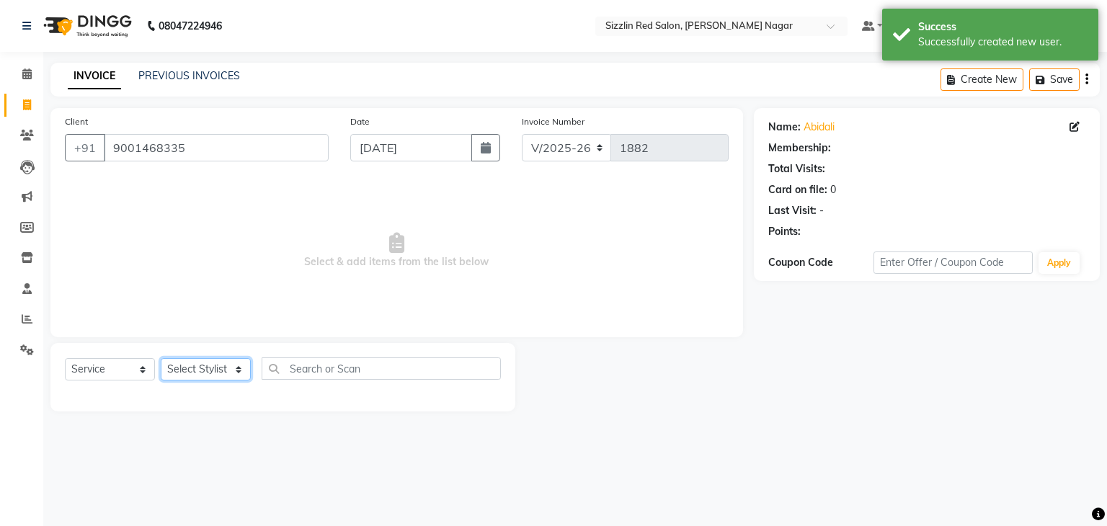
click at [199, 379] on select "Select Stylist Ajay HK 1 Ajay veer hk [PERSON_NAME] COUNTER [PERSON_NAME] Mohit…" at bounding box center [206, 369] width 90 height 22
select select "70236"
click at [161, 359] on select "Select Stylist Ajay HK 1 Ajay veer hk [PERSON_NAME] COUNTER [PERSON_NAME] Mohit…" at bounding box center [206, 369] width 90 height 22
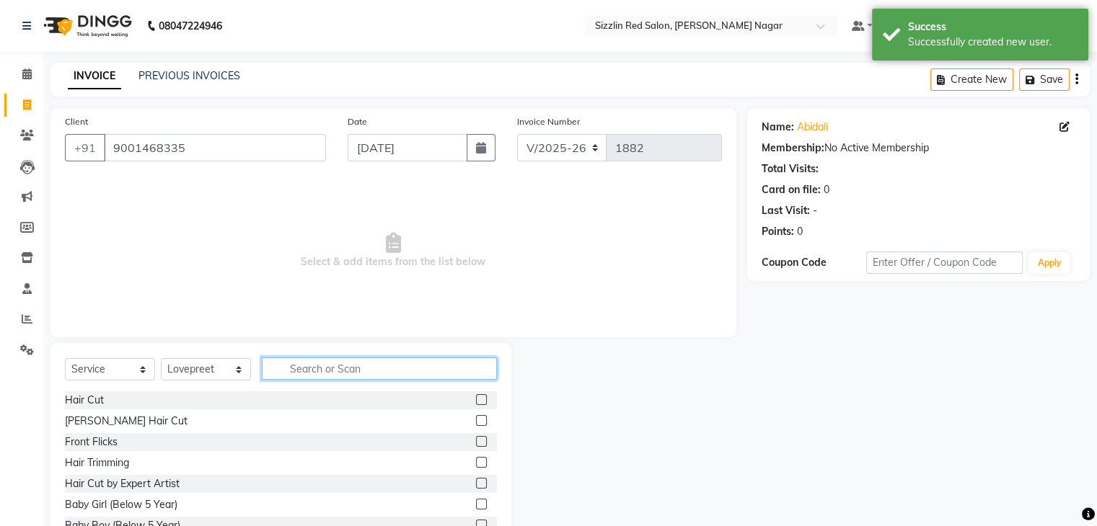
click at [291, 364] on input "text" at bounding box center [379, 369] width 235 height 22
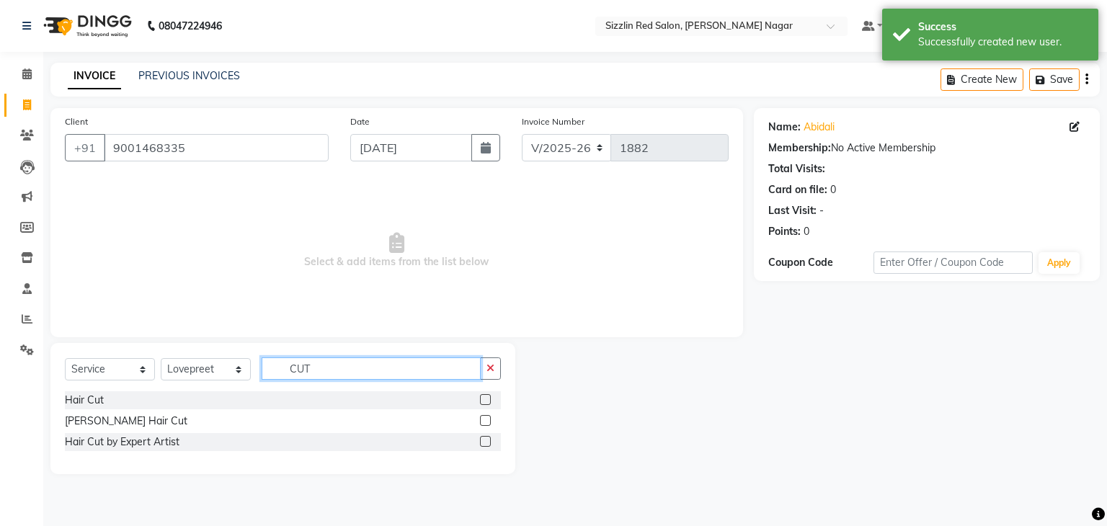
type input "CUT"
click at [489, 442] on label at bounding box center [485, 441] width 11 height 11
click at [489, 442] on input "checkbox" at bounding box center [484, 442] width 9 height 9
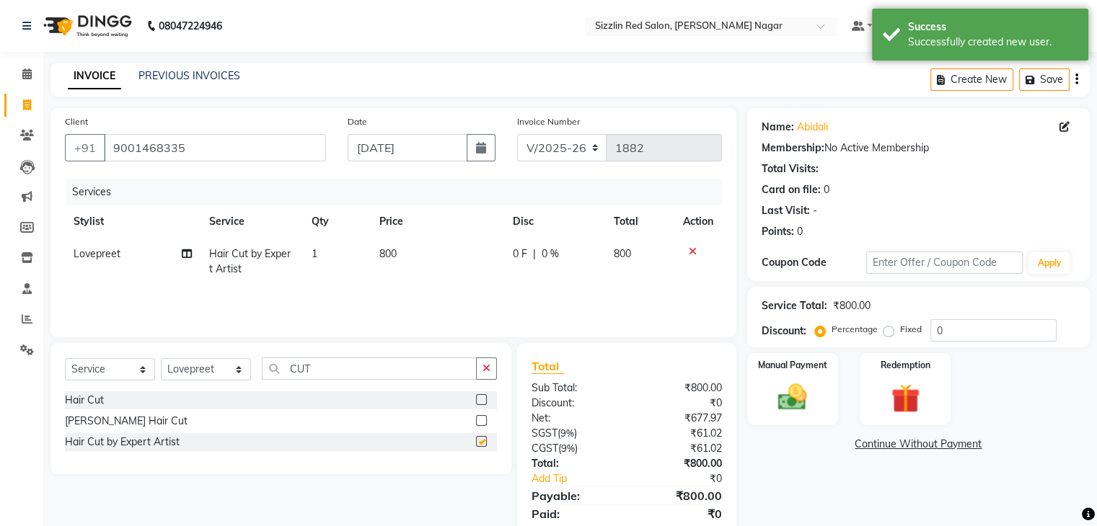
checkbox input "false"
click at [484, 376] on button "button" at bounding box center [486, 369] width 21 height 22
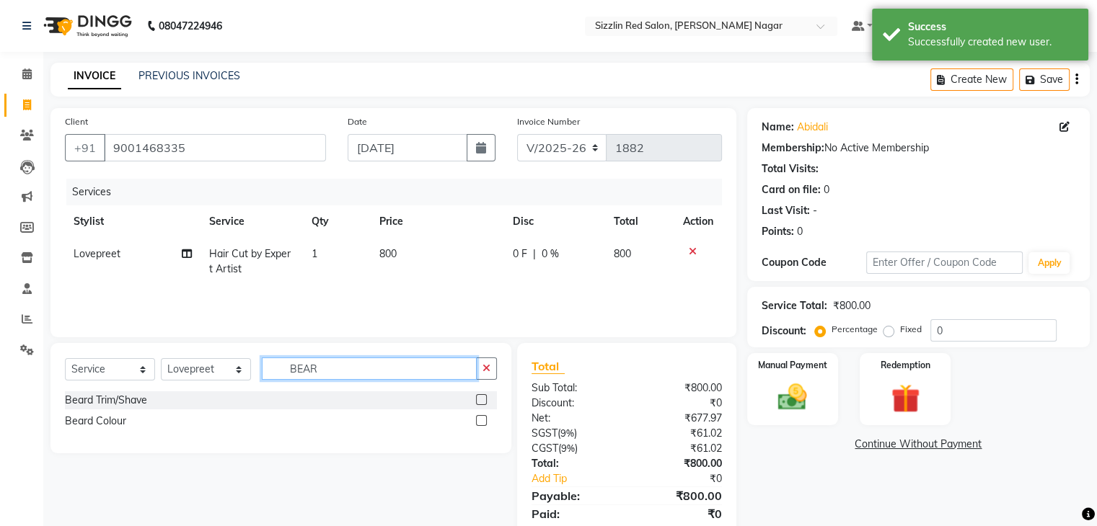
type input "BEAR"
click at [478, 399] on label at bounding box center [481, 399] width 11 height 11
click at [478, 399] on input "checkbox" at bounding box center [480, 400] width 9 height 9
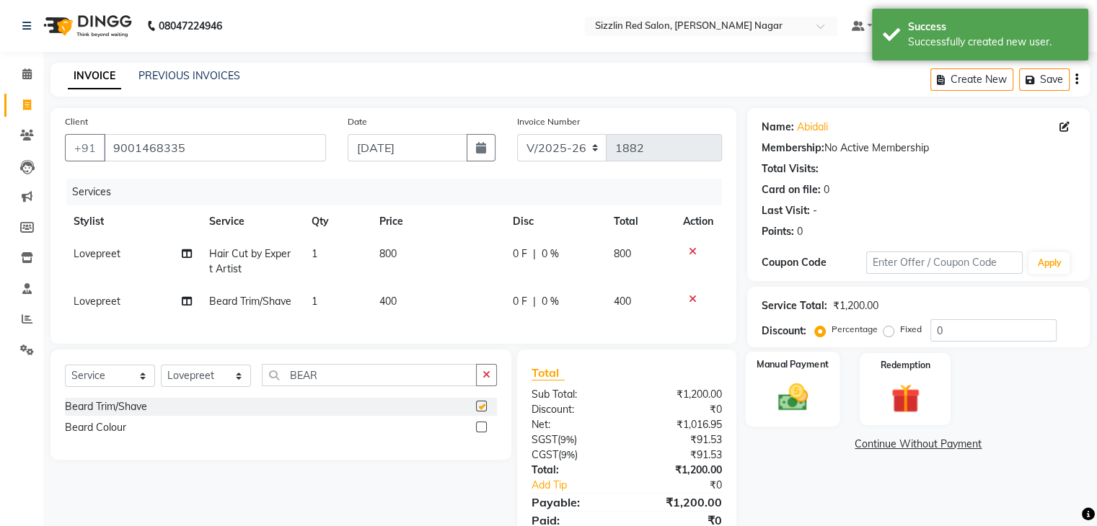
checkbox input "false"
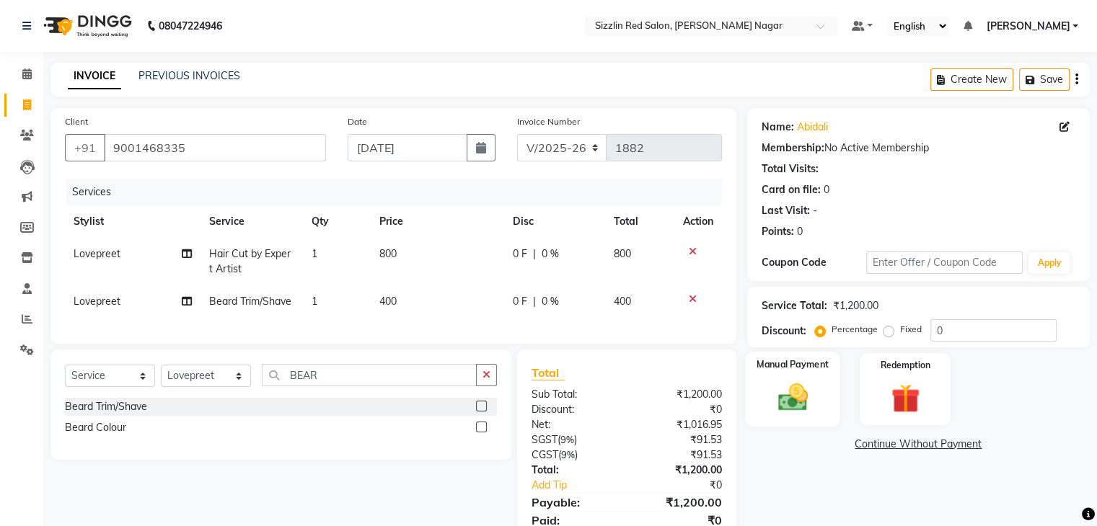
click at [782, 379] on div "Manual Payment" at bounding box center [792, 389] width 94 height 74
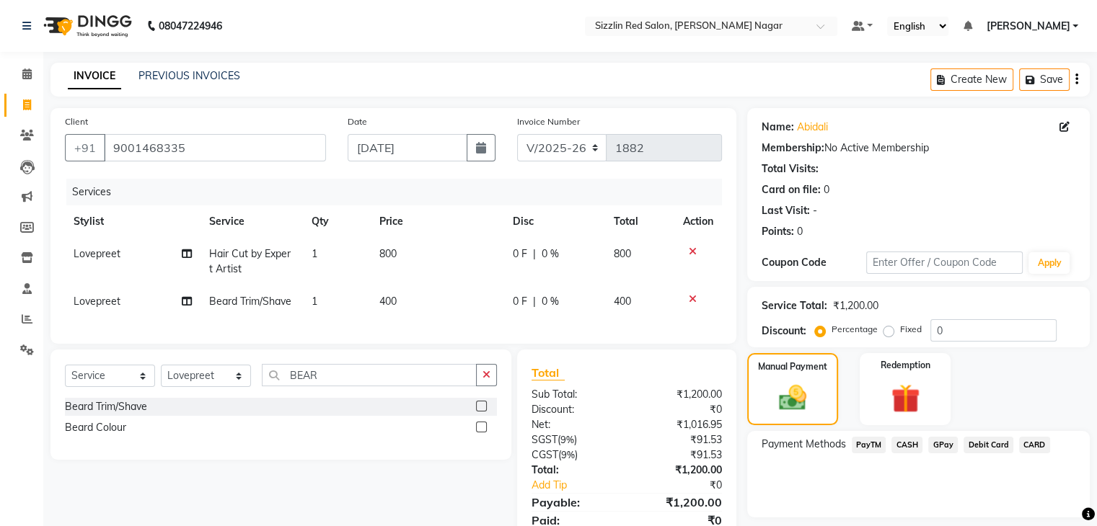
click at [902, 445] on span "CASH" at bounding box center [906, 445] width 31 height 17
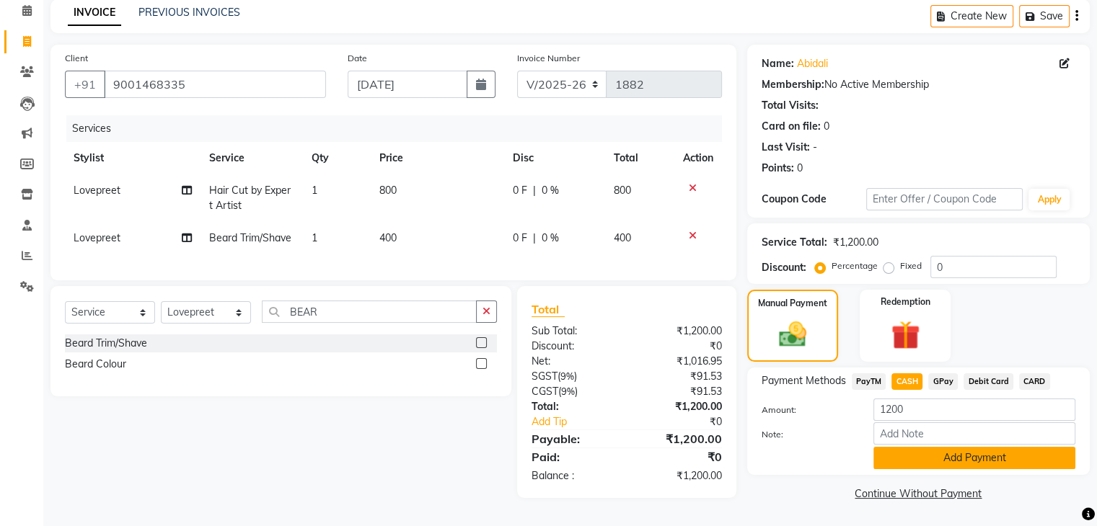
click at [906, 448] on button "Add Payment" at bounding box center [974, 458] width 202 height 22
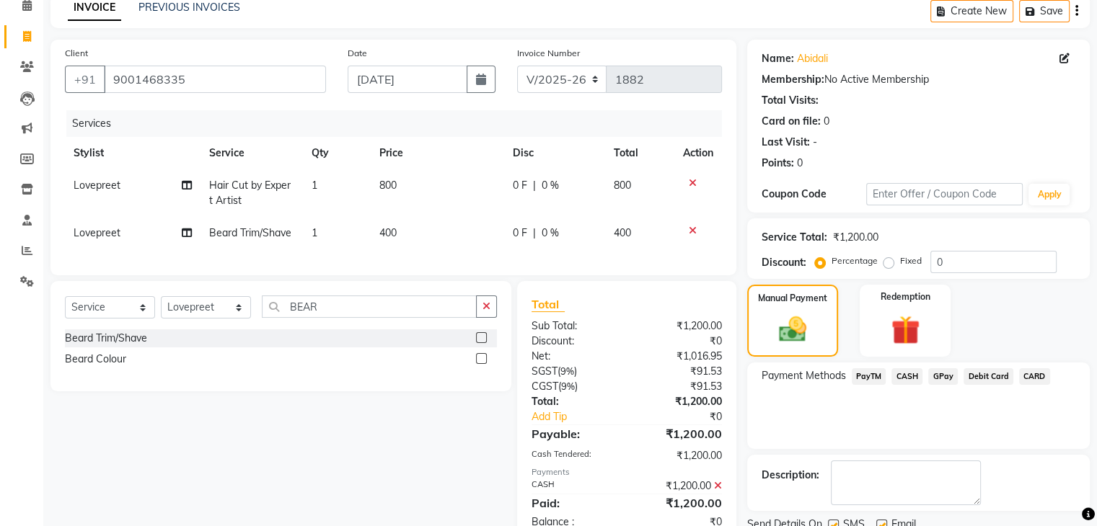
scroll to position [123, 0]
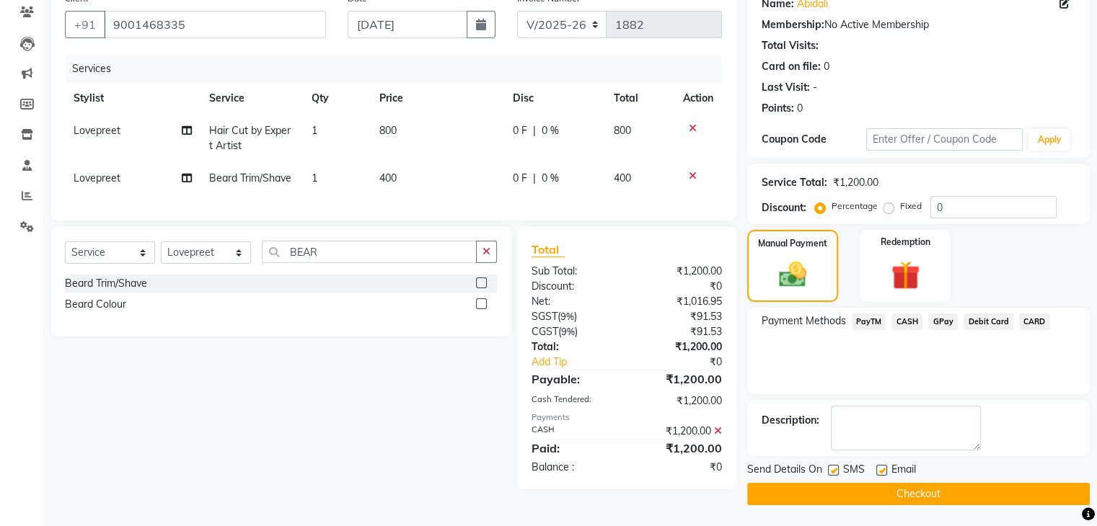
click at [878, 491] on button "Checkout" at bounding box center [918, 494] width 342 height 22
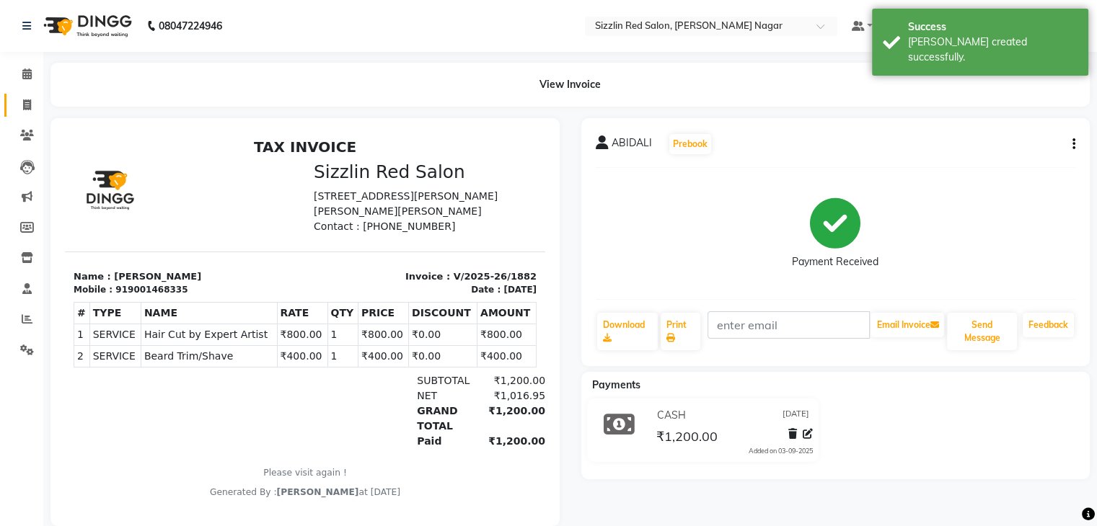
click at [19, 115] on link "Invoice" at bounding box center [21, 106] width 35 height 24
select select "service"
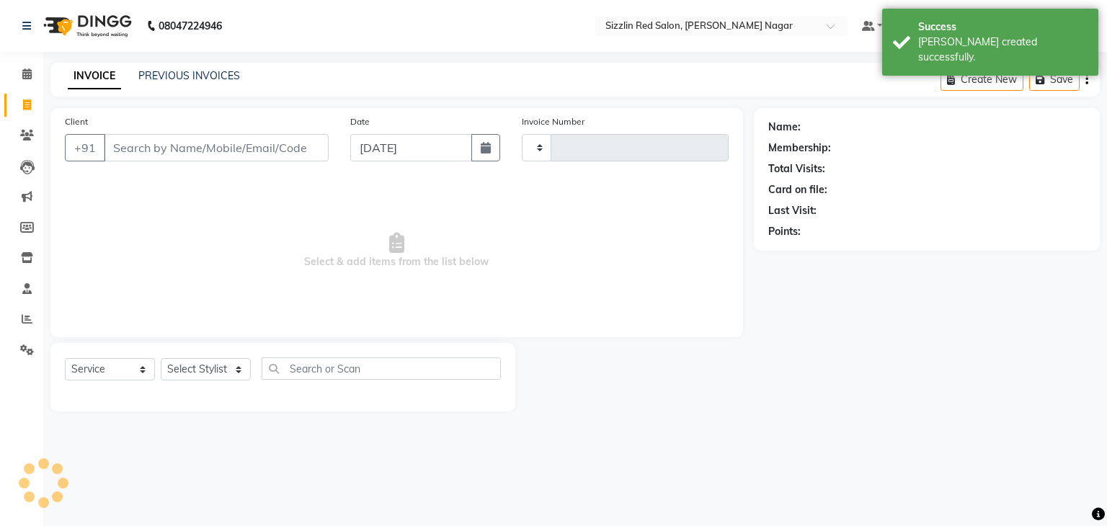
type input "1883"
select select "7534"
click at [26, 78] on icon at bounding box center [26, 73] width 9 height 11
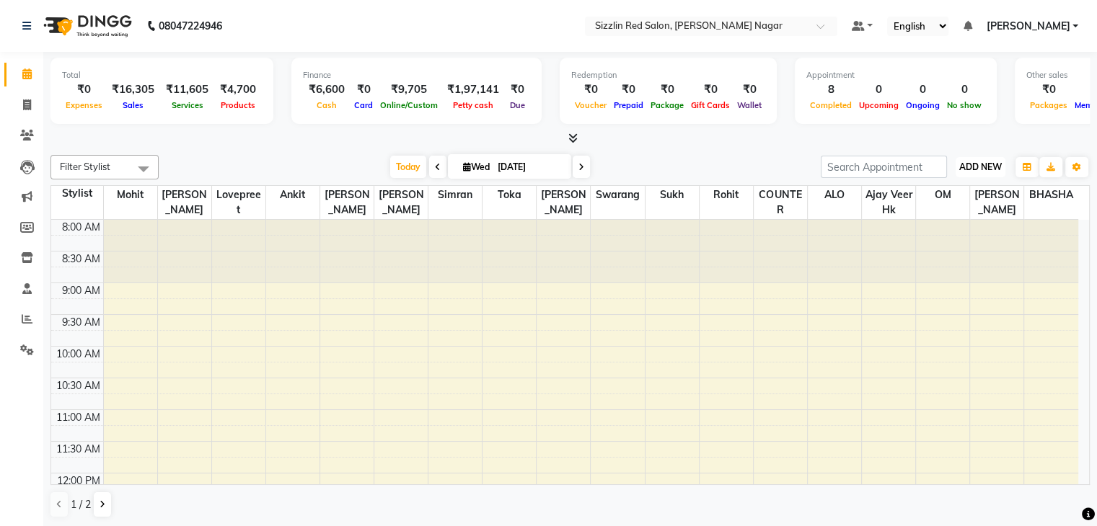
click at [975, 162] on span "ADD NEW" at bounding box center [980, 167] width 43 height 11
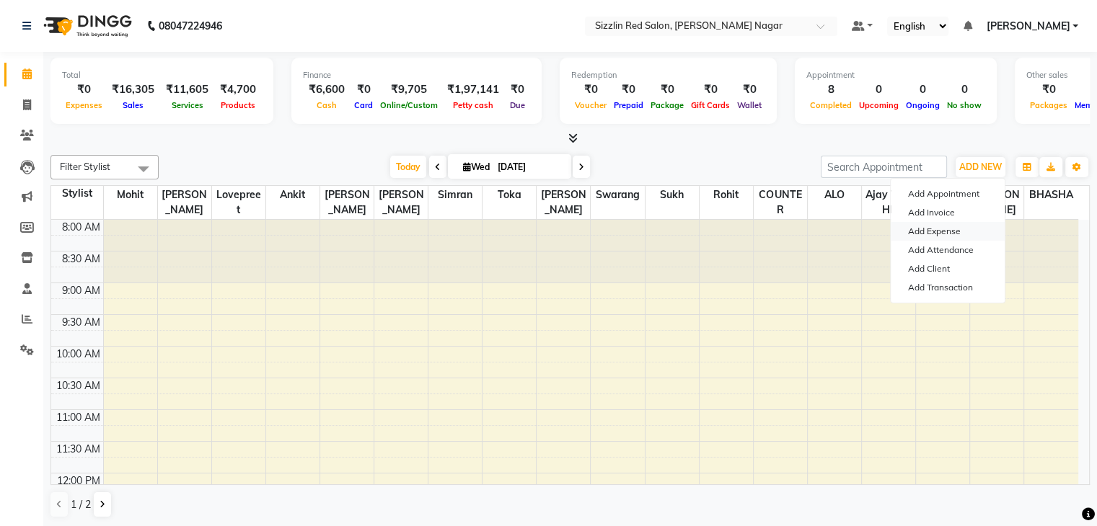
click at [924, 230] on link "Add Expense" at bounding box center [947, 231] width 114 height 19
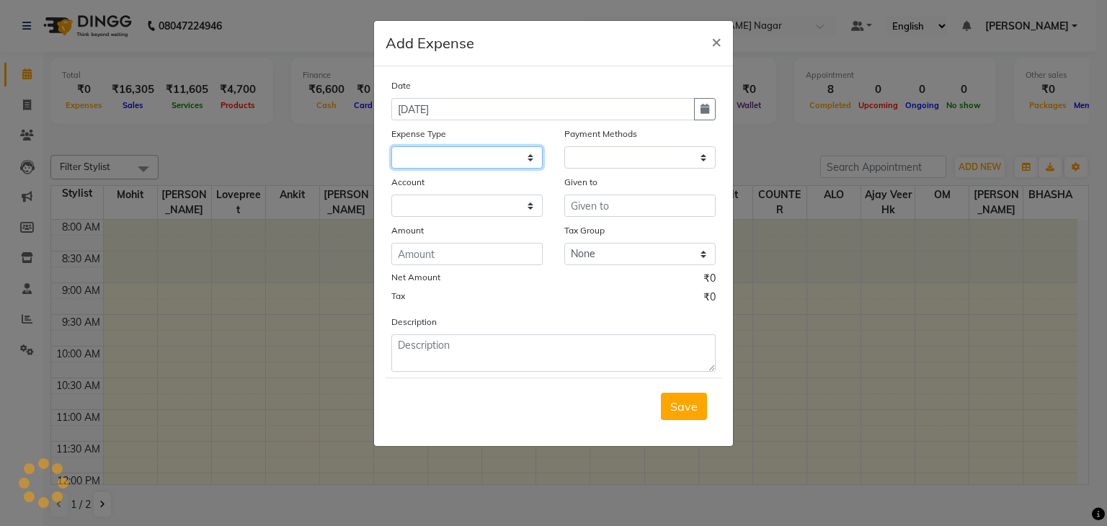
click at [513, 162] on select at bounding box center [467, 157] width 151 height 22
click at [515, 157] on select at bounding box center [467, 157] width 151 height 22
click at [717, 38] on span "×" at bounding box center [717, 41] width 10 height 22
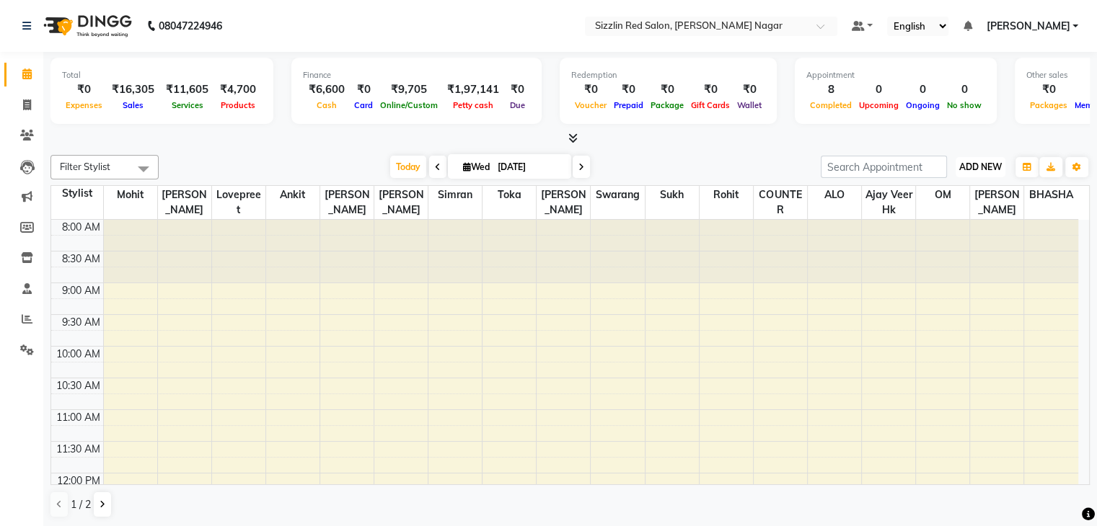
click at [978, 171] on span "ADD NEW" at bounding box center [980, 167] width 43 height 11
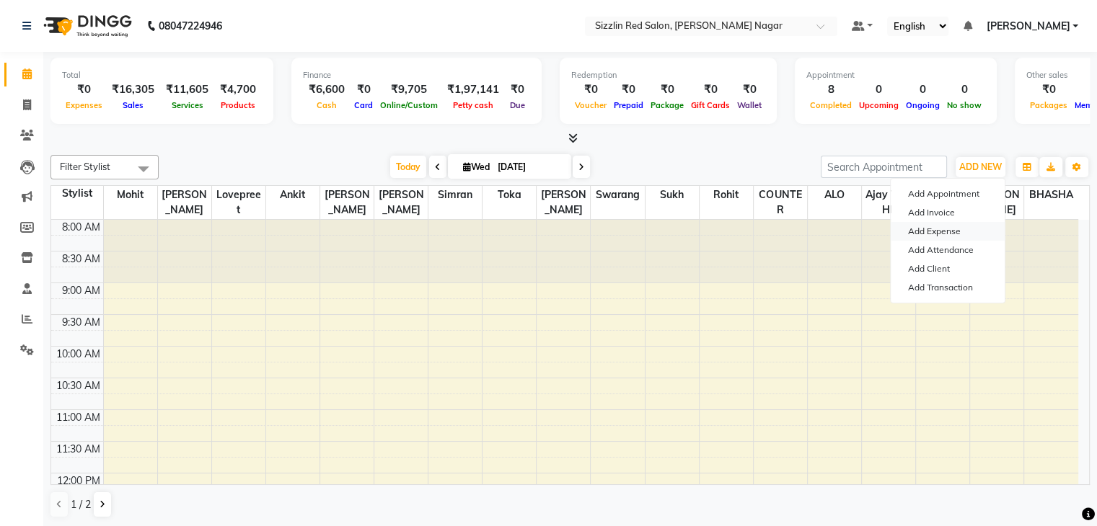
click at [963, 235] on link "Add Expense" at bounding box center [947, 231] width 114 height 19
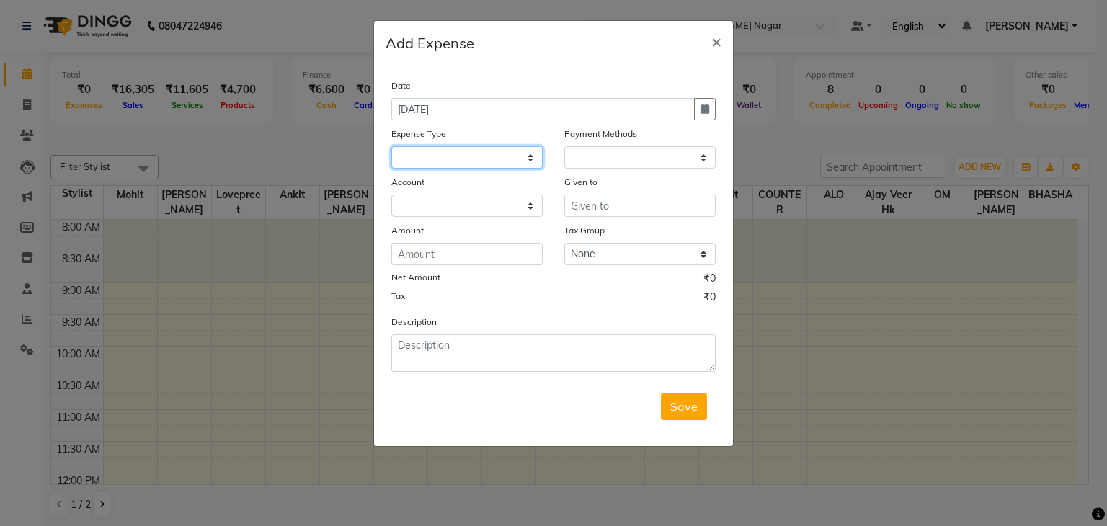
click at [482, 157] on select at bounding box center [467, 157] width 151 height 22
click at [713, 41] on span "×" at bounding box center [717, 41] width 10 height 22
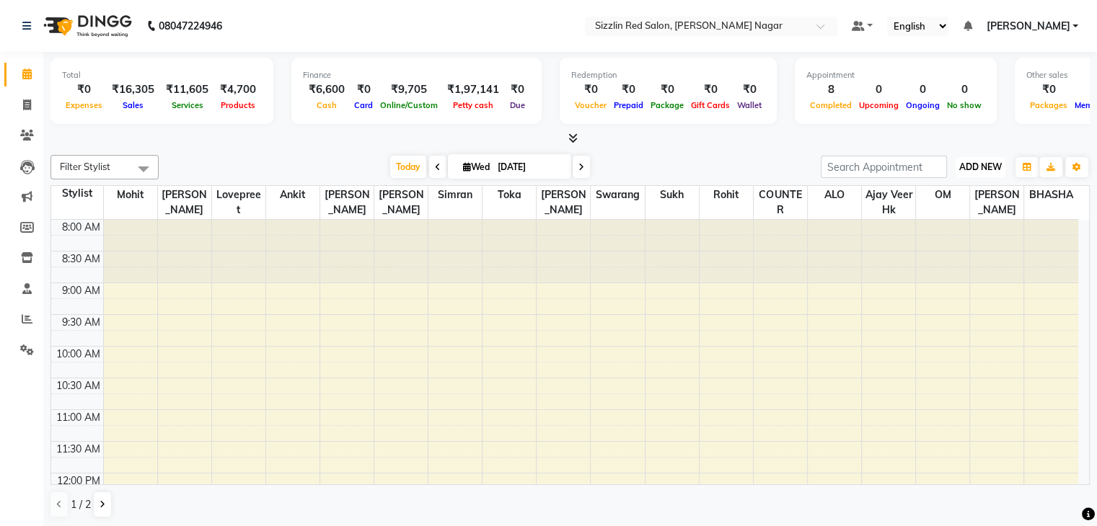
click at [979, 164] on span "ADD NEW" at bounding box center [980, 167] width 43 height 11
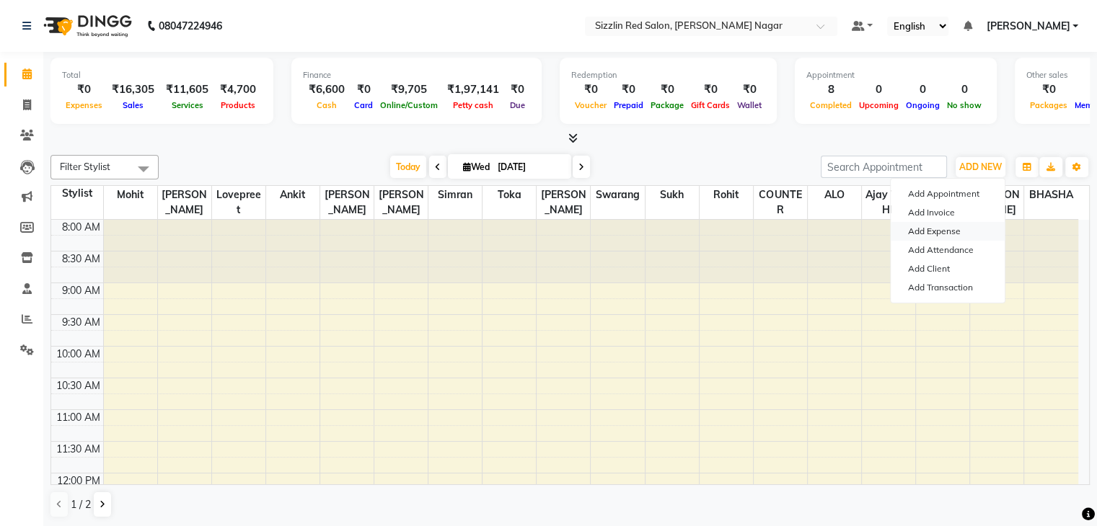
click at [961, 226] on link "Add Expense" at bounding box center [947, 231] width 114 height 19
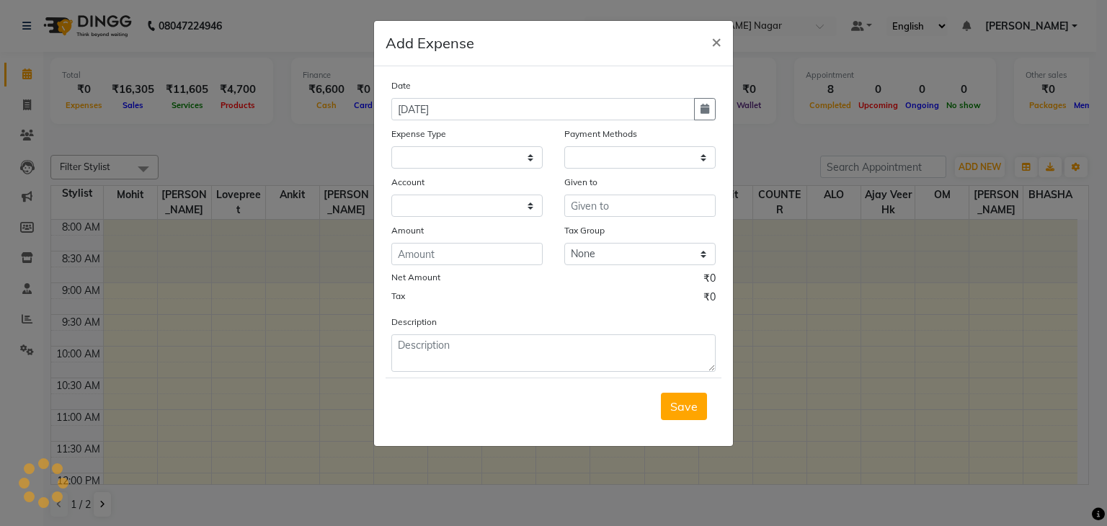
select select "1"
select select "6656"
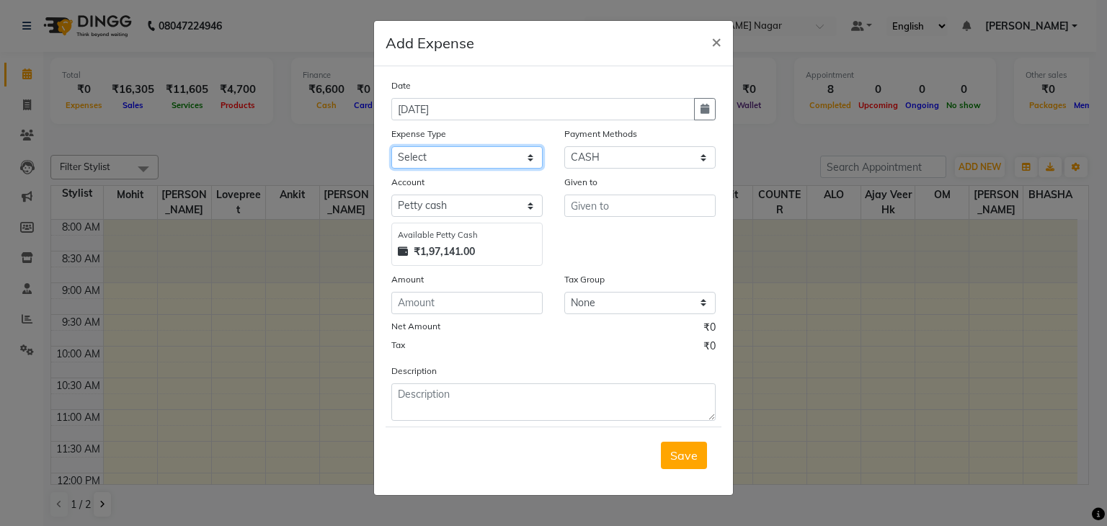
click at [528, 164] on select "Select Advance Salary Bank charges Car maintenance Cash transfer to bank Cash t…" at bounding box center [467, 157] width 151 height 22
select select "4"
click at [392, 148] on select "Select Advance Salary Bank charges Car maintenance Cash transfer to bank Cash t…" at bounding box center [467, 157] width 151 height 22
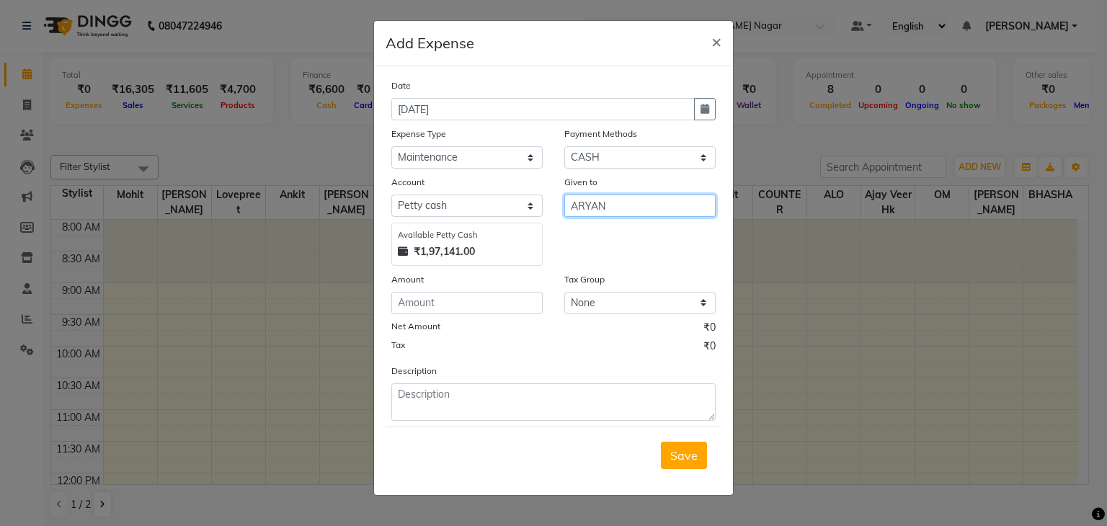
type input "ARYAN"
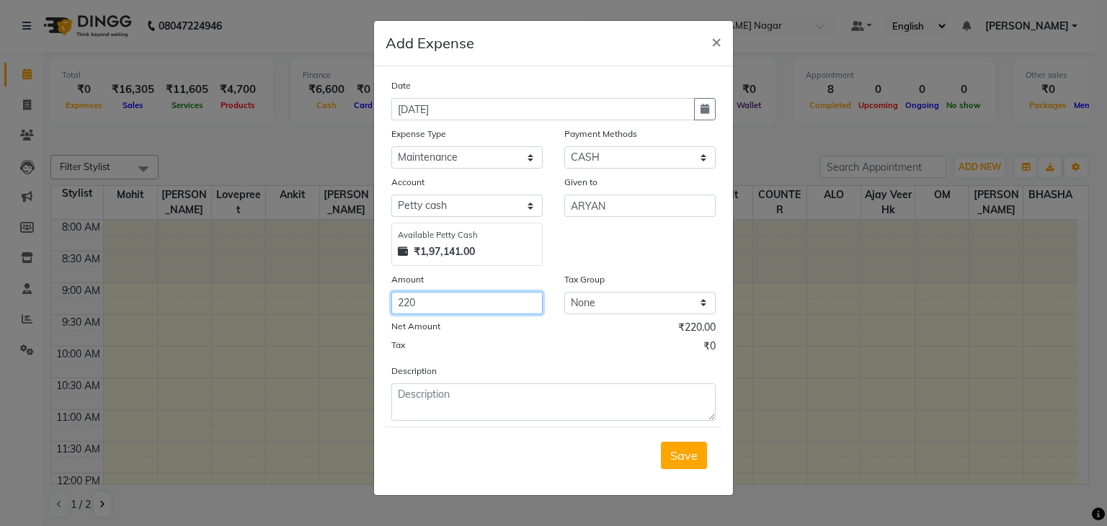
type input "220"
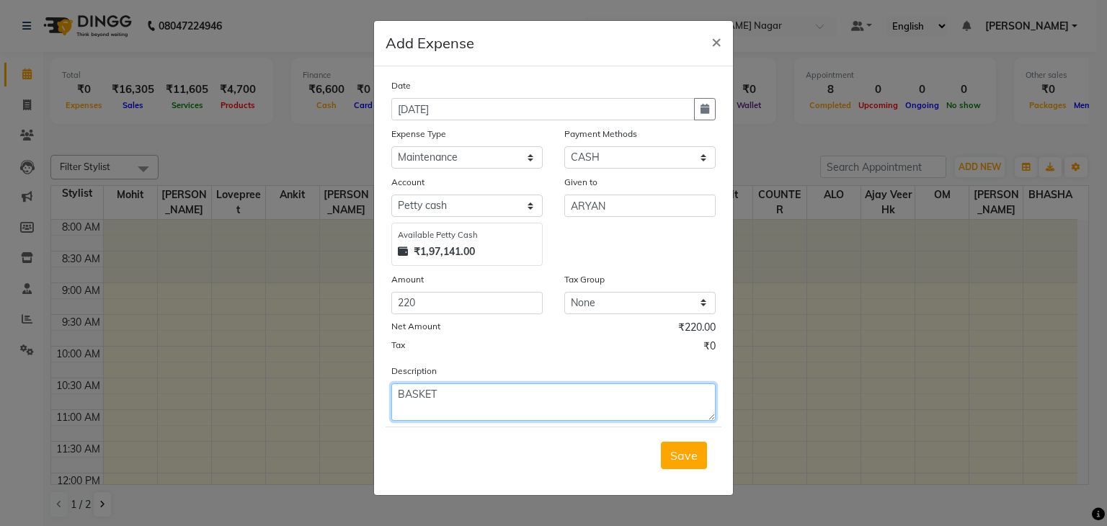
type textarea "BASKET"
click at [695, 474] on div "Save" at bounding box center [554, 455] width 336 height 57
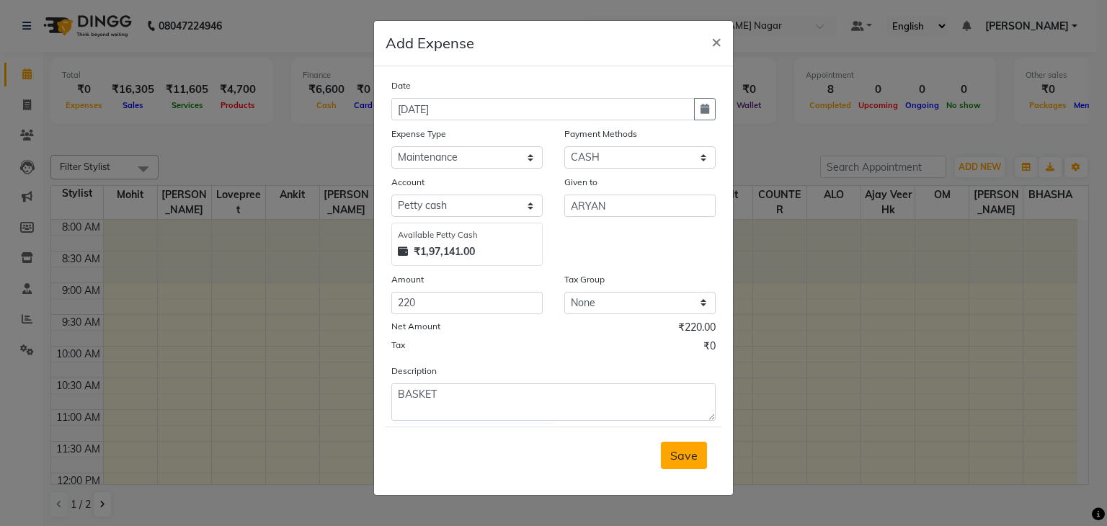
click at [692, 465] on button "Save" at bounding box center [684, 455] width 46 height 27
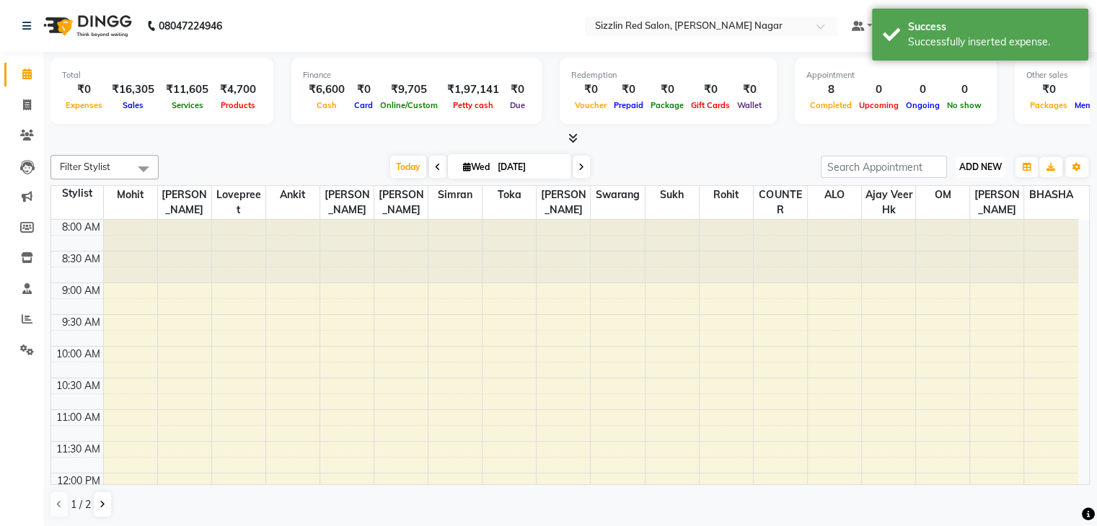
click at [977, 167] on span "ADD NEW" at bounding box center [980, 167] width 43 height 11
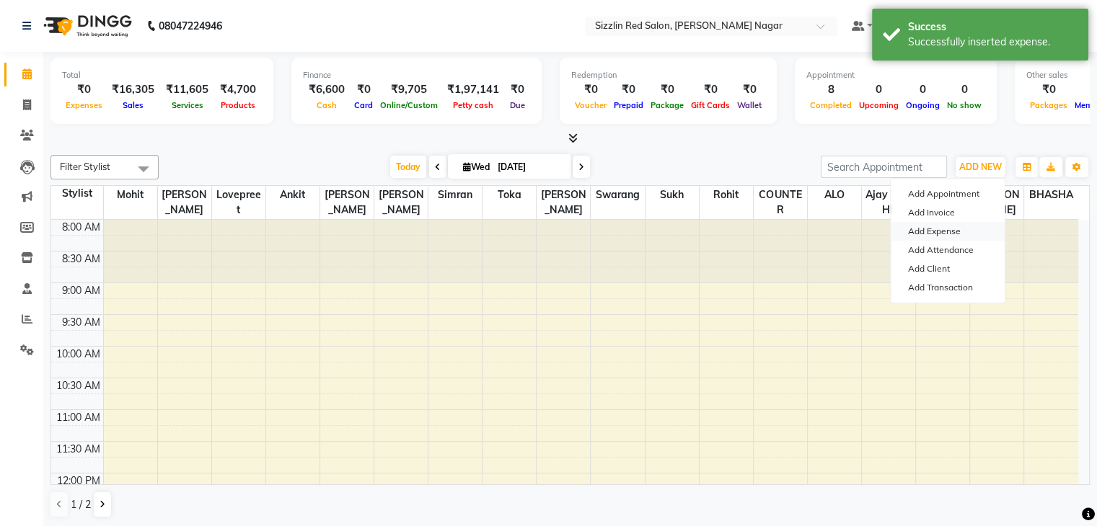
click at [916, 229] on link "Add Expense" at bounding box center [947, 231] width 114 height 19
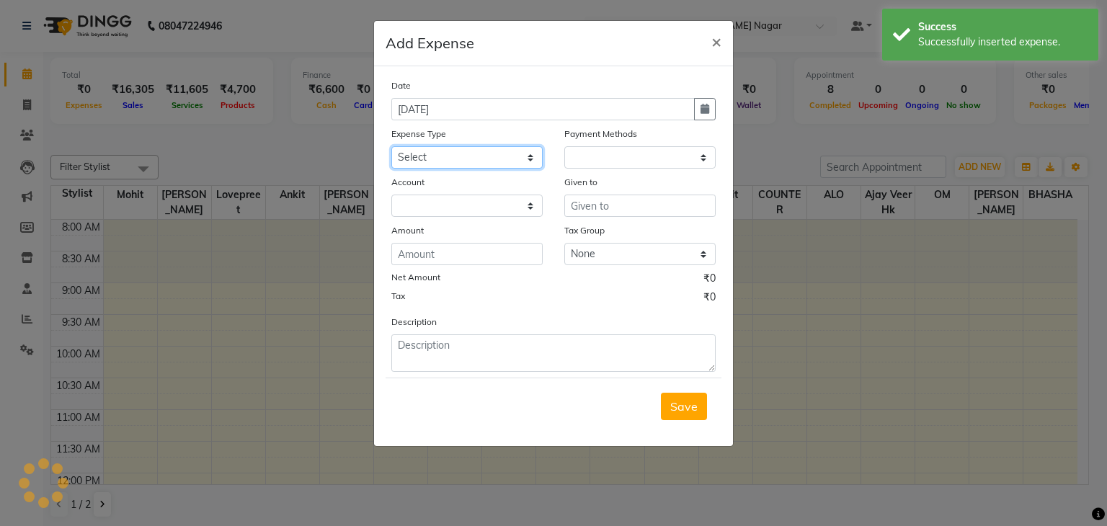
click at [442, 159] on select "Select Advance Salary Bank charges Car maintenance Cash transfer to bank Cash t…" at bounding box center [467, 157] width 151 height 22
select select "1"
select select "6656"
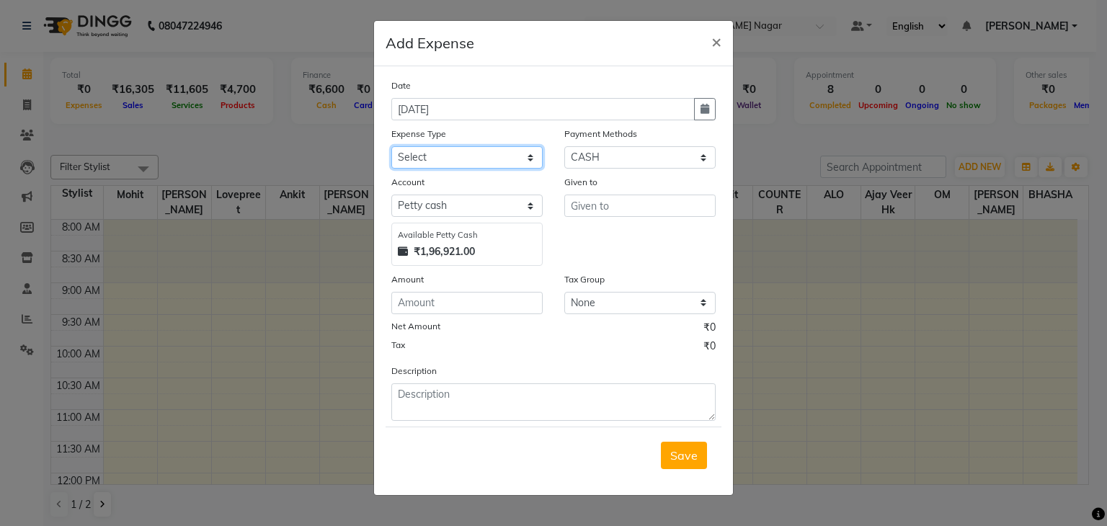
select select "10"
click at [392, 148] on select "Select Advance Salary Bank charges Car maintenance Cash transfer to bank Cash t…" at bounding box center [467, 157] width 151 height 22
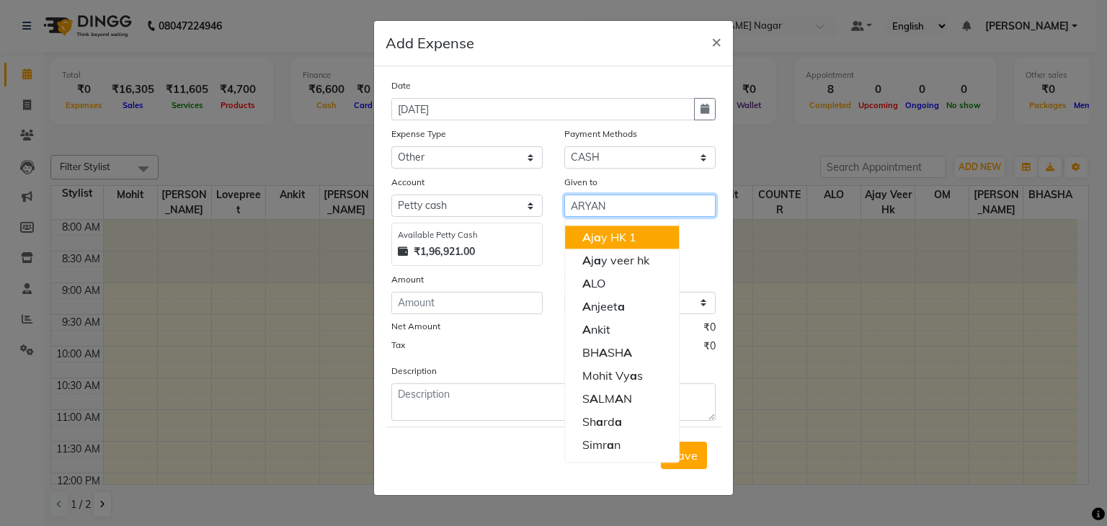
type input "ARYAN"
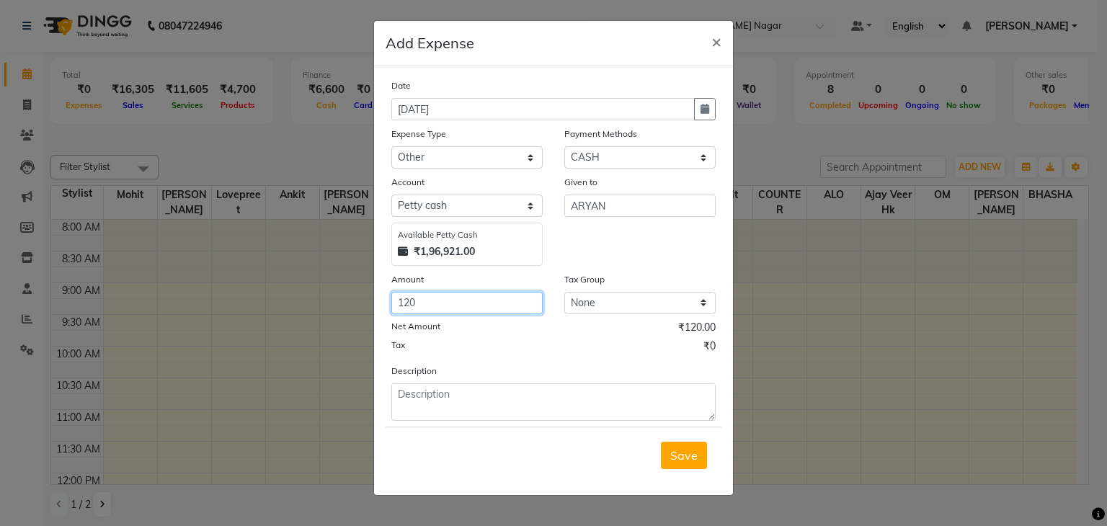
type input "120"
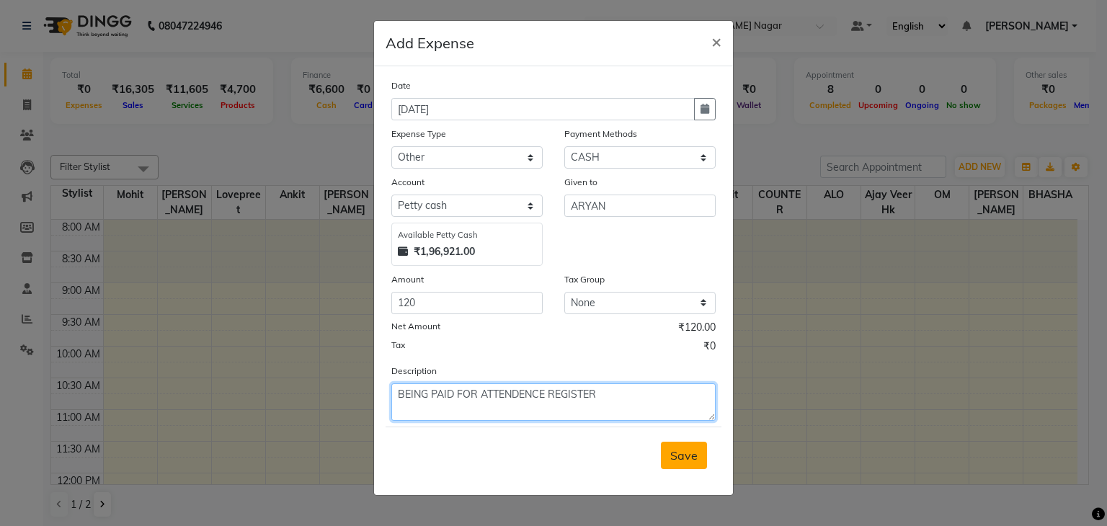
type textarea "BEING PAID FOR ATTENDENCE REGISTER"
click at [686, 459] on span "Save" at bounding box center [684, 455] width 27 height 14
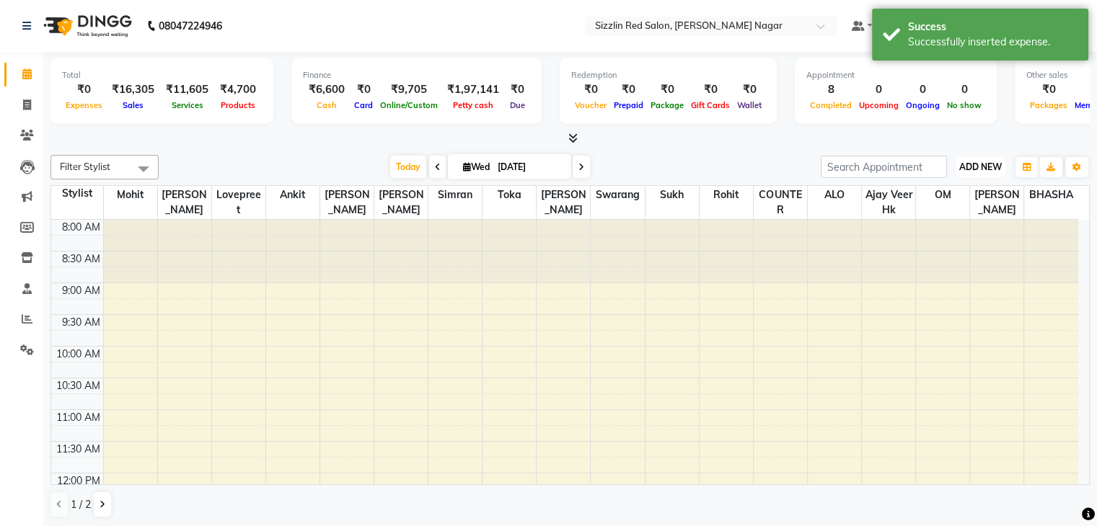
click at [972, 172] on button "ADD NEW Toggle Dropdown" at bounding box center [980, 167] width 50 height 20
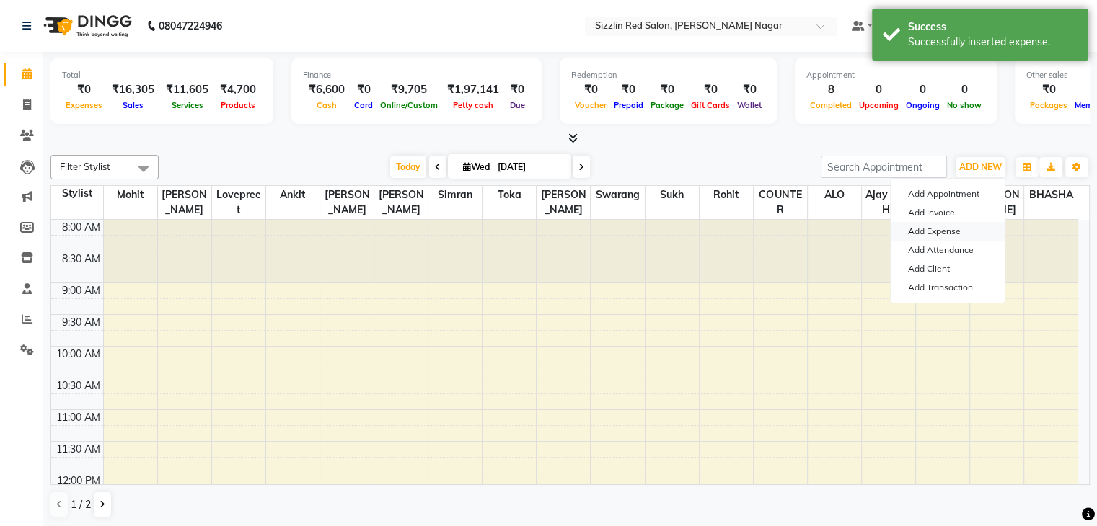
click at [959, 228] on link "Add Expense" at bounding box center [947, 231] width 114 height 19
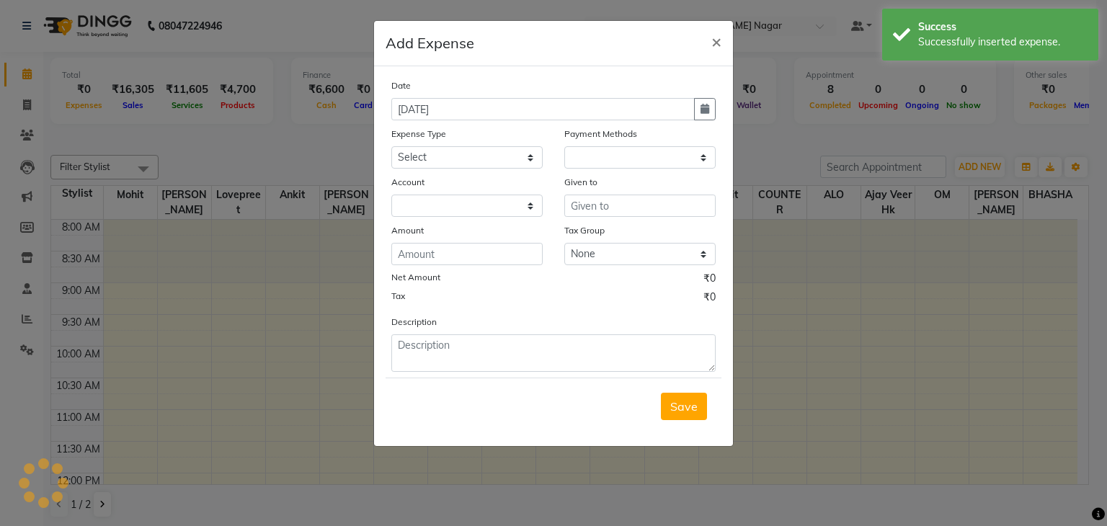
select select "1"
select select "6656"
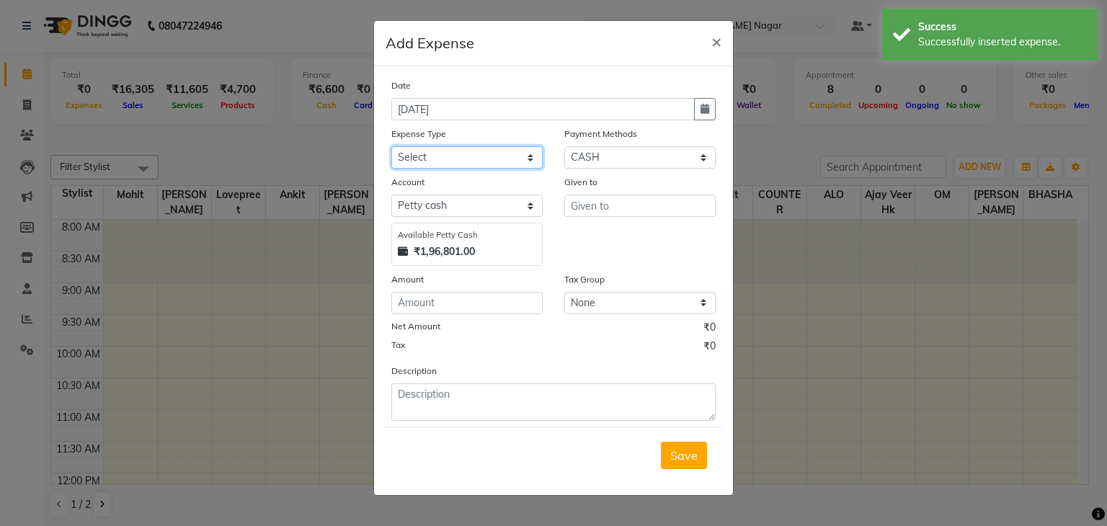
click at [528, 159] on select "Select Advance Salary Bank charges Car maintenance Cash transfer to bank Cash t…" at bounding box center [467, 157] width 151 height 22
select select "18"
click at [392, 148] on select "Select Advance Salary Bank charges Car maintenance Cash transfer to bank Cash t…" at bounding box center [467, 157] width 151 height 22
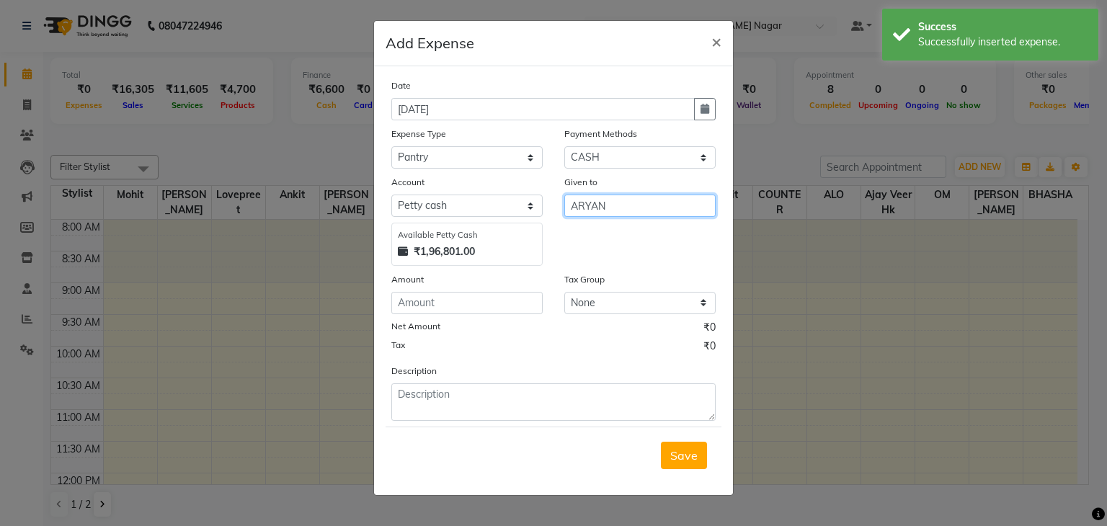
type input "ARYAN"
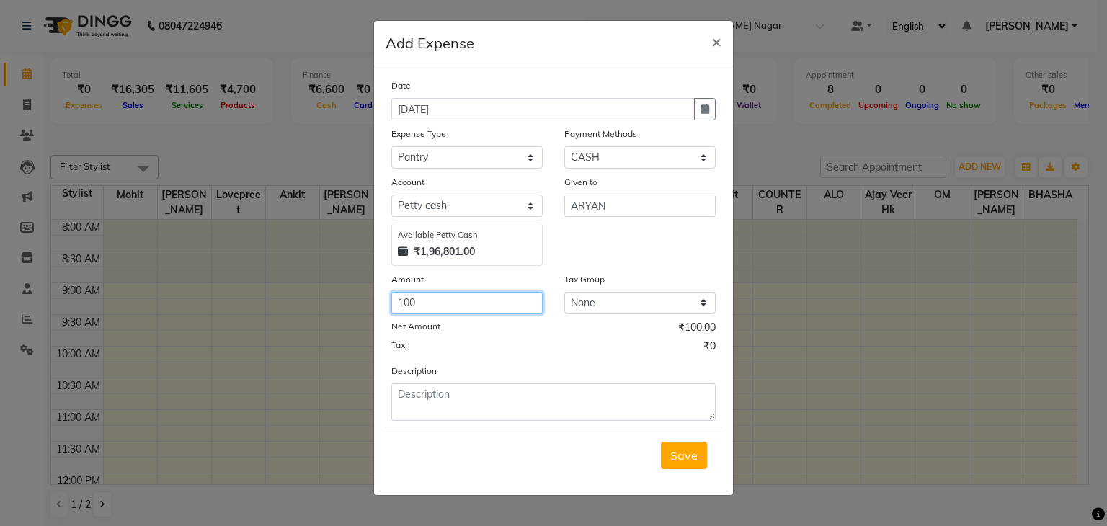
type input "100"
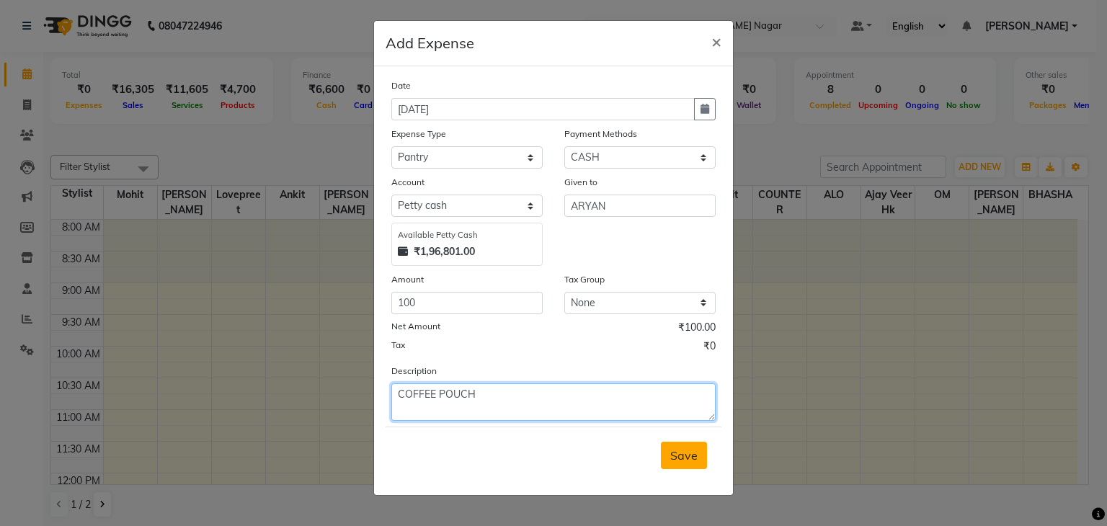
type textarea "COFFEE POUCH"
click at [682, 449] on button "Save" at bounding box center [684, 455] width 46 height 27
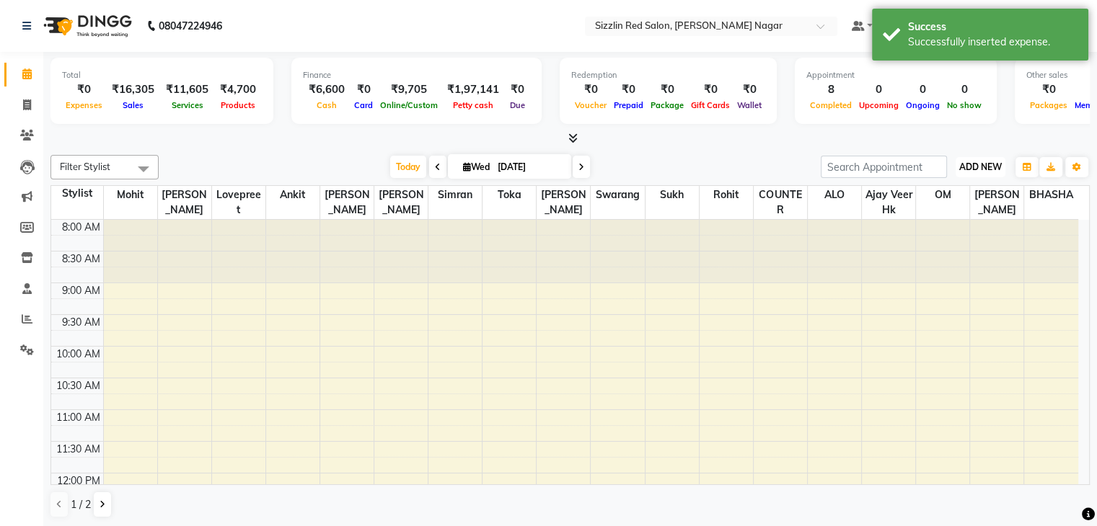
click at [973, 169] on span "ADD NEW" at bounding box center [980, 167] width 43 height 11
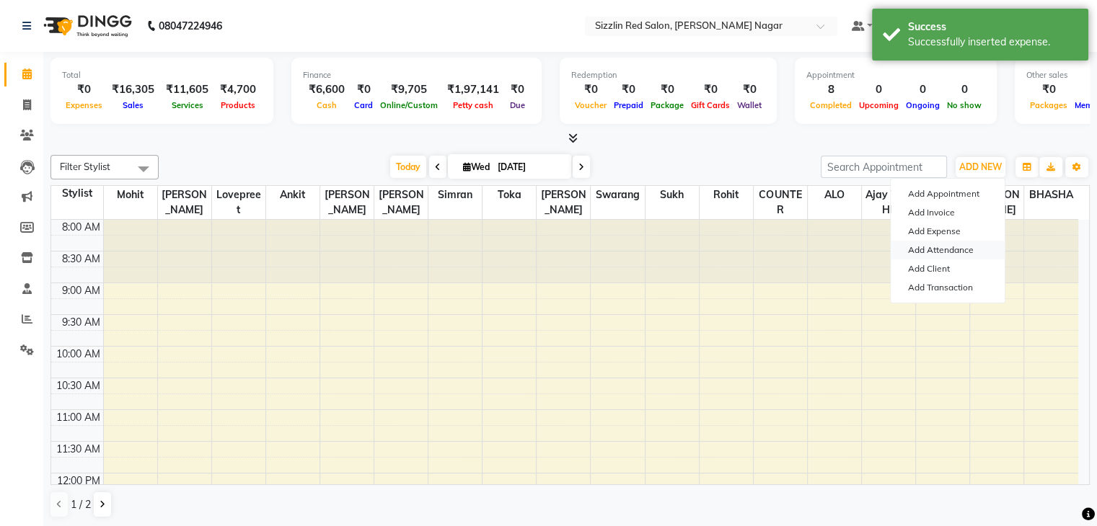
click at [940, 242] on link "Add Attendance" at bounding box center [947, 250] width 114 height 19
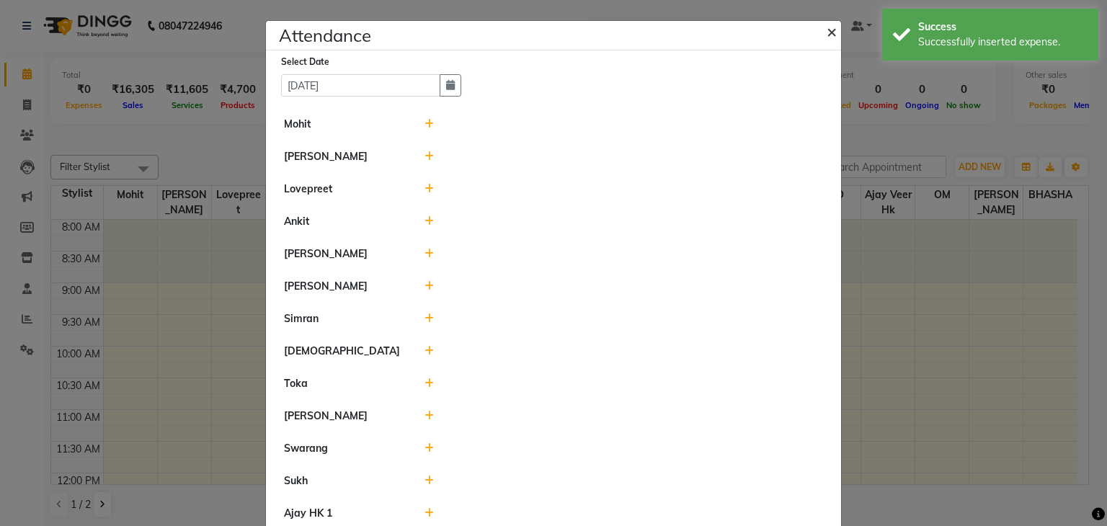
click at [827, 30] on span "×" at bounding box center [832, 31] width 10 height 22
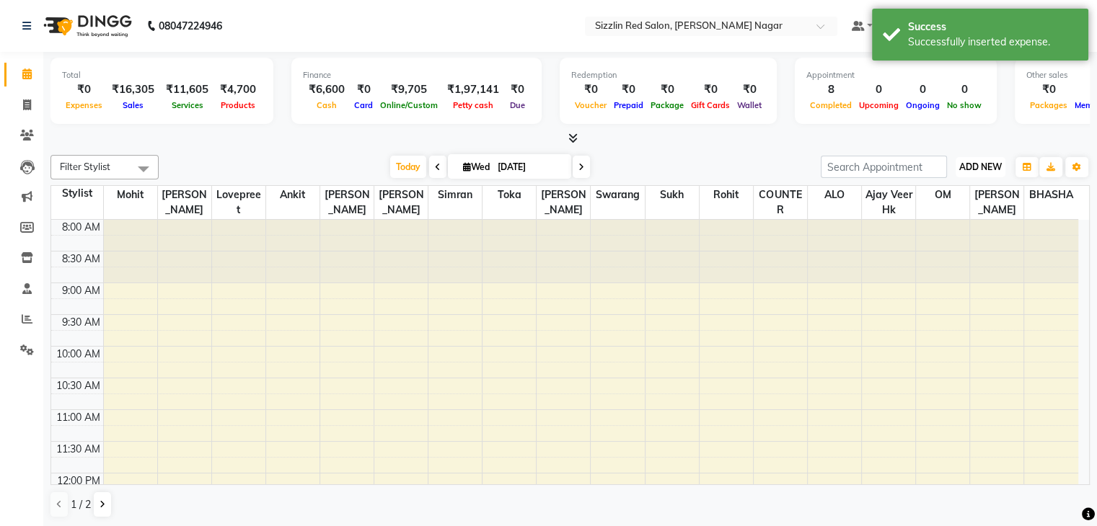
click at [985, 163] on span "ADD NEW" at bounding box center [980, 167] width 43 height 11
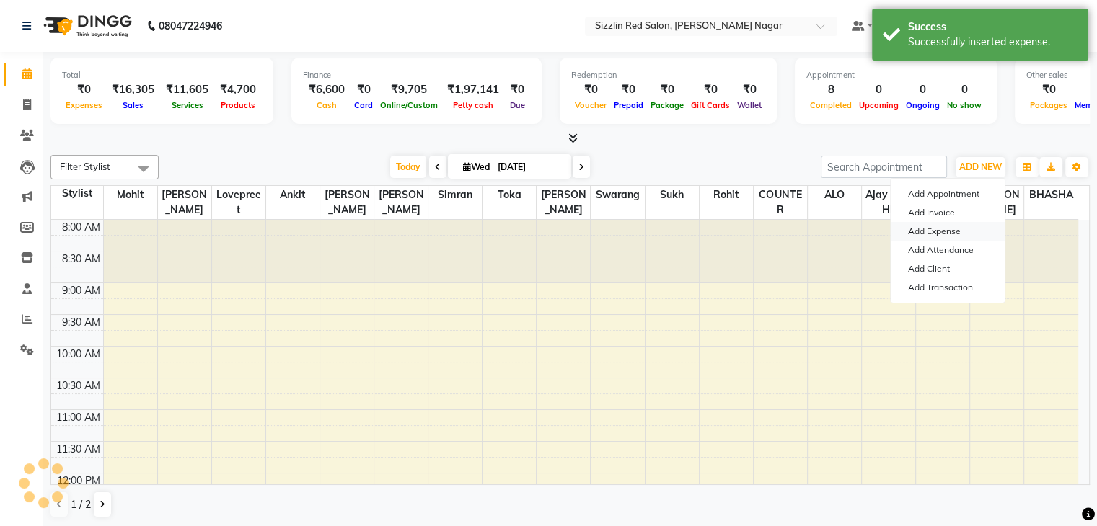
click at [937, 229] on link "Add Expense" at bounding box center [947, 231] width 114 height 19
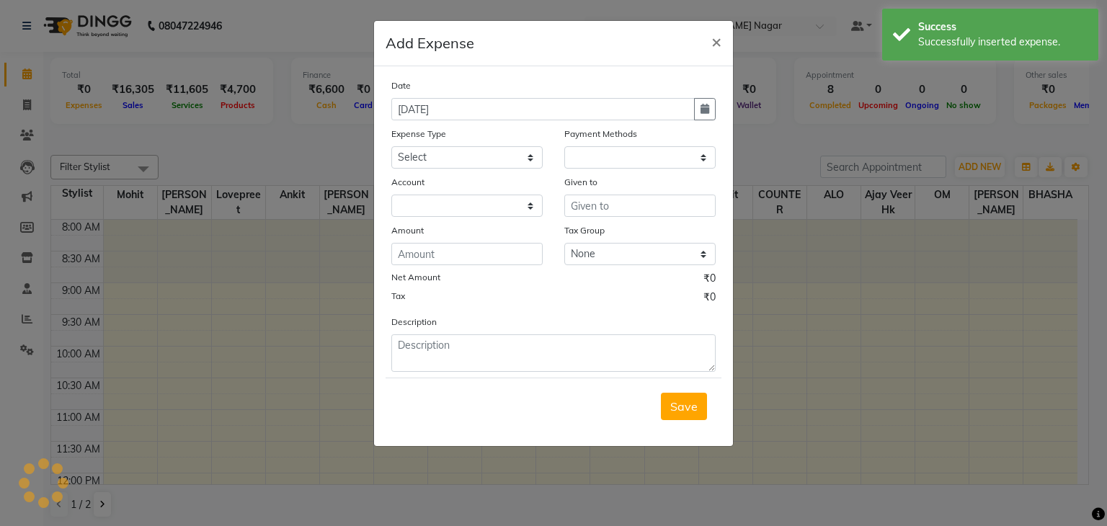
select select "1"
select select "6656"
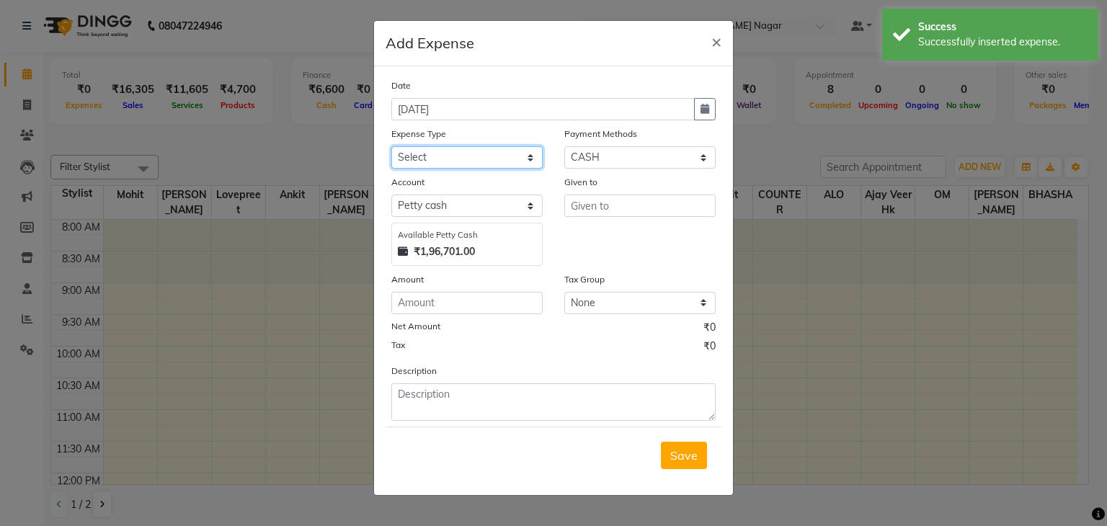
click at [476, 164] on select "Select Advance Salary Bank charges Car maintenance Cash transfer to bank Cash t…" at bounding box center [467, 157] width 151 height 22
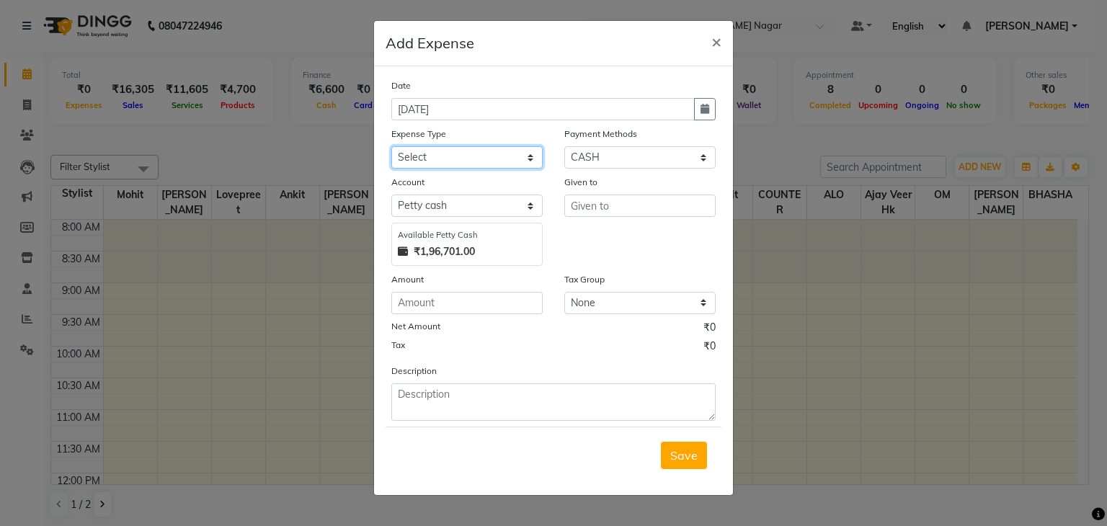
select select "4"
click at [392, 148] on select "Select Advance Salary Bank charges Car maintenance Cash transfer to bank Cash t…" at bounding box center [467, 157] width 151 height 22
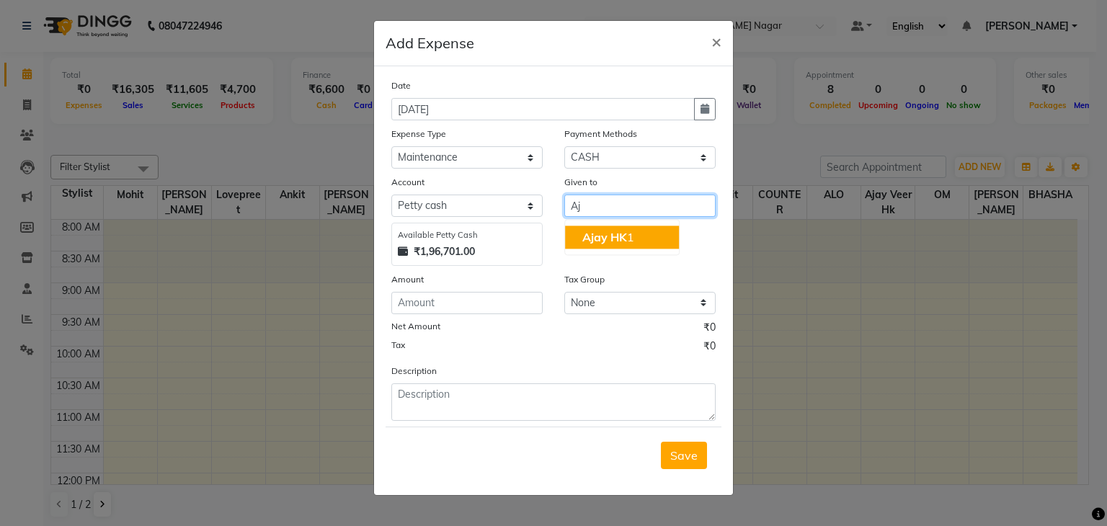
type input "A"
type input "ARYAN"
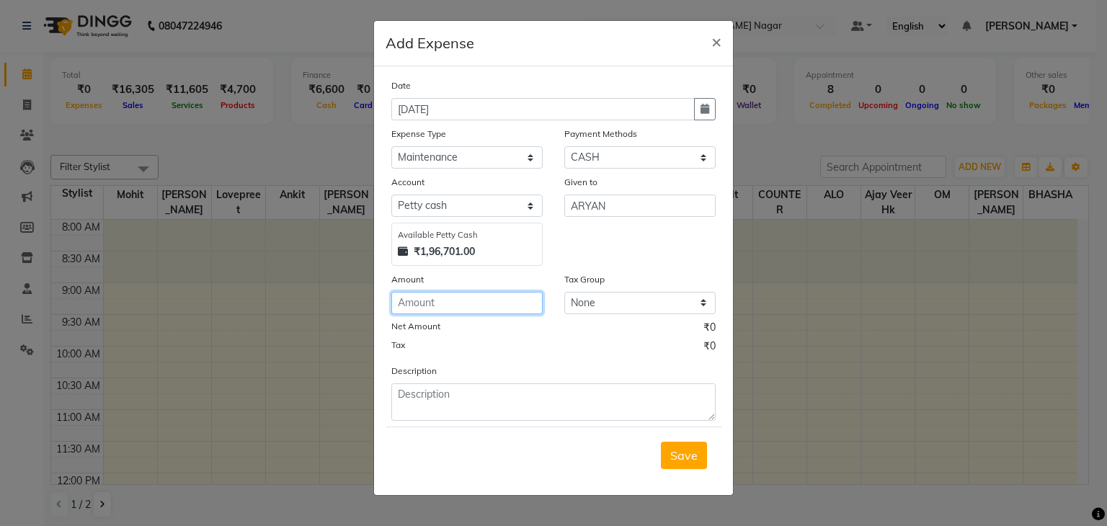
click at [441, 306] on input "number" at bounding box center [467, 303] width 151 height 22
type input "230"
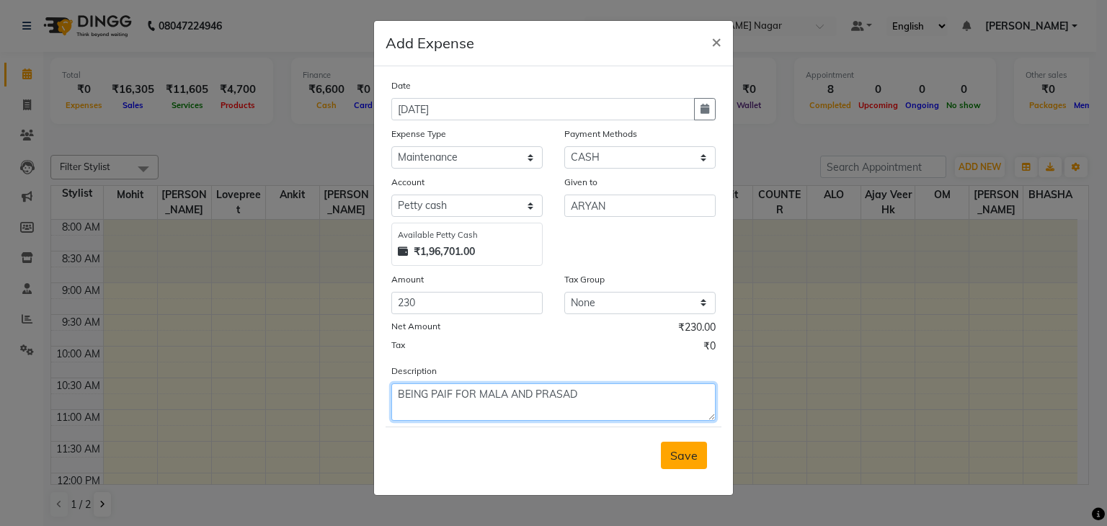
type textarea "BEING PAIF FOR MALA AND PRASAD"
click at [687, 454] on span "Save" at bounding box center [684, 455] width 27 height 14
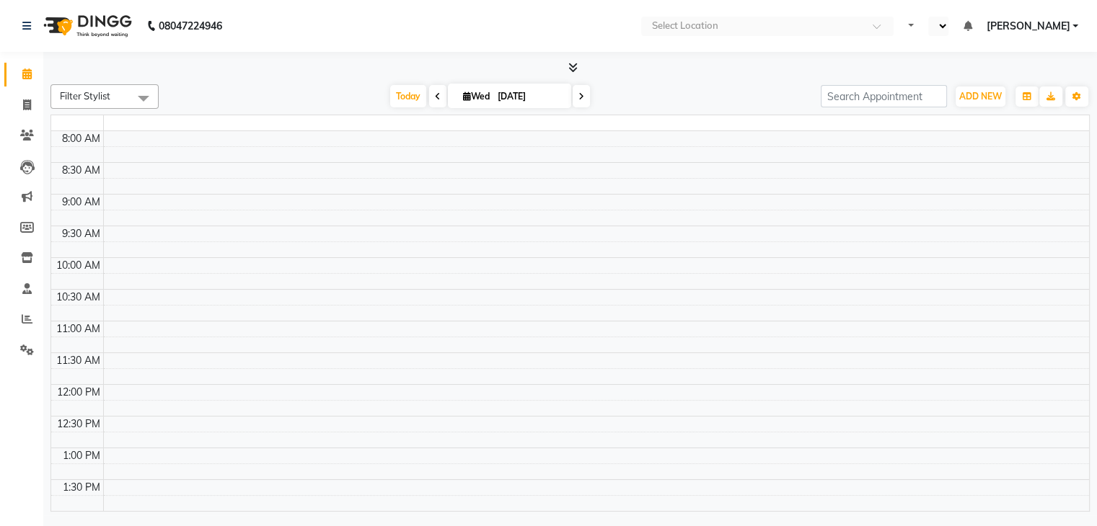
select select "en"
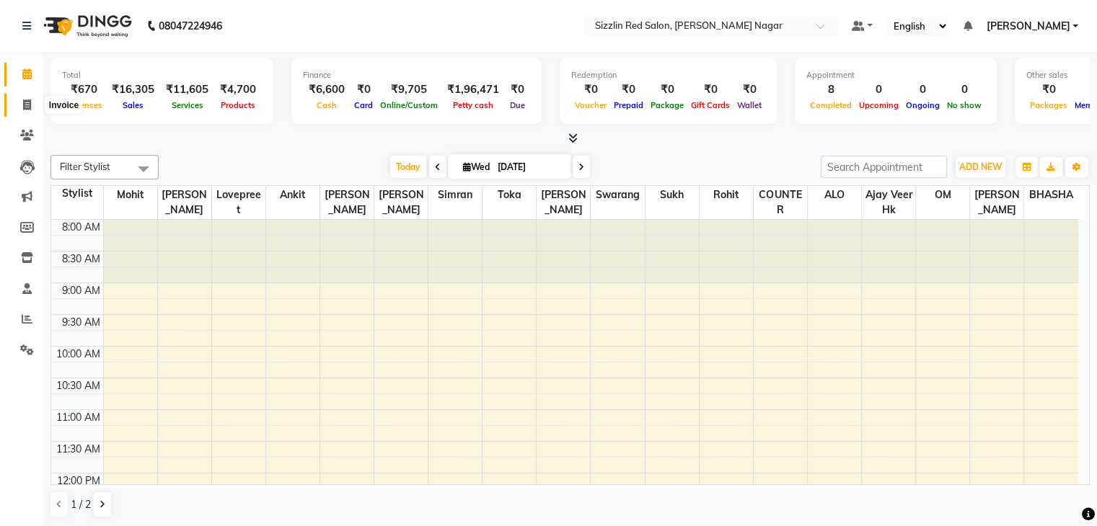
click at [19, 101] on span at bounding box center [26, 105] width 25 height 17
select select "service"
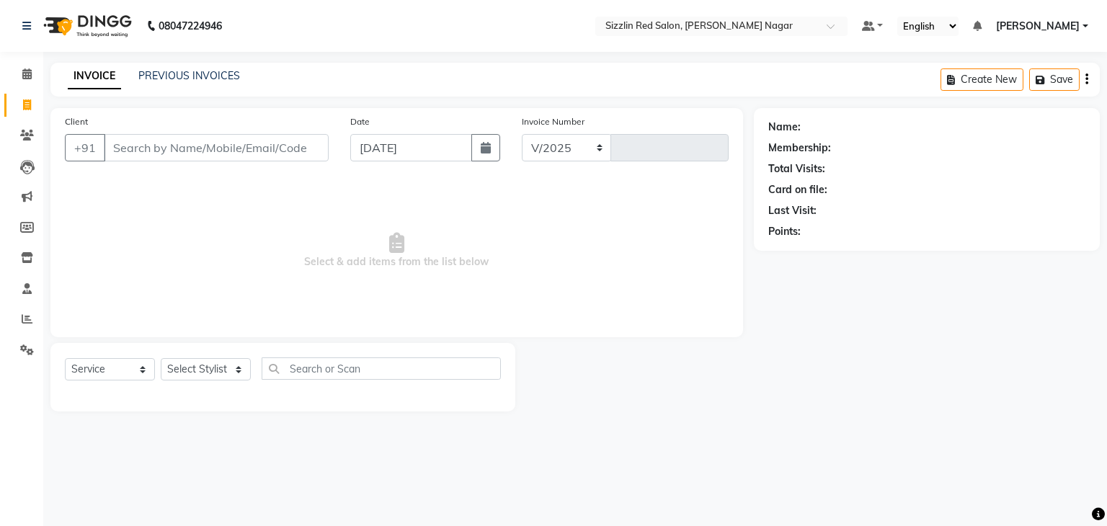
select select "7534"
type input "1883"
type input "9829079540"
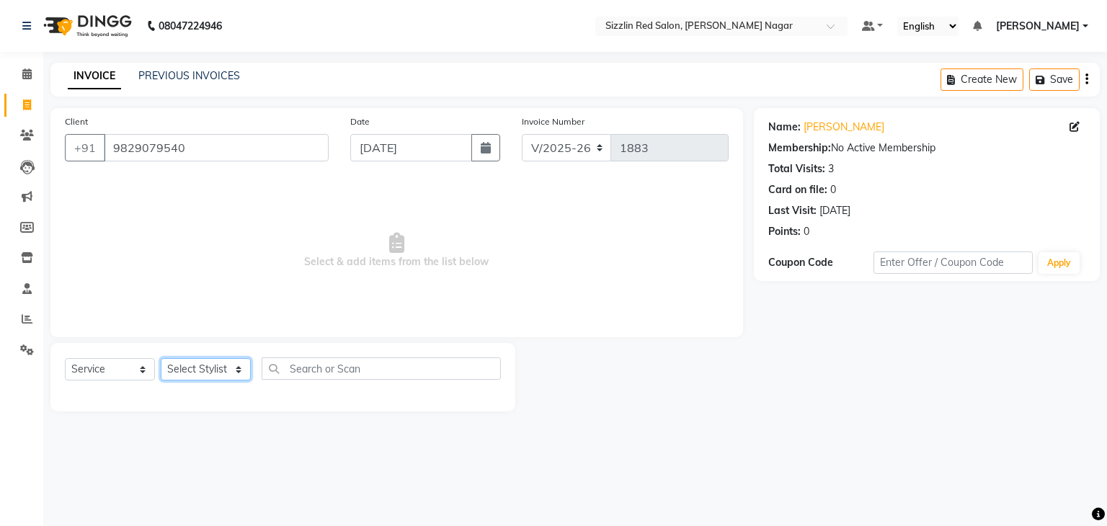
click at [220, 379] on select "Select Stylist Ajay HK 1 Ajay veer hk [PERSON_NAME] COUNTER [PERSON_NAME] Mohit…" at bounding box center [206, 369] width 90 height 22
select select "70243"
click at [161, 359] on select "Select Stylist Ajay HK 1 Ajay veer hk [PERSON_NAME] COUNTER [PERSON_NAME] Mohit…" at bounding box center [206, 369] width 90 height 22
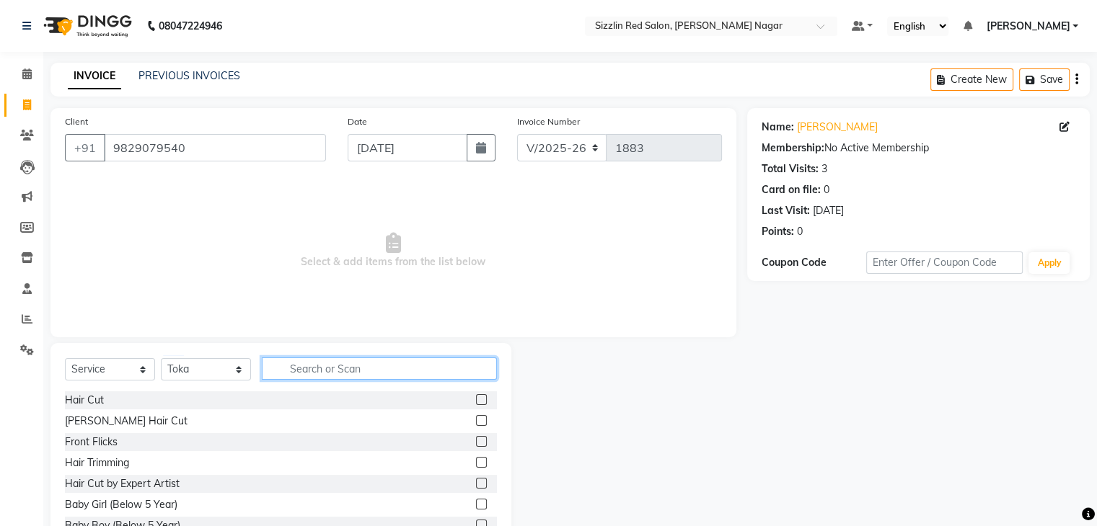
click at [291, 367] on input "text" at bounding box center [379, 369] width 235 height 22
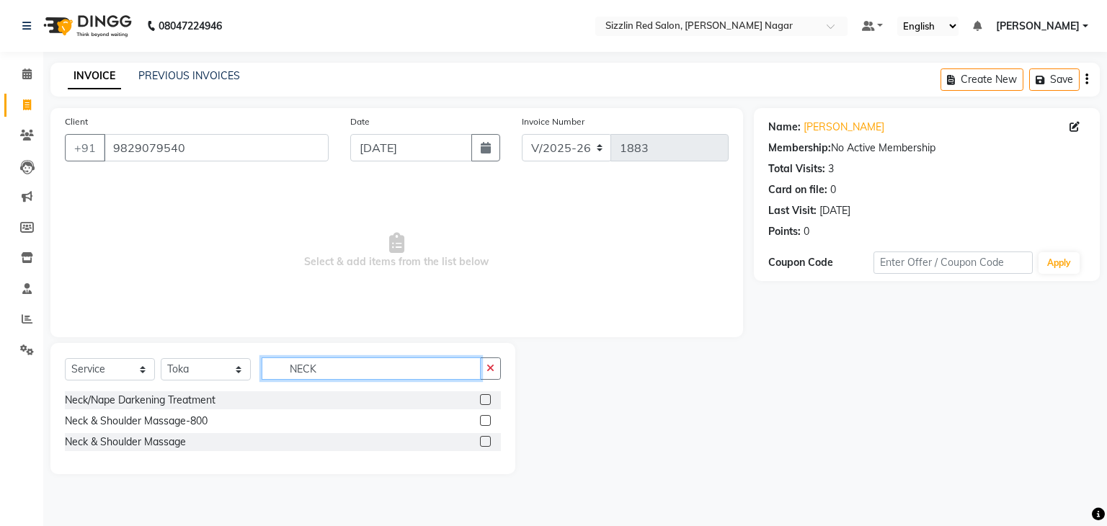
type input "NECK"
click at [486, 425] on label at bounding box center [485, 420] width 11 height 11
click at [486, 425] on input "checkbox" at bounding box center [484, 421] width 9 height 9
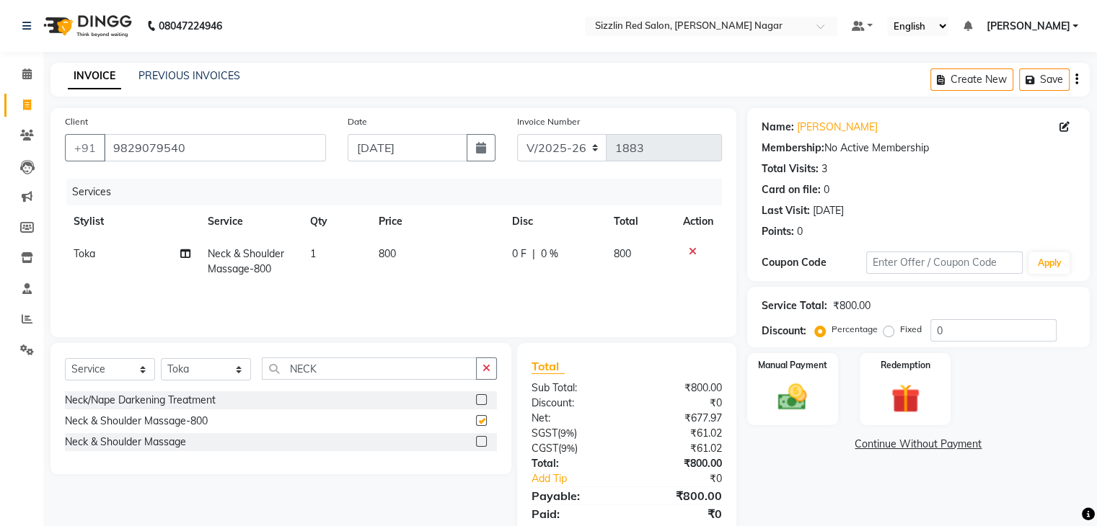
checkbox input "false"
click at [343, 376] on input "NECK" at bounding box center [369, 369] width 215 height 22
type input "SIG"
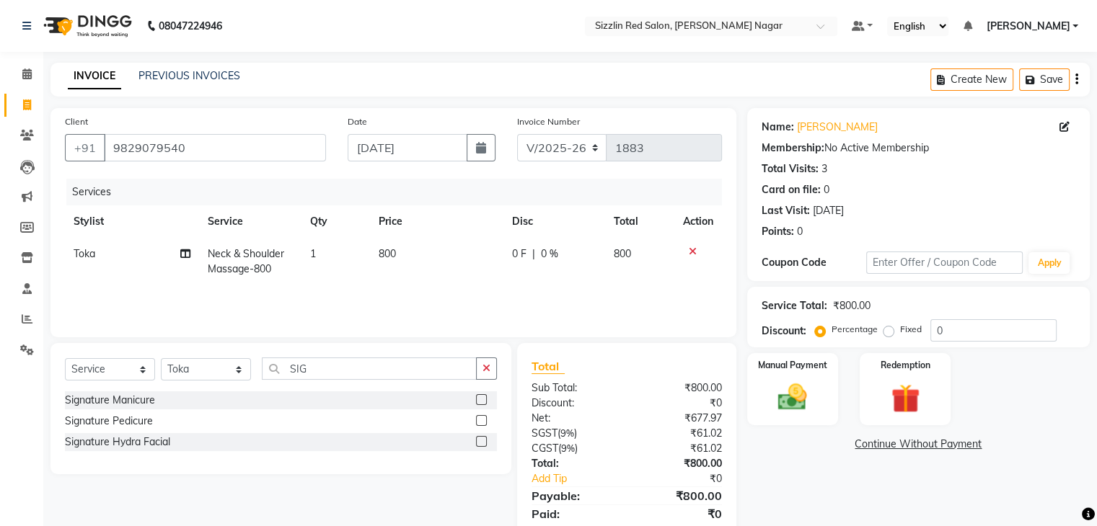
click at [484, 419] on label at bounding box center [481, 420] width 11 height 11
click at [484, 419] on input "checkbox" at bounding box center [480, 421] width 9 height 9
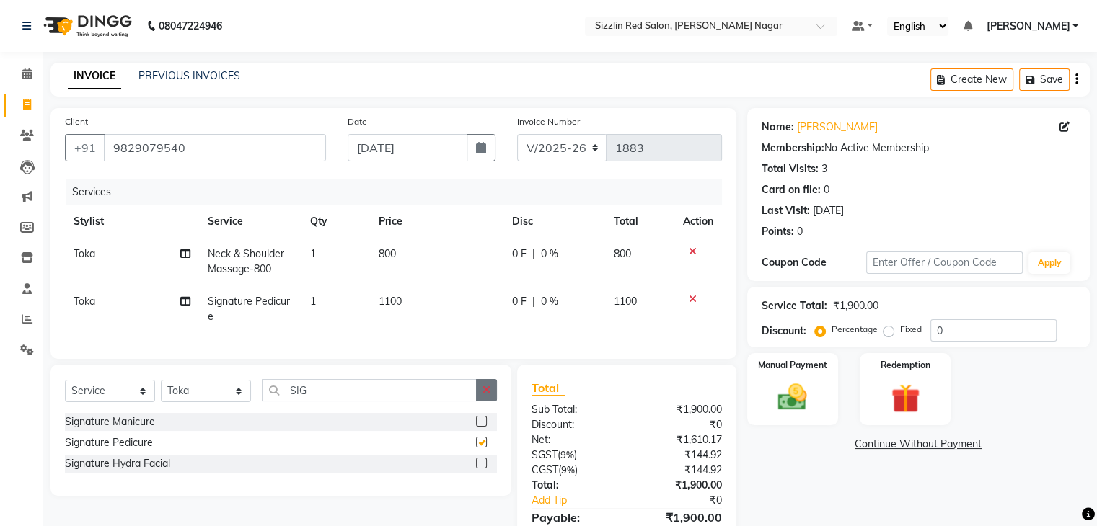
checkbox input "false"
click at [486, 395] on icon "button" at bounding box center [486, 390] width 8 height 10
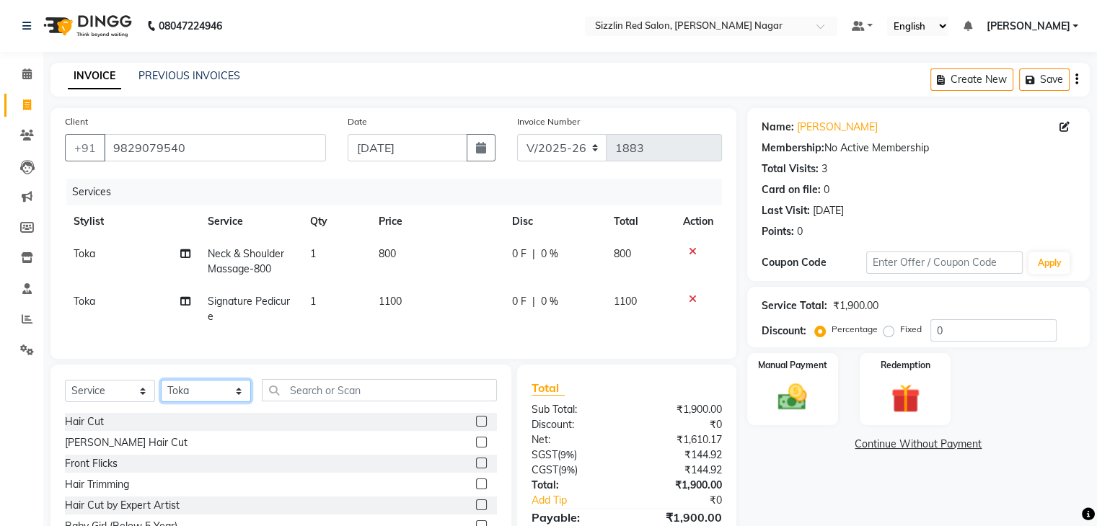
click at [208, 402] on select "Select Stylist Ajay HK 1 Ajay veer hk [PERSON_NAME] COUNTER [PERSON_NAME] Mohit…" at bounding box center [206, 391] width 90 height 22
select select "80720"
click at [161, 392] on select "Select Stylist Ajay HK 1 Ajay veer hk [PERSON_NAME] COUNTER [PERSON_NAME] Mohit…" at bounding box center [206, 391] width 90 height 22
click at [346, 402] on input "text" at bounding box center [379, 390] width 235 height 22
type input "N"
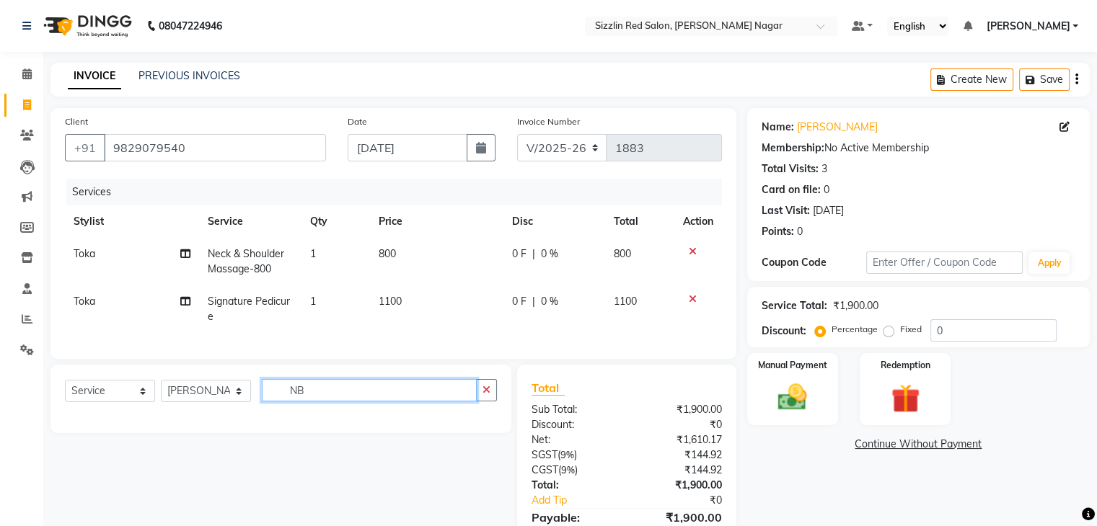
type input "N"
type input "BEAR"
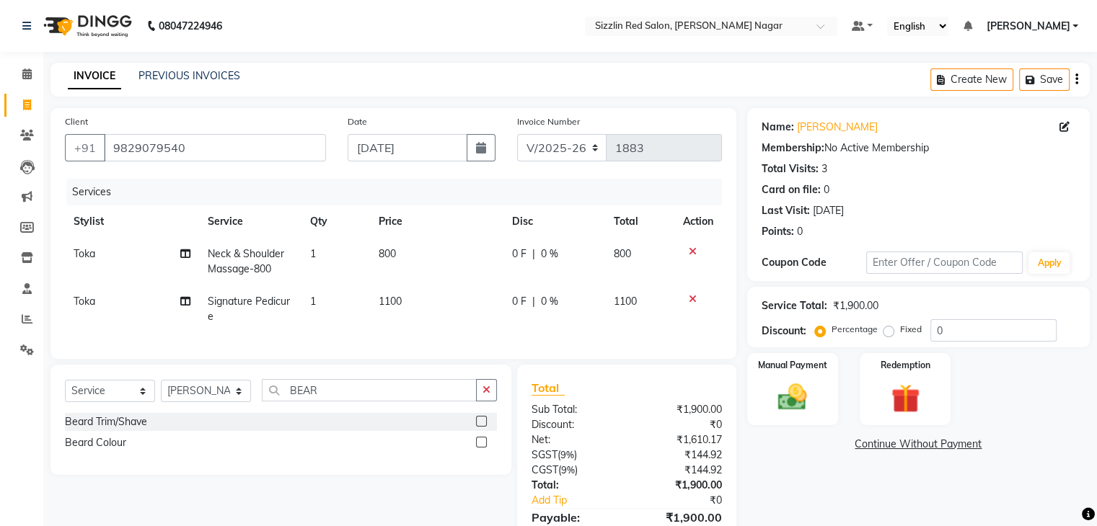
click at [482, 427] on label at bounding box center [481, 421] width 11 height 11
click at [482, 427] on input "checkbox" at bounding box center [480, 421] width 9 height 9
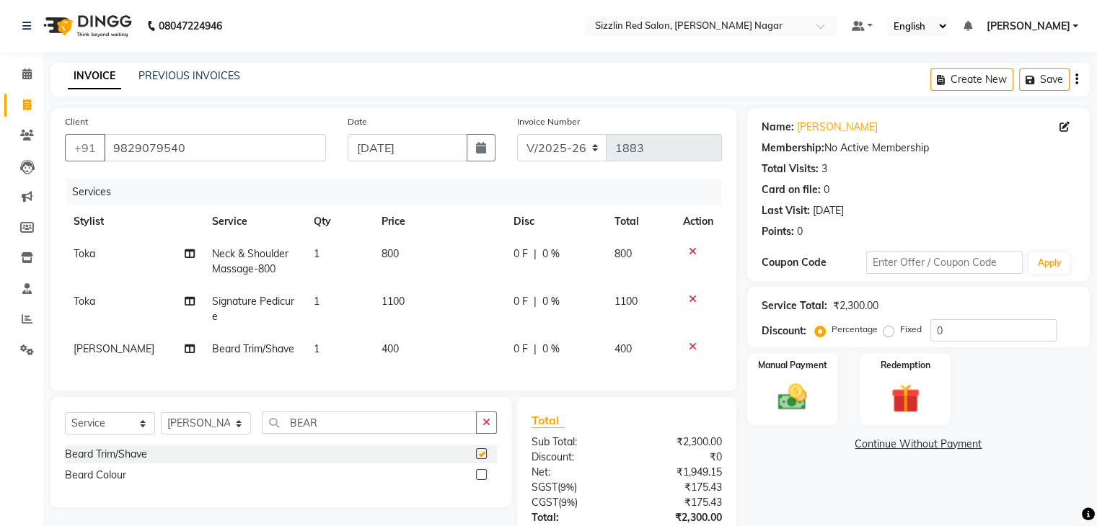
checkbox input "false"
click at [800, 385] on img at bounding box center [792, 398] width 48 height 35
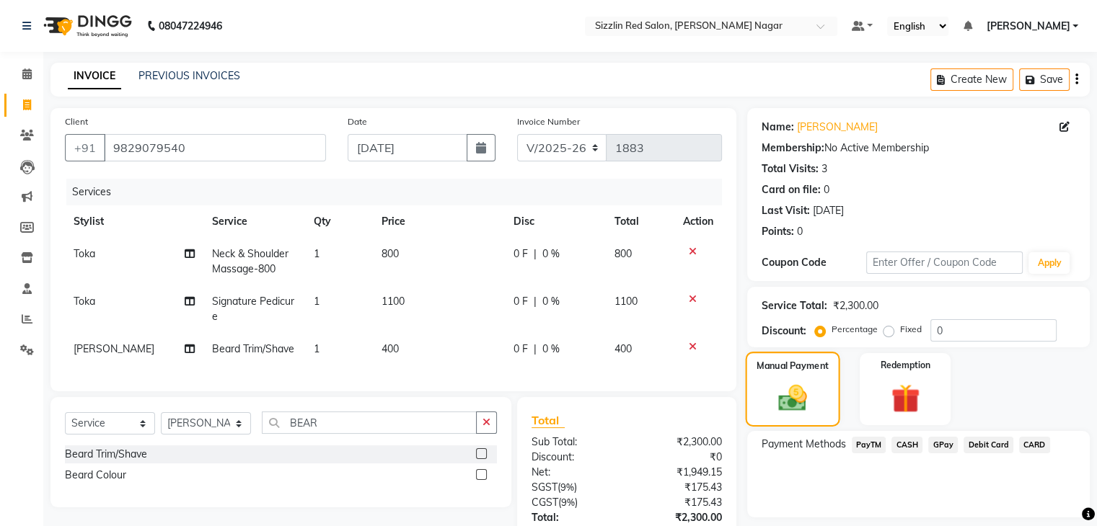
scroll to position [116, 0]
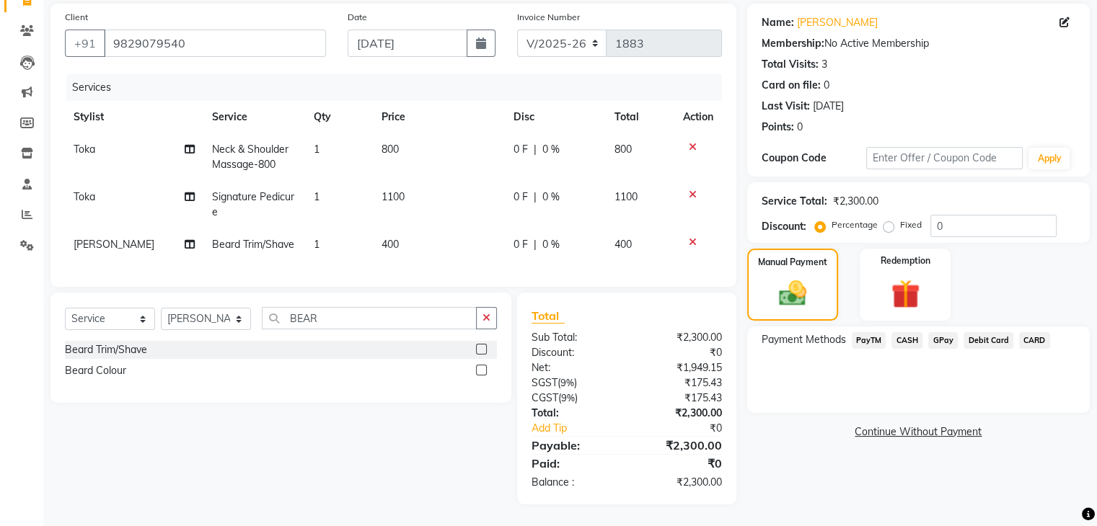
click at [877, 332] on span "PayTM" at bounding box center [869, 340] width 35 height 17
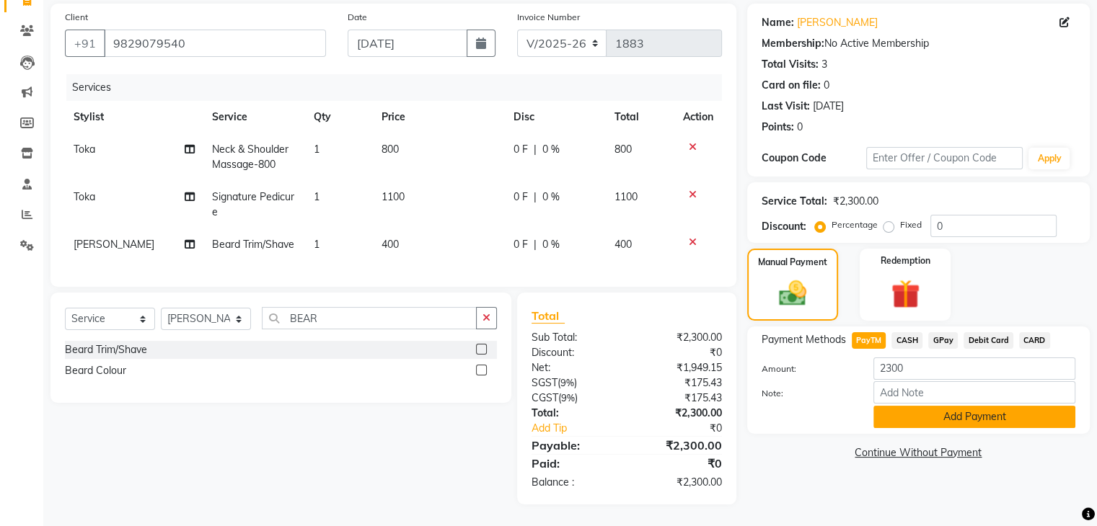
click at [955, 406] on button "Add Payment" at bounding box center [974, 417] width 202 height 22
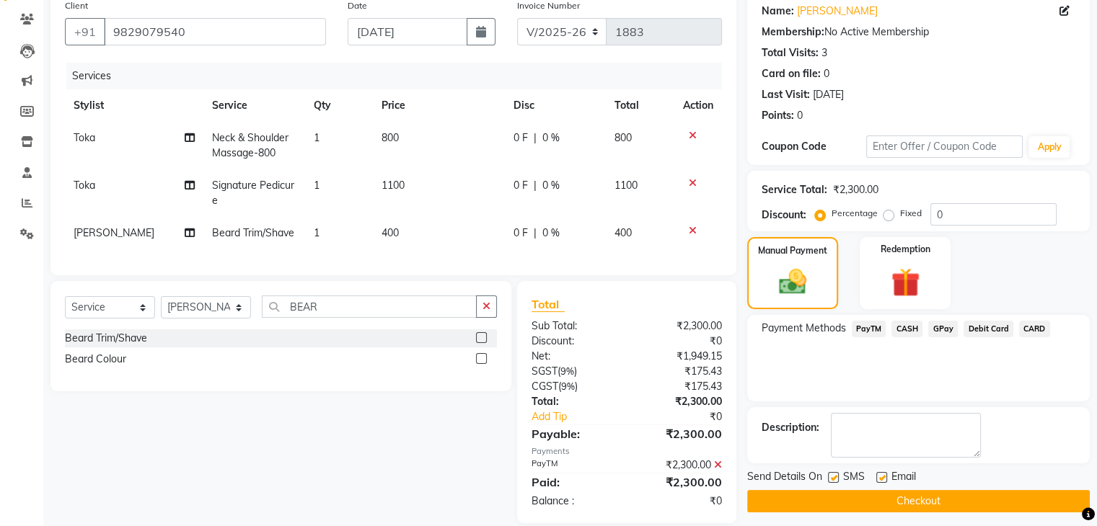
scroll to position [146, 0]
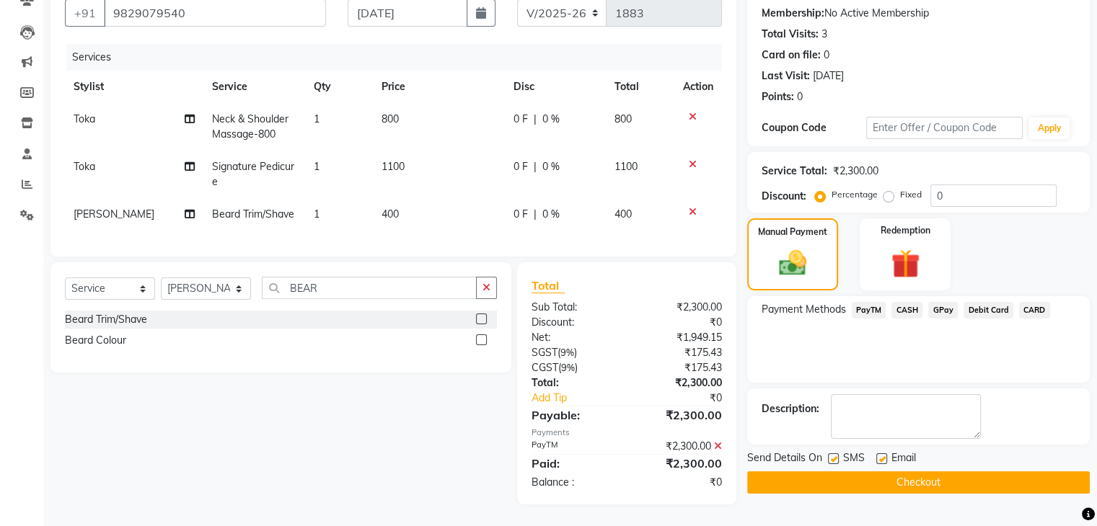
click at [885, 474] on button "Checkout" at bounding box center [918, 483] width 342 height 22
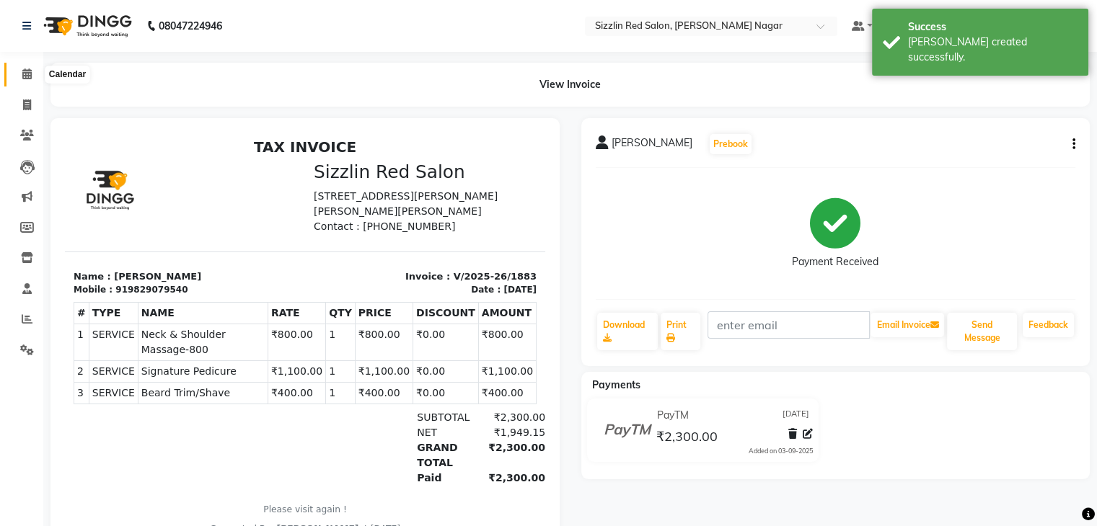
click at [25, 76] on icon at bounding box center [26, 73] width 9 height 11
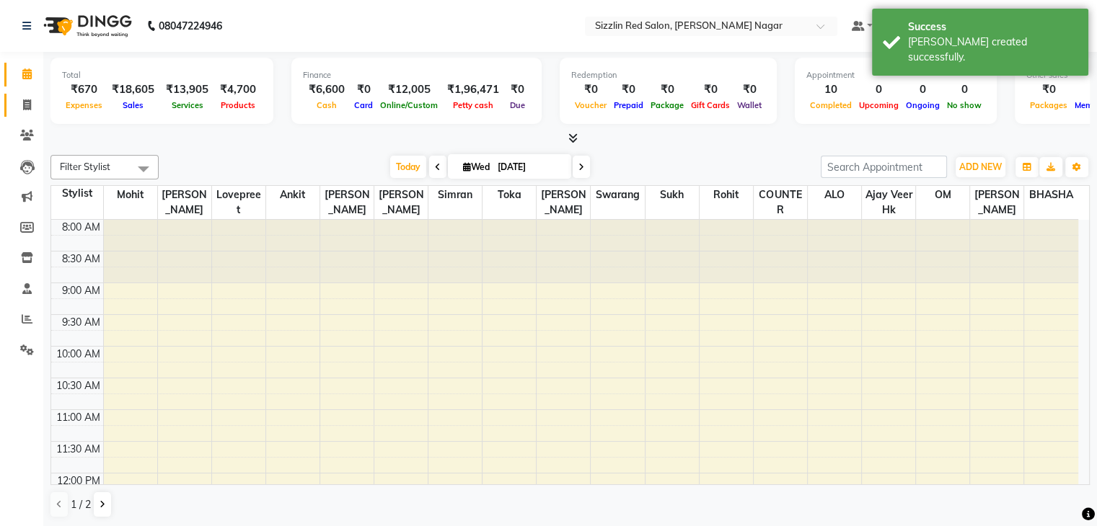
click at [23, 95] on link "Invoice" at bounding box center [21, 106] width 35 height 24
select select "service"
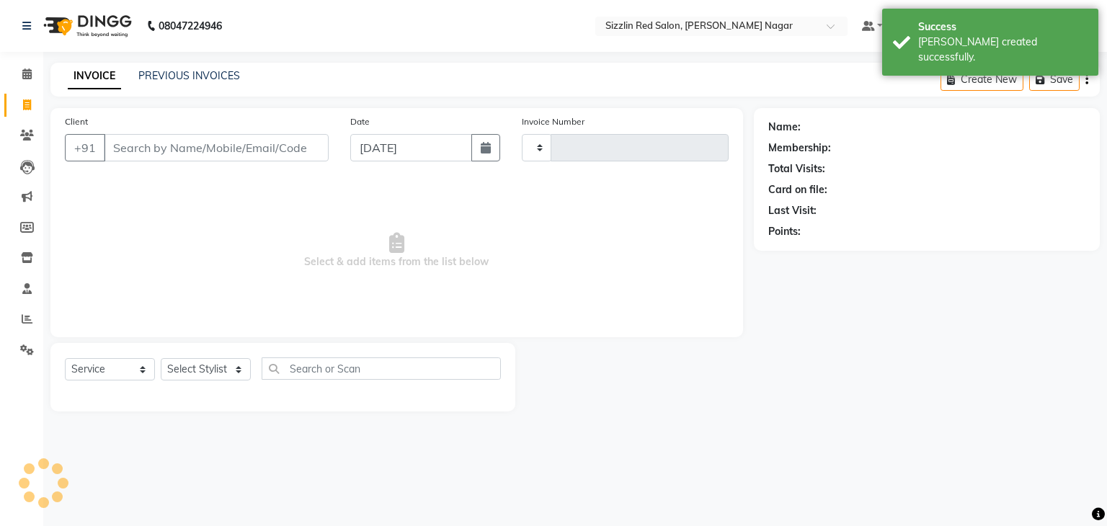
type input "1884"
select select "7534"
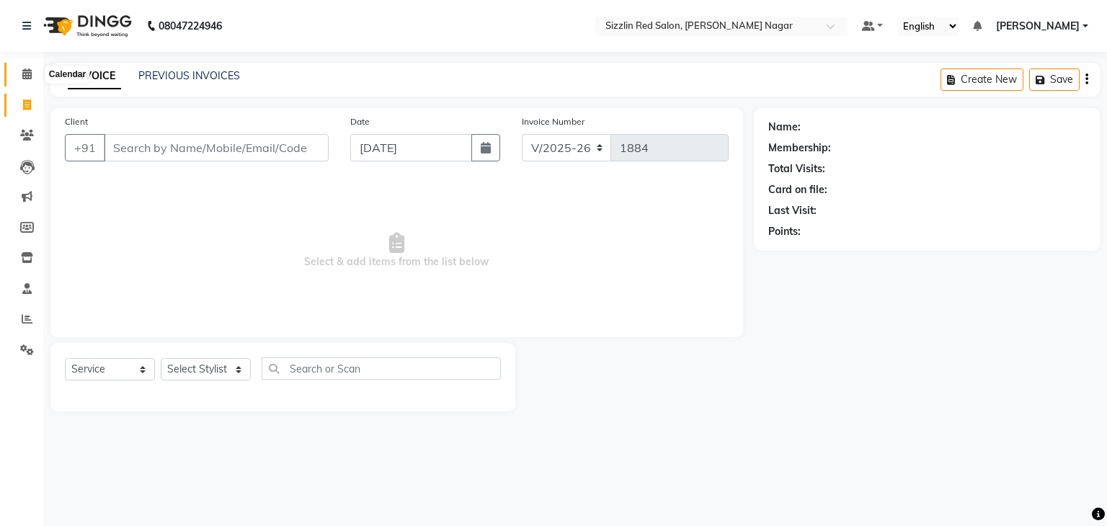
click at [28, 81] on span at bounding box center [26, 74] width 25 height 17
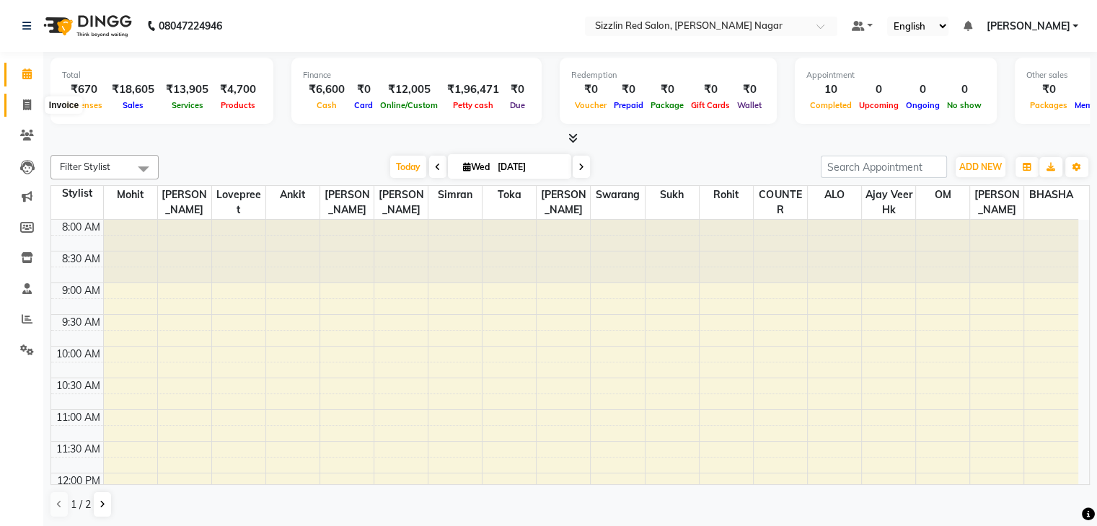
click at [20, 107] on span at bounding box center [26, 105] width 25 height 17
select select "service"
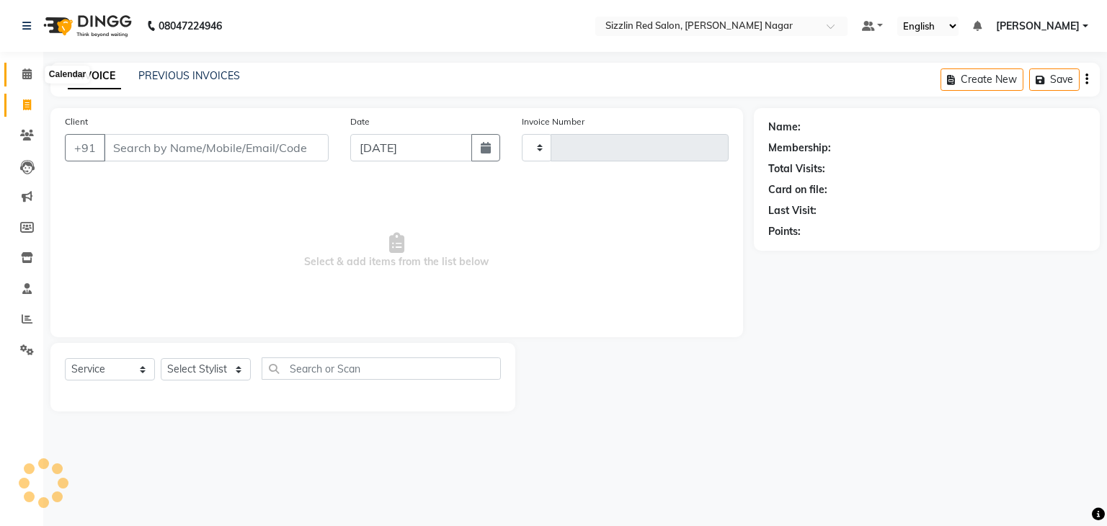
type input "1884"
select select "7534"
click at [20, 81] on span at bounding box center [26, 74] width 25 height 17
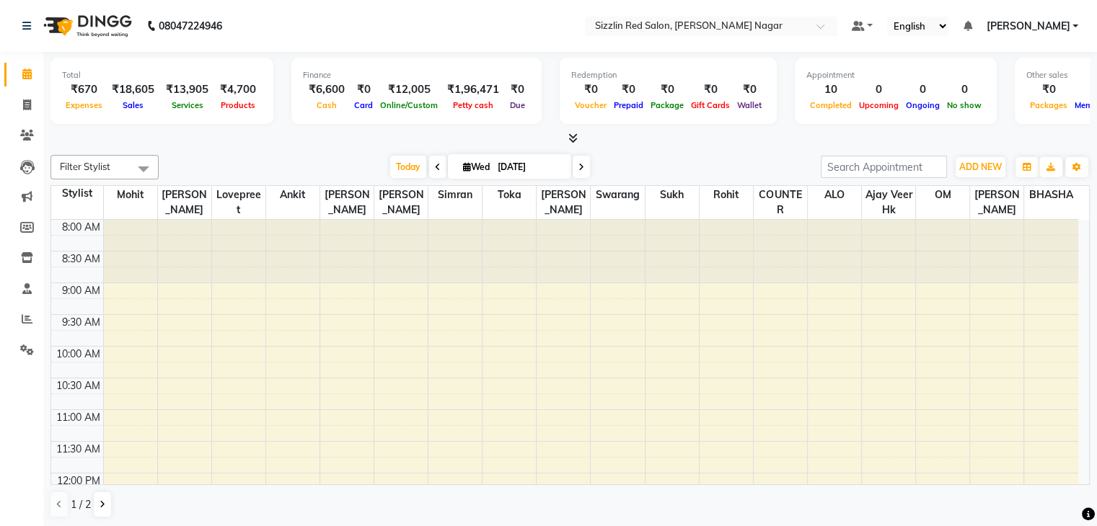
click at [26, 123] on li "Clients" at bounding box center [21, 135] width 43 height 31
click at [26, 133] on icon at bounding box center [27, 135] width 14 height 11
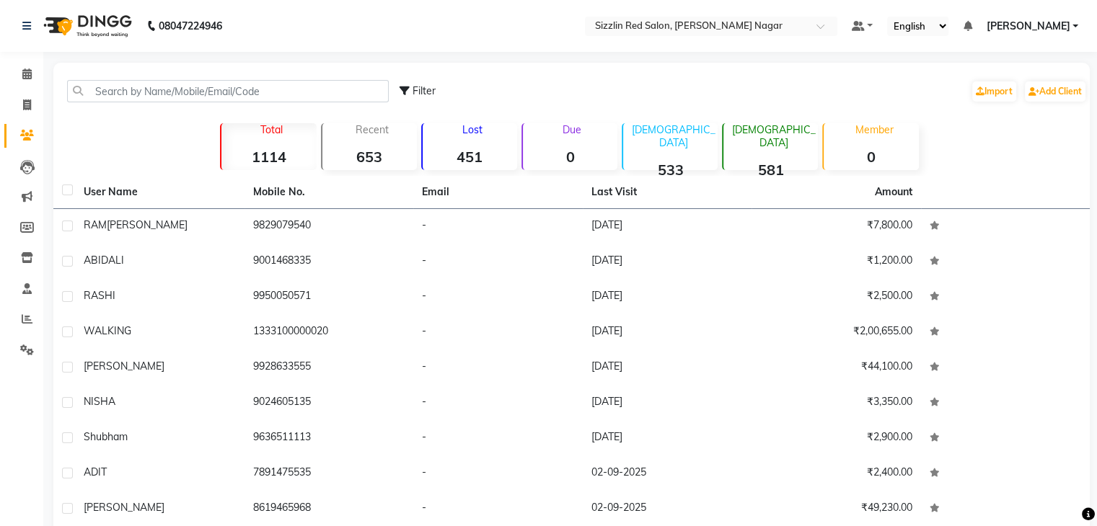
drag, startPoint x: 26, startPoint y: 133, endPoint x: 100, endPoint y: 90, distance: 85.6
click at [100, 90] on app-home "08047224946 Select Location × Sizzlin Red Salon, Malviya Nagar Default Panel My…" at bounding box center [548, 312] width 1097 height 624
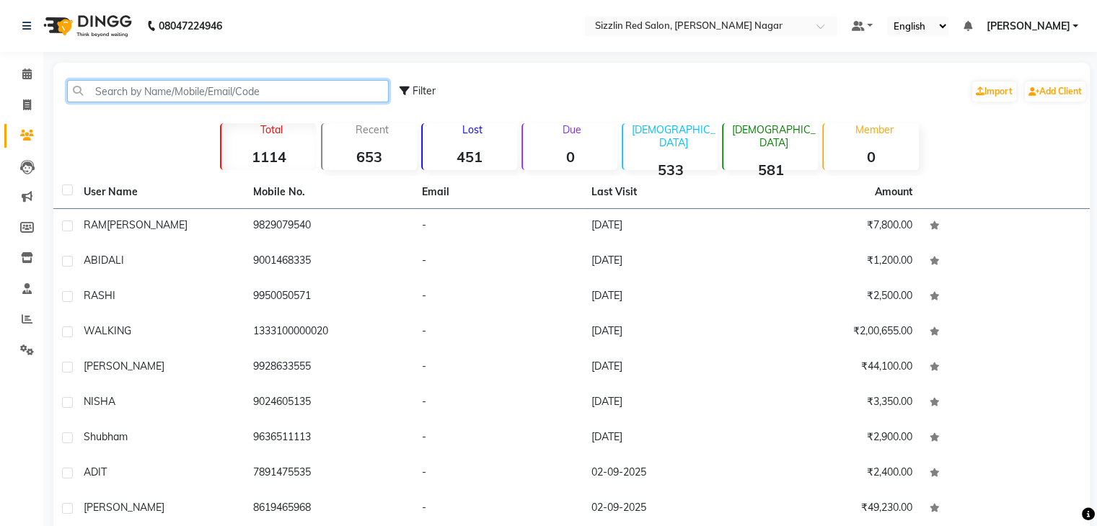
click at [100, 90] on input "text" at bounding box center [228, 91] width 322 height 22
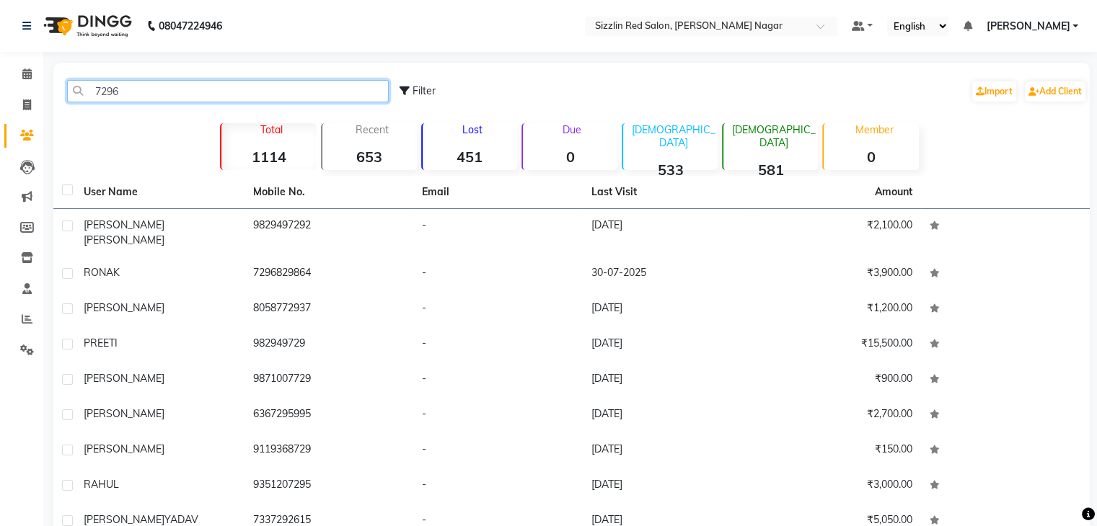
click at [160, 95] on input "7296" at bounding box center [228, 91] width 322 height 22
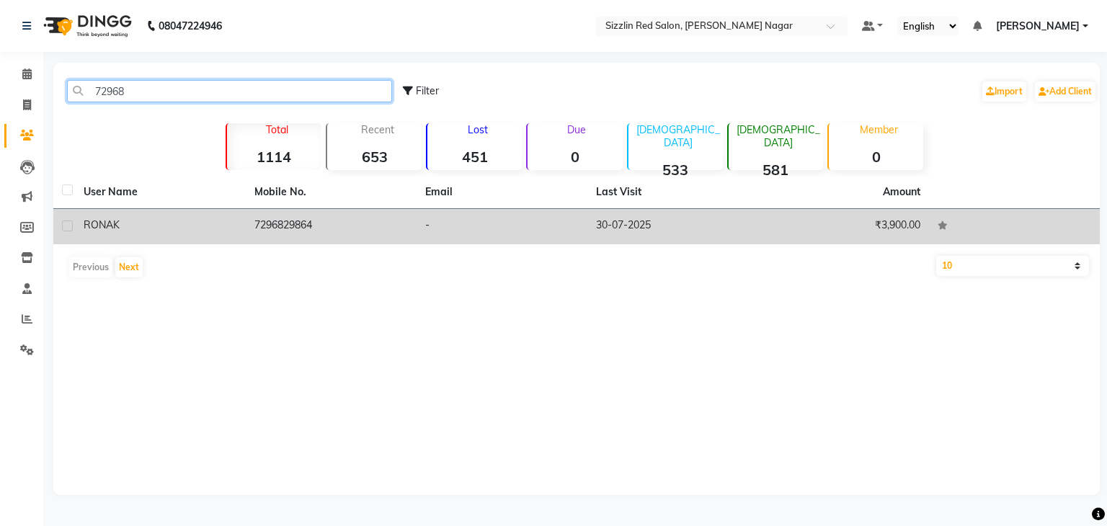
type input "72968"
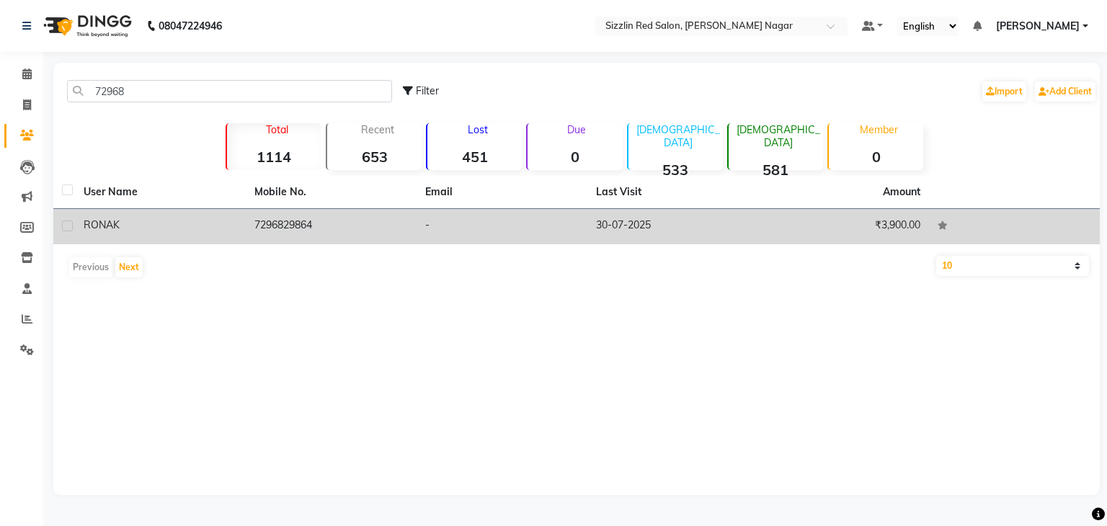
click at [343, 234] on td "7296829864" at bounding box center [331, 226] width 171 height 35
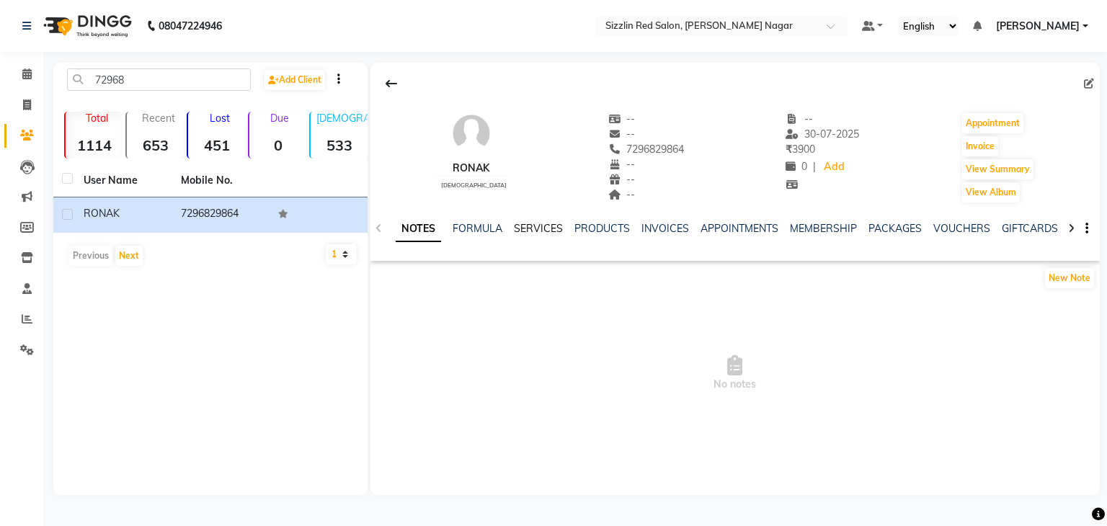
click at [539, 225] on link "SERVICES" at bounding box center [538, 228] width 49 height 13
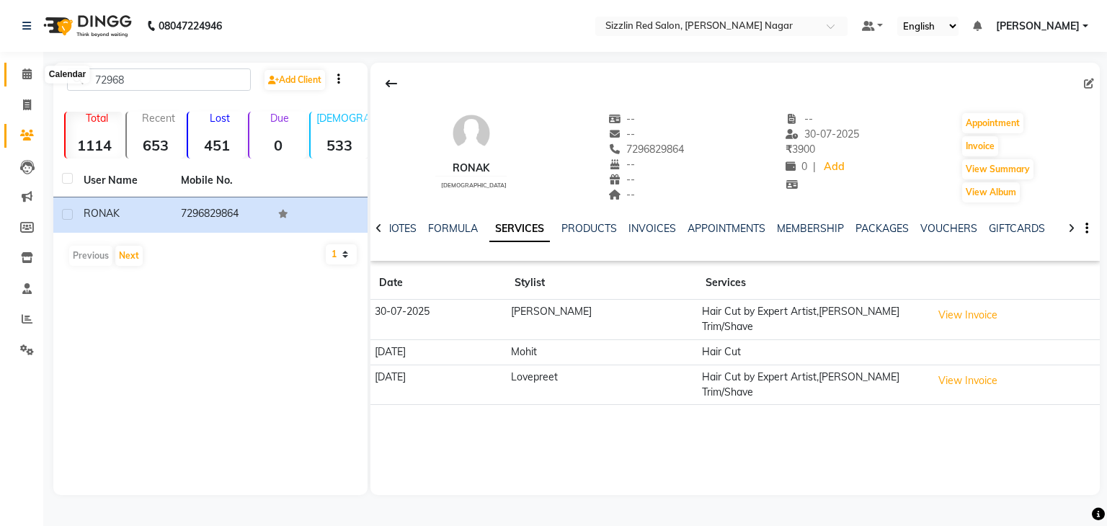
click at [25, 77] on icon at bounding box center [26, 73] width 9 height 11
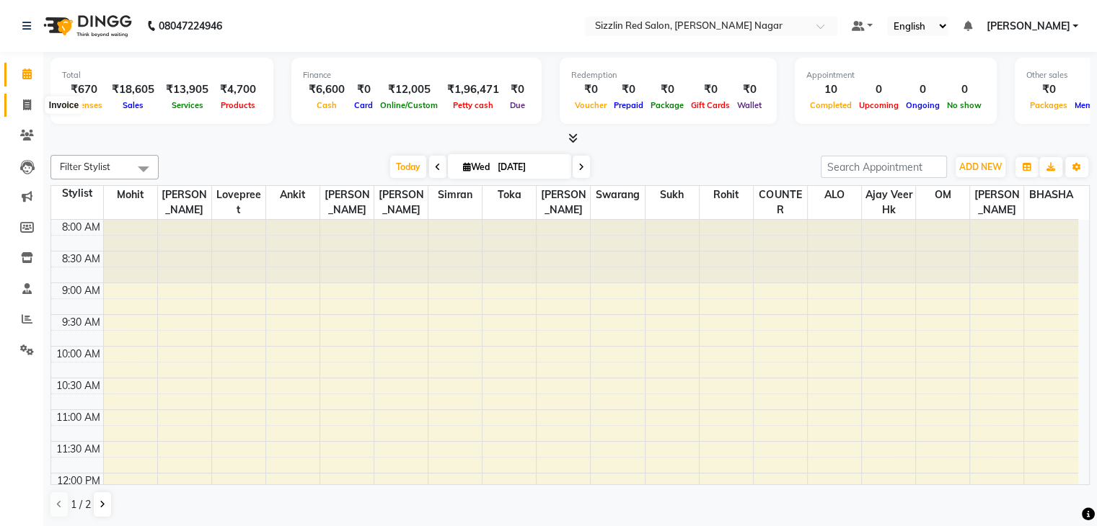
click at [23, 109] on icon at bounding box center [27, 104] width 8 height 11
select select "service"
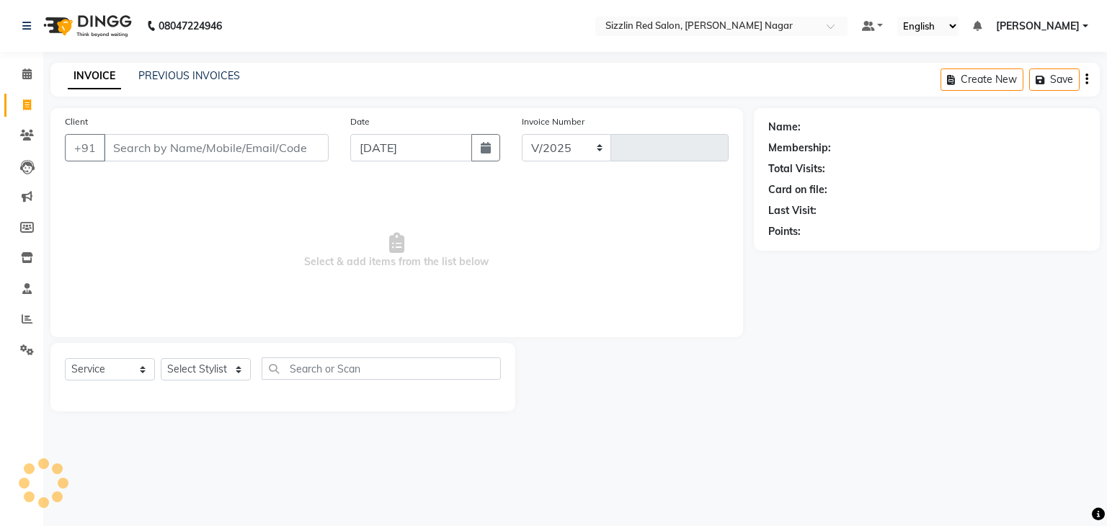
select select "7534"
type input "1884"
click at [24, 81] on span at bounding box center [26, 74] width 25 height 17
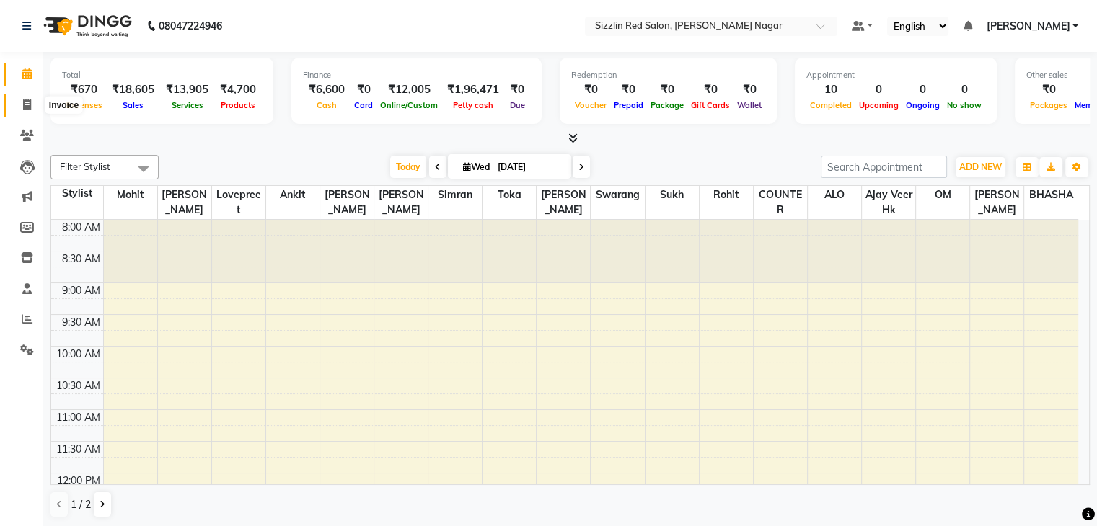
click at [26, 99] on icon at bounding box center [27, 104] width 8 height 11
select select "service"
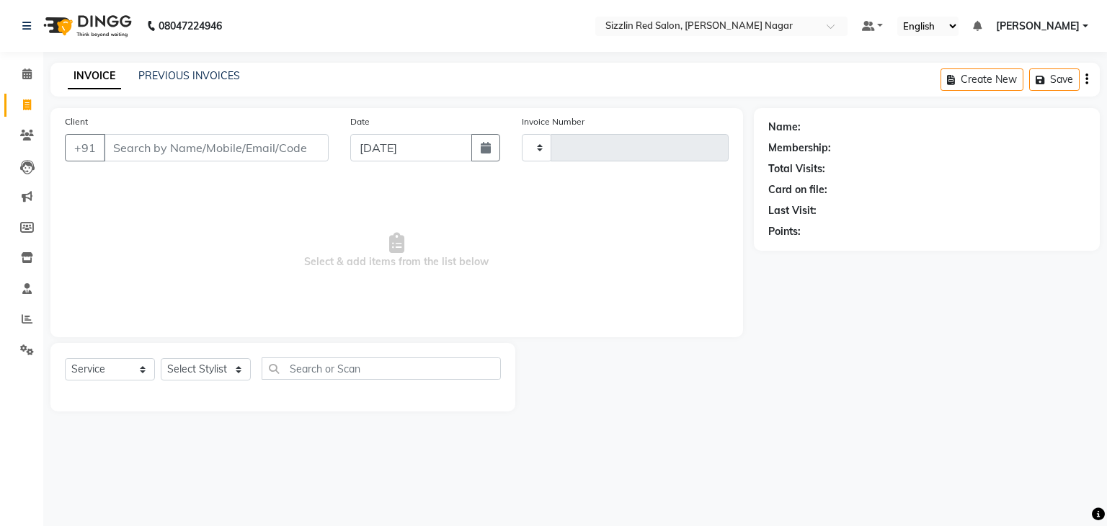
type input "1884"
select select "7534"
click at [193, 80] on link "PREVIOUS INVOICES" at bounding box center [189, 75] width 102 height 13
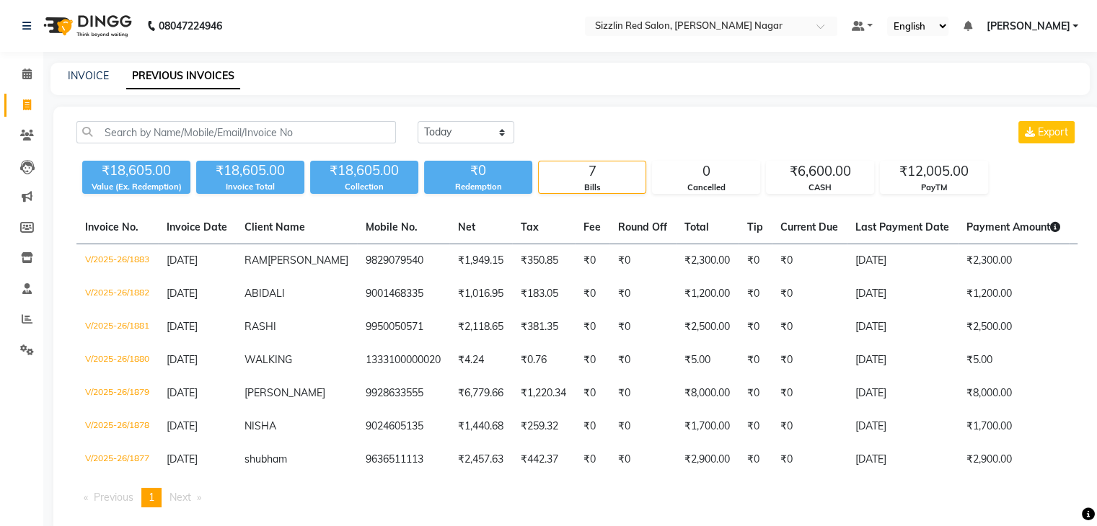
click at [97, 84] on div "INVOICE PREVIOUS INVOICES" at bounding box center [569, 79] width 1039 height 32
click at [96, 71] on link "INVOICE" at bounding box center [88, 75] width 41 height 13
select select "service"
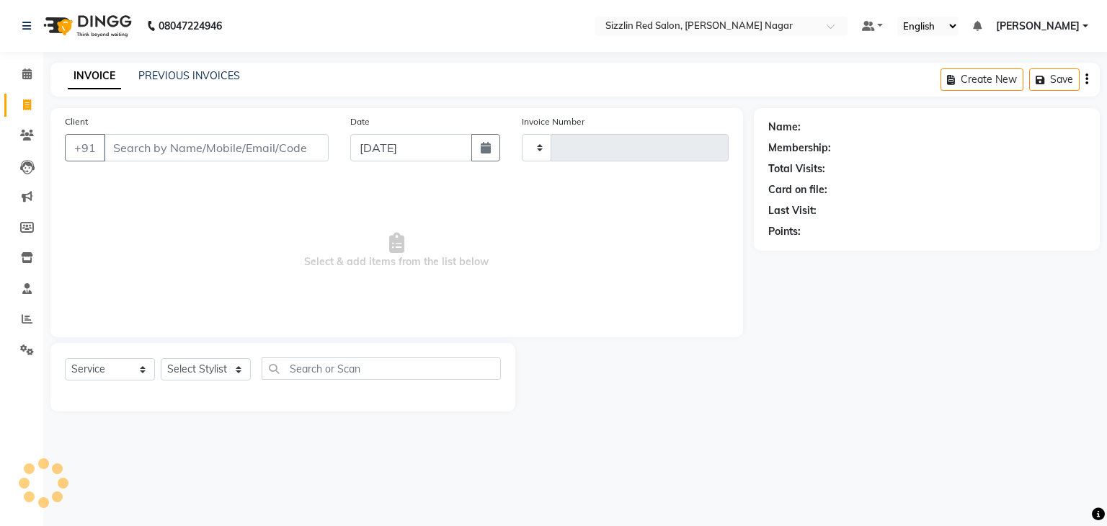
type input "1884"
select select "7534"
click at [26, 70] on icon at bounding box center [26, 73] width 9 height 11
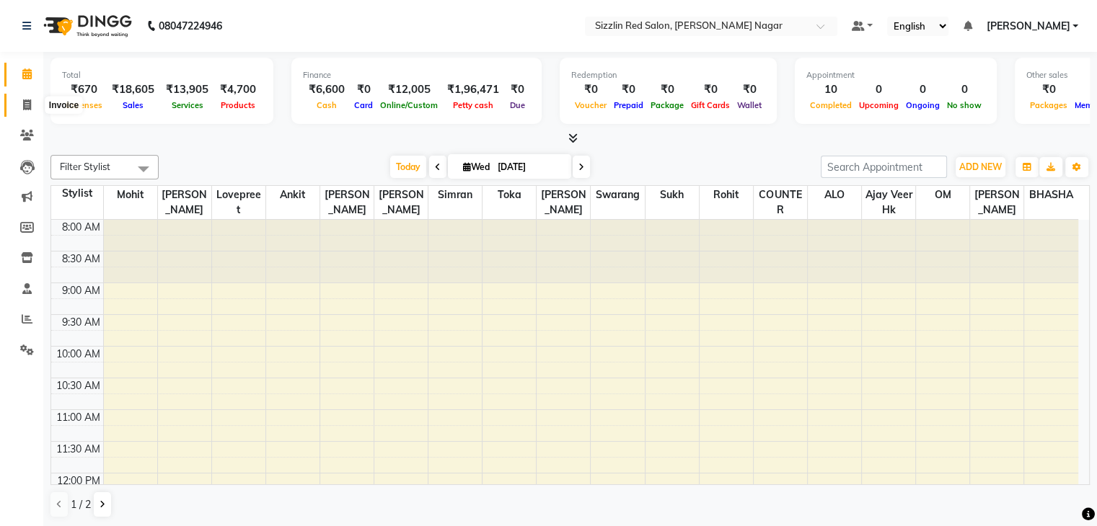
click at [32, 102] on span at bounding box center [26, 105] width 25 height 17
select select "service"
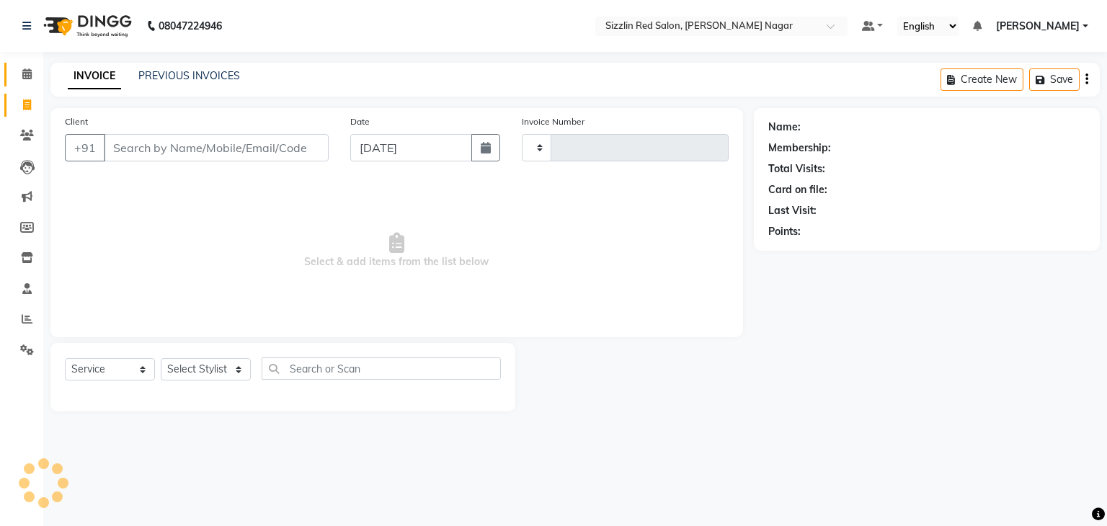
type input "1884"
select select "7534"
click at [28, 71] on icon at bounding box center [26, 73] width 9 height 11
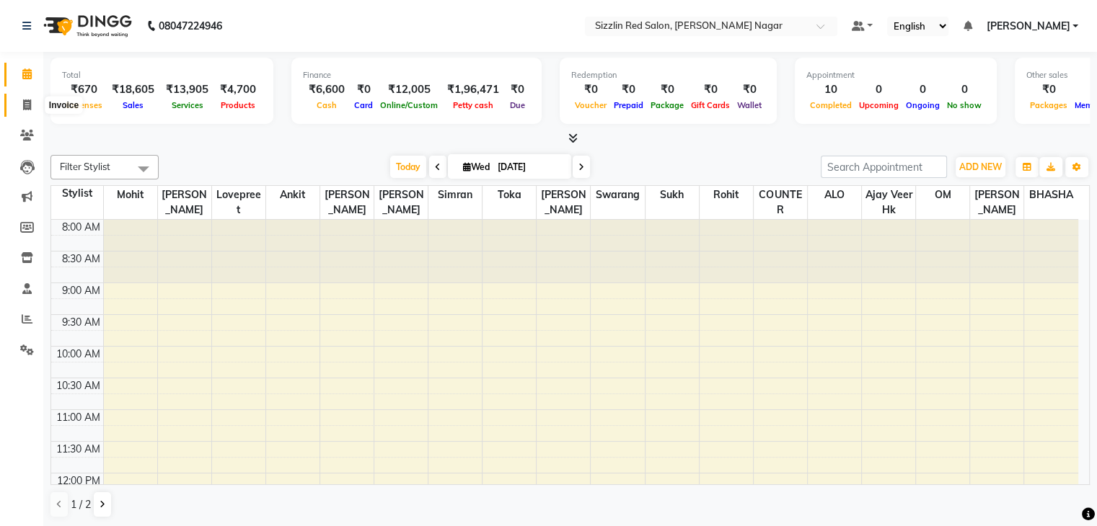
click at [35, 105] on span at bounding box center [26, 105] width 25 height 17
select select "service"
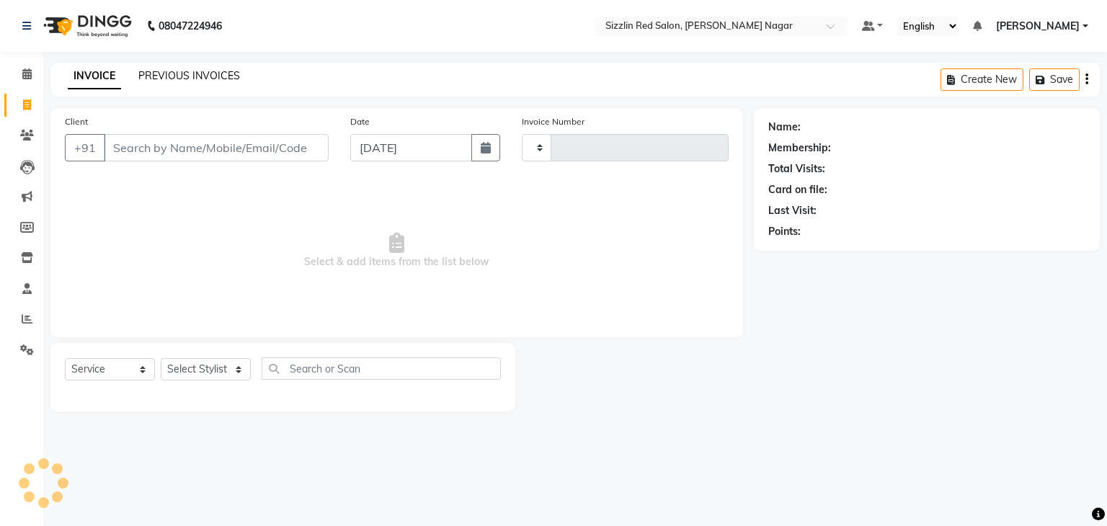
click at [158, 72] on link "PREVIOUS INVOICES" at bounding box center [189, 75] width 102 height 13
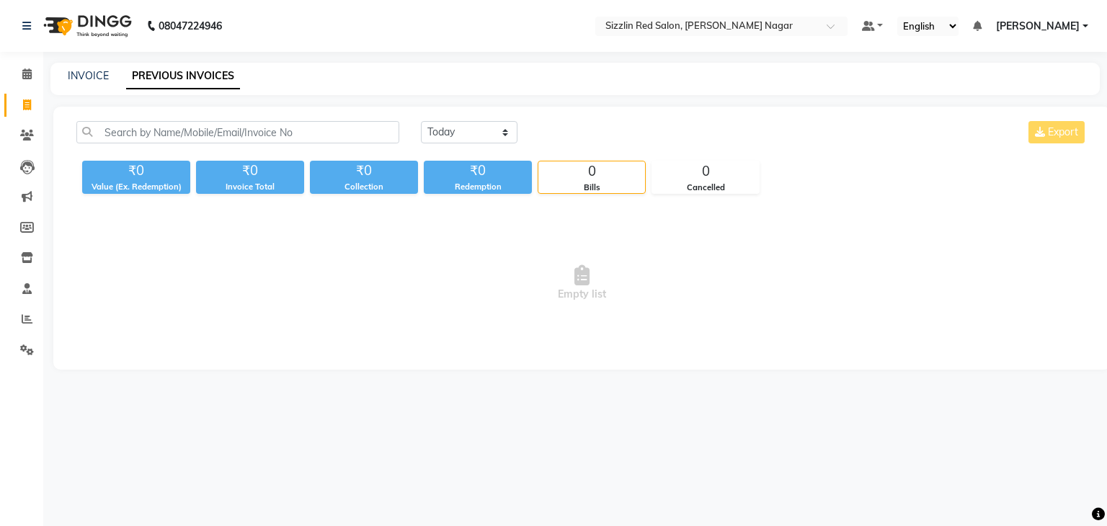
click at [75, 84] on div "INVOICE PREVIOUS INVOICES" at bounding box center [575, 79] width 1050 height 32
click at [83, 77] on link "INVOICE" at bounding box center [88, 75] width 41 height 13
select select "service"
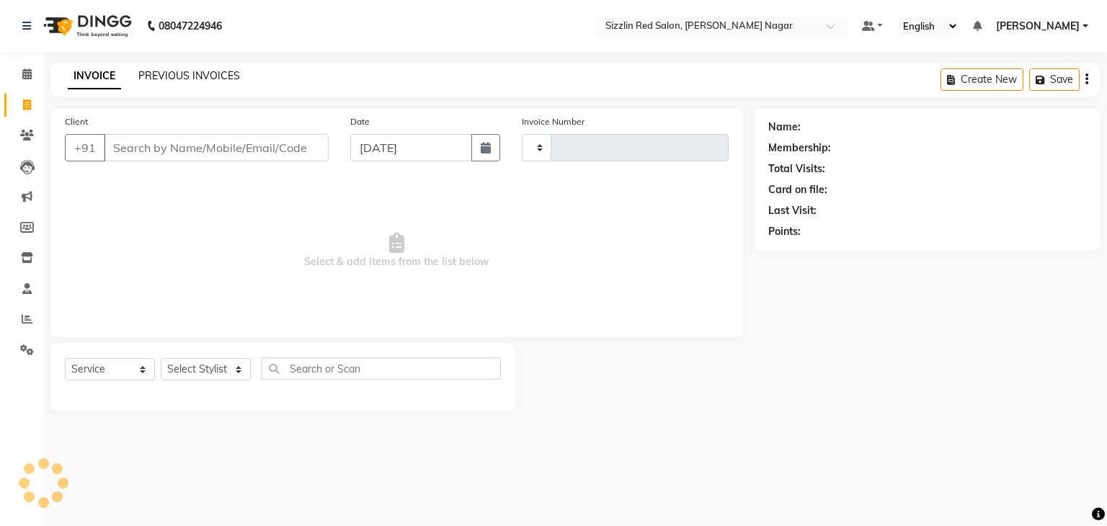
click at [196, 74] on link "PREVIOUS INVOICES" at bounding box center [189, 75] width 102 height 13
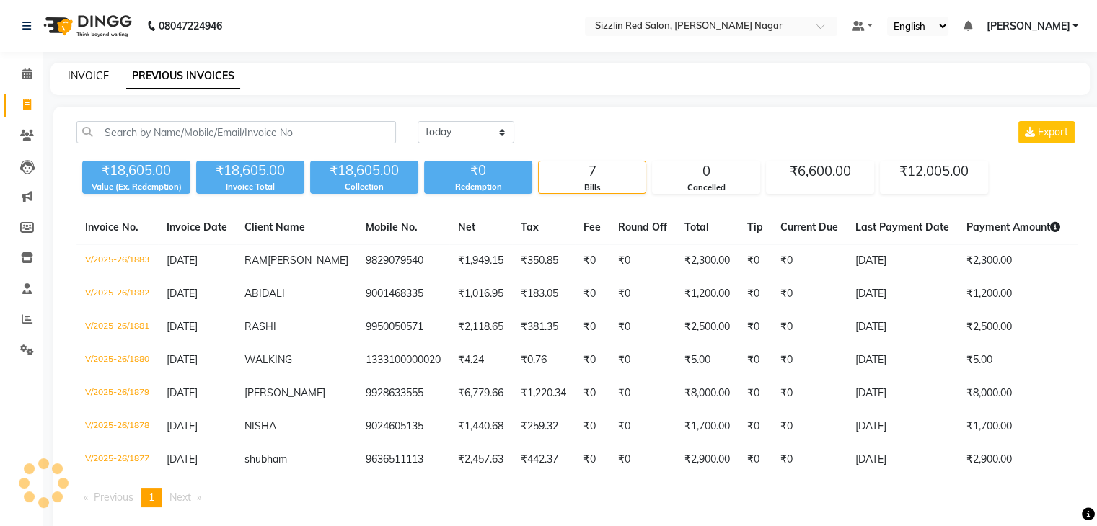
click at [79, 81] on link "INVOICE" at bounding box center [88, 75] width 41 height 13
select select "service"
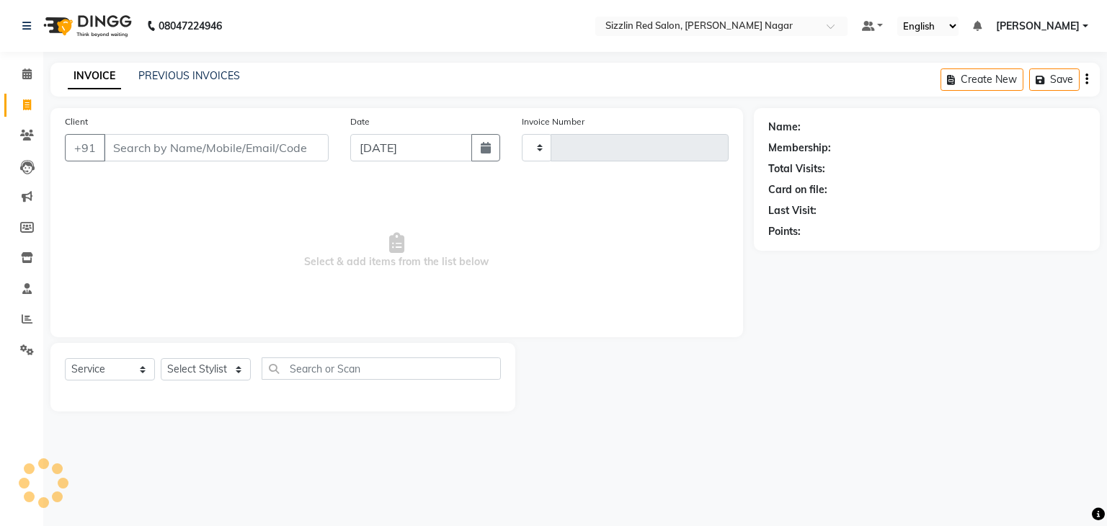
type input "1884"
select select "7534"
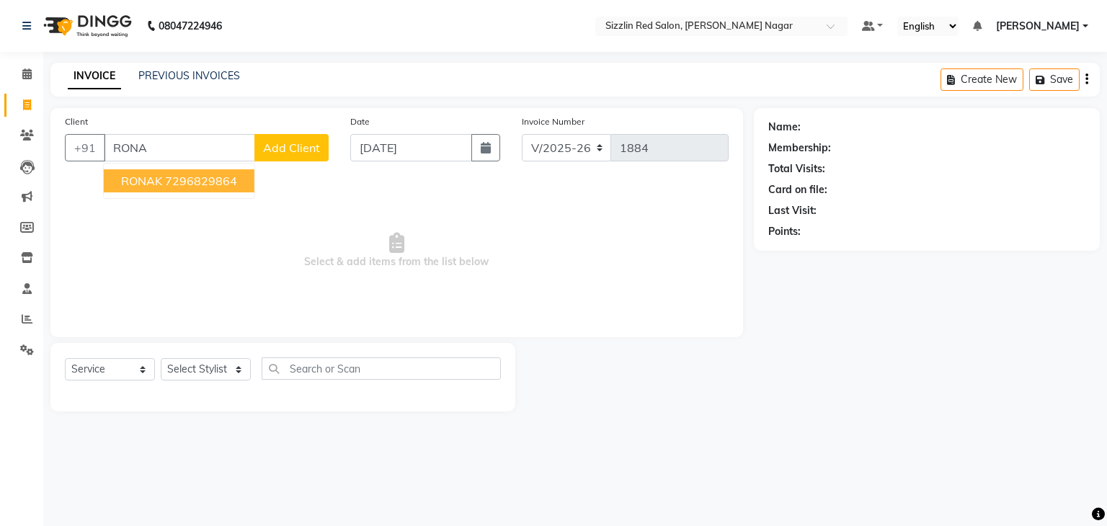
click at [134, 179] on span "RONAK" at bounding box center [141, 181] width 41 height 14
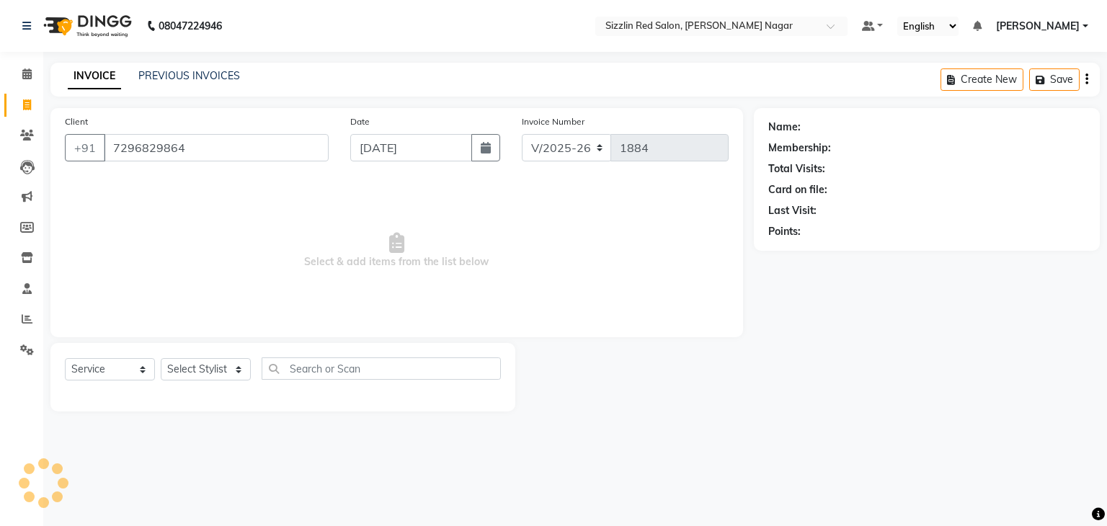
type input "7296829864"
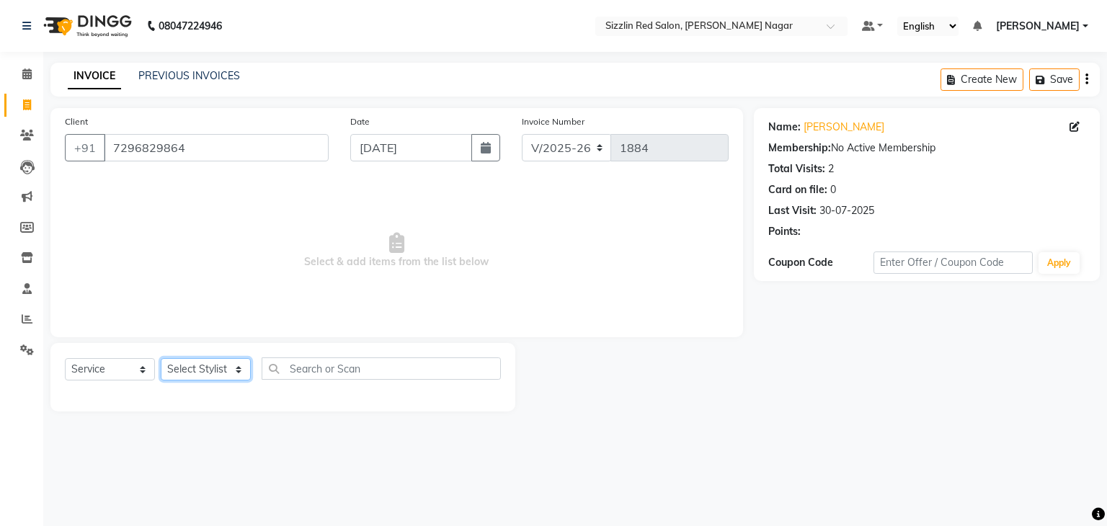
click at [221, 366] on select "Select Stylist Ajay HK 1 Ajay veer hk [PERSON_NAME] COUNTER [PERSON_NAME] Mohit…" at bounding box center [206, 369] width 90 height 22
select select "80720"
click at [161, 359] on select "Select Stylist Ajay HK 1 Ajay veer hk [PERSON_NAME] COUNTER [PERSON_NAME] Mohit…" at bounding box center [206, 369] width 90 height 22
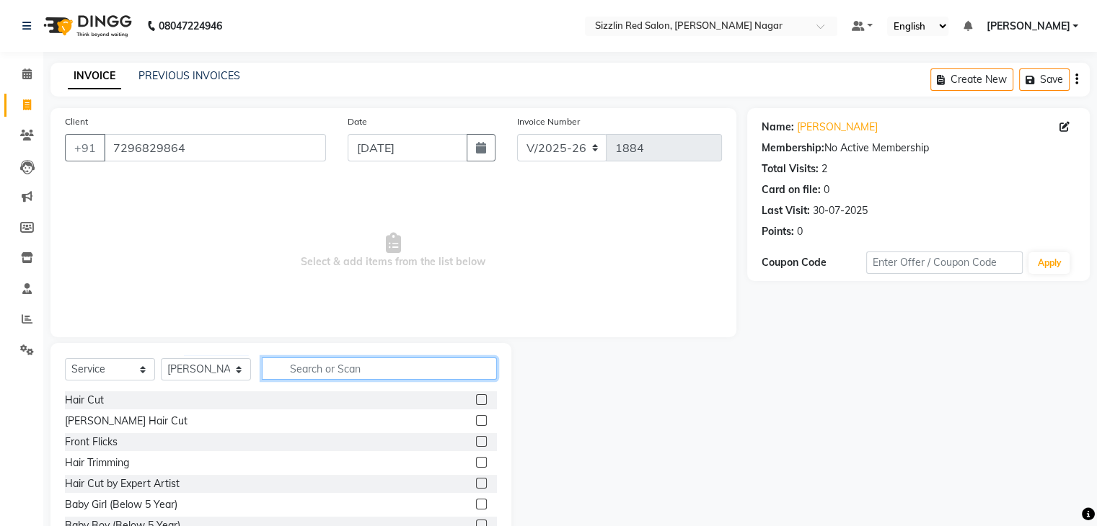
click at [303, 363] on input "text" at bounding box center [379, 369] width 235 height 22
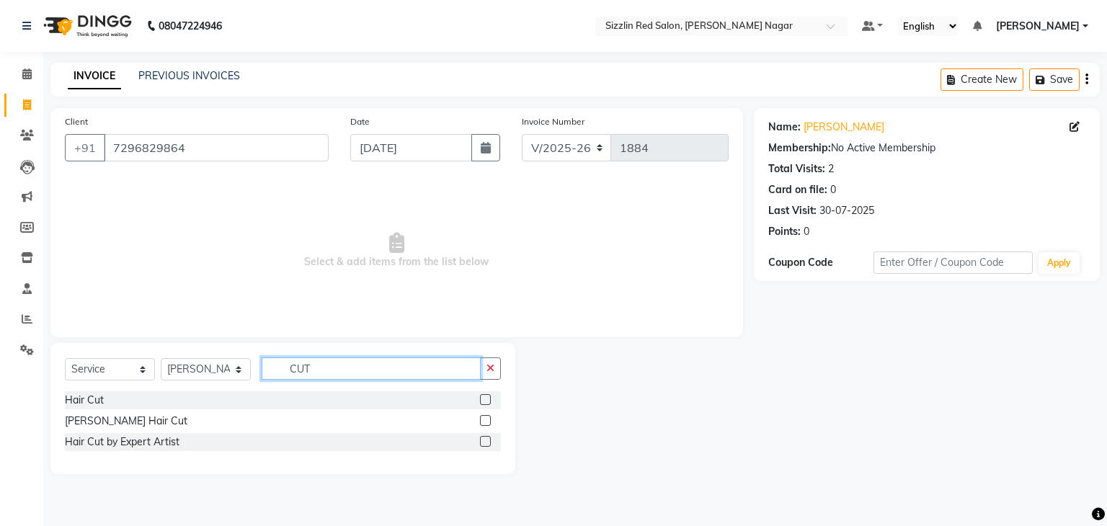
type input "CUT"
click at [490, 445] on label at bounding box center [485, 441] width 11 height 11
click at [490, 445] on input "checkbox" at bounding box center [484, 442] width 9 height 9
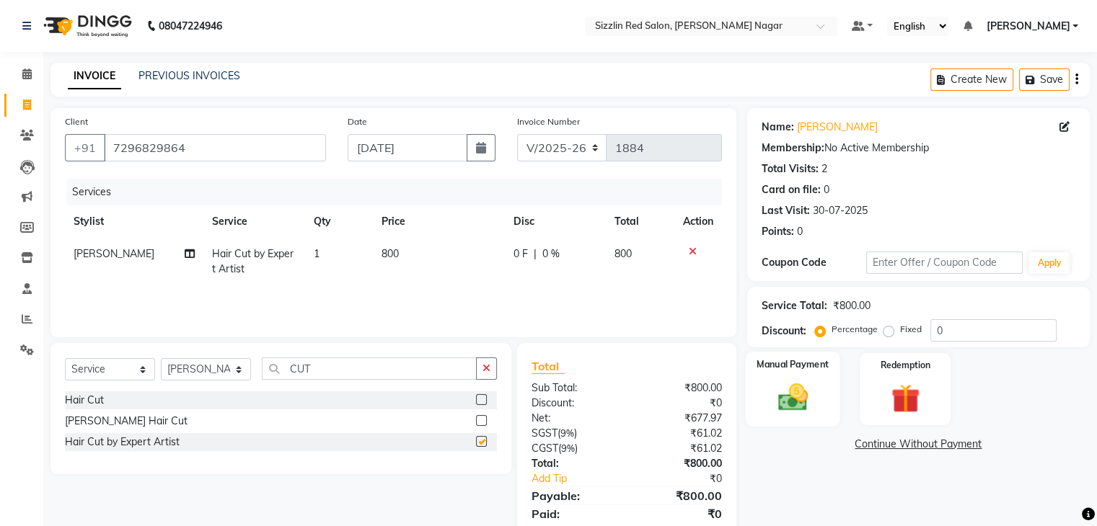
checkbox input "false"
click at [810, 398] on img at bounding box center [792, 398] width 48 height 35
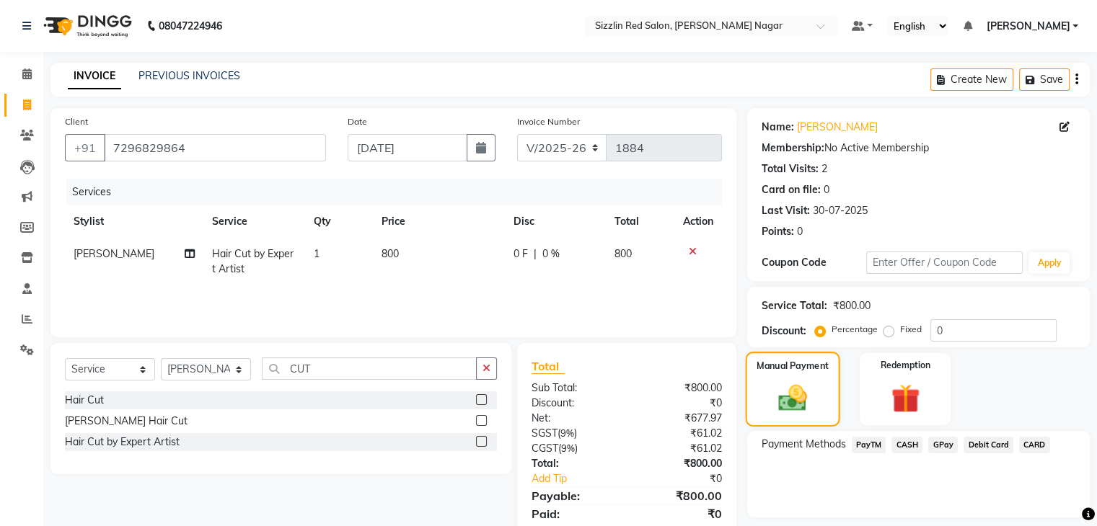
scroll to position [51, 0]
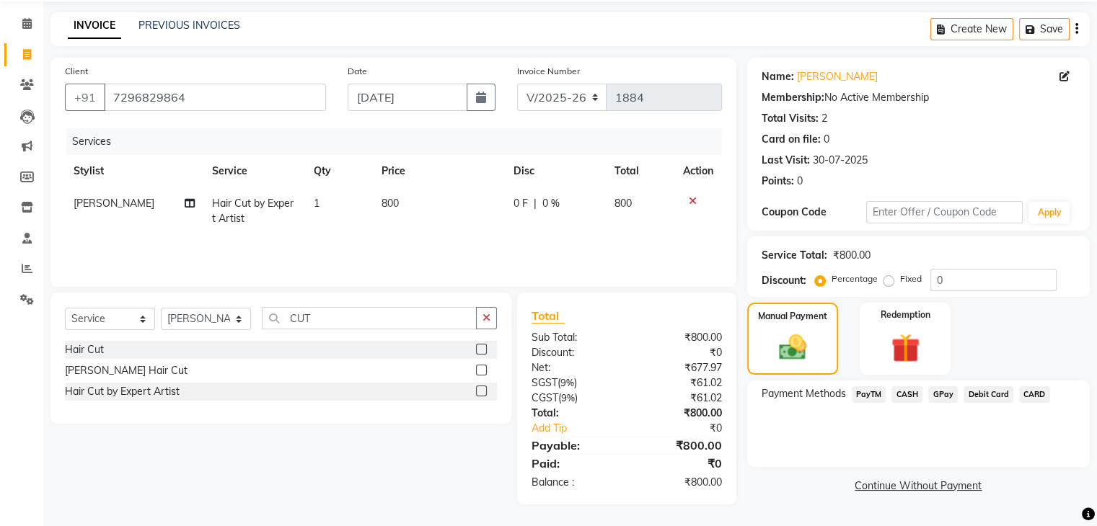
click at [888, 393] on div "CASH" at bounding box center [903, 395] width 37 height 19
click at [872, 386] on span "PayTM" at bounding box center [869, 394] width 35 height 17
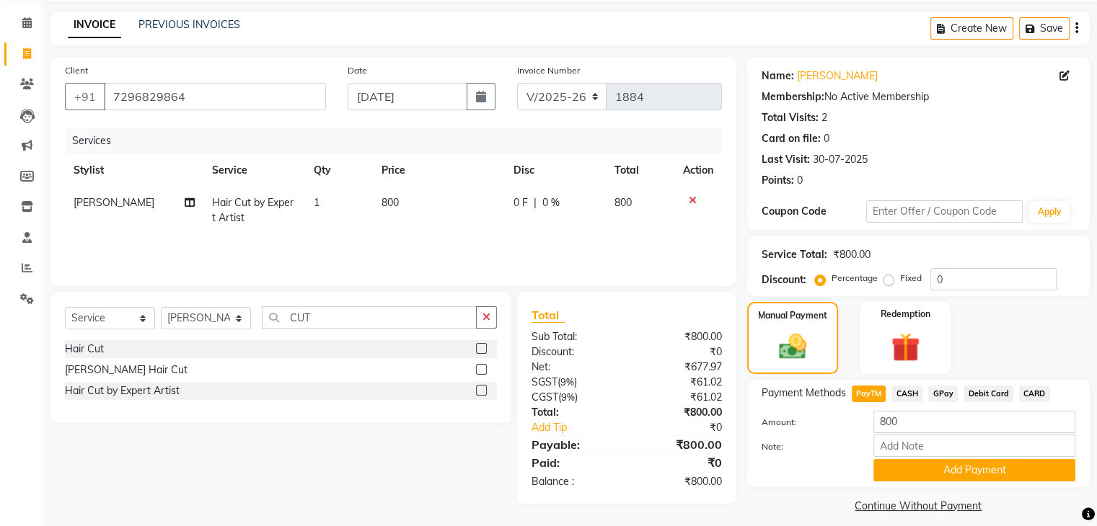
scroll to position [64, 0]
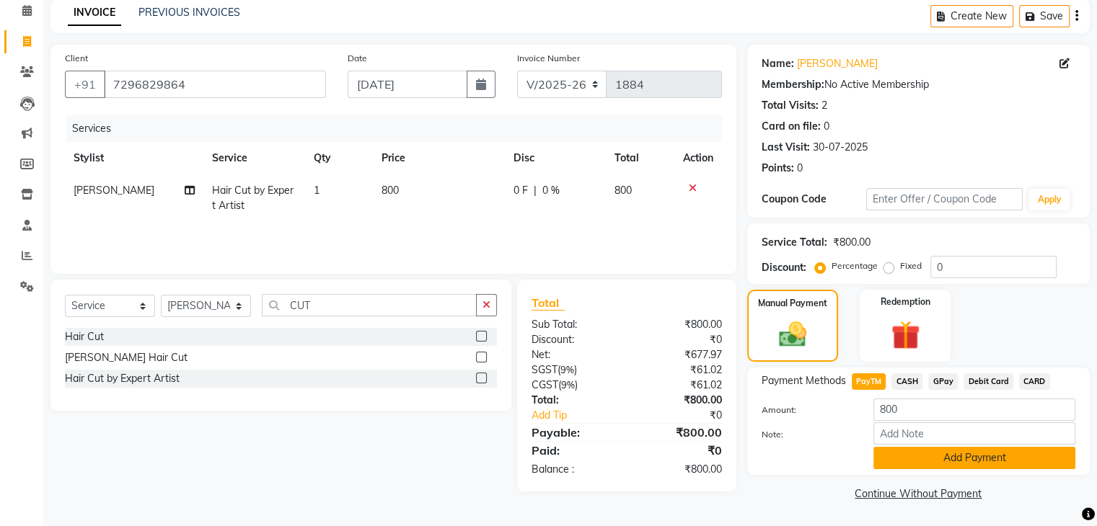
click at [974, 461] on button "Add Payment" at bounding box center [974, 458] width 202 height 22
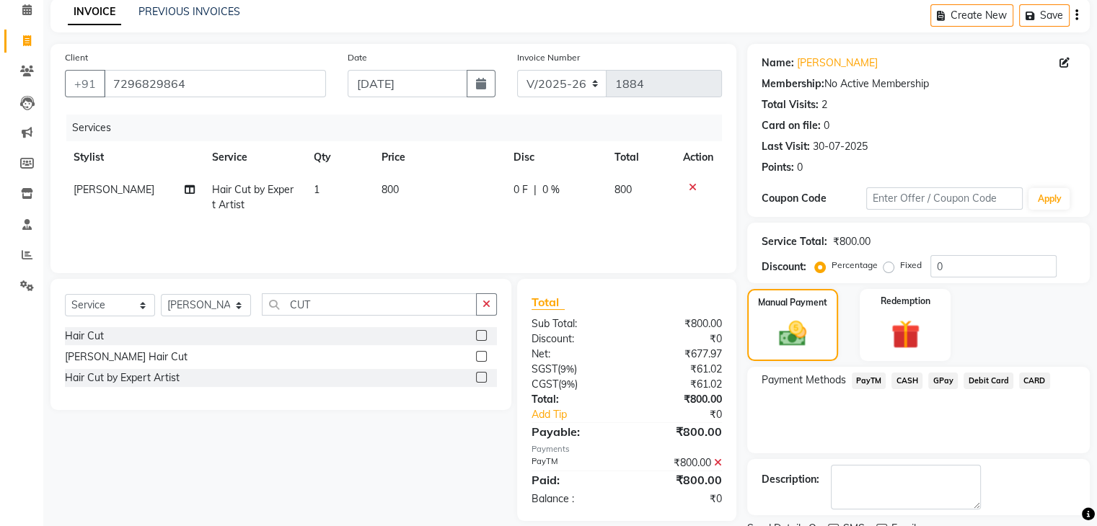
scroll to position [123, 0]
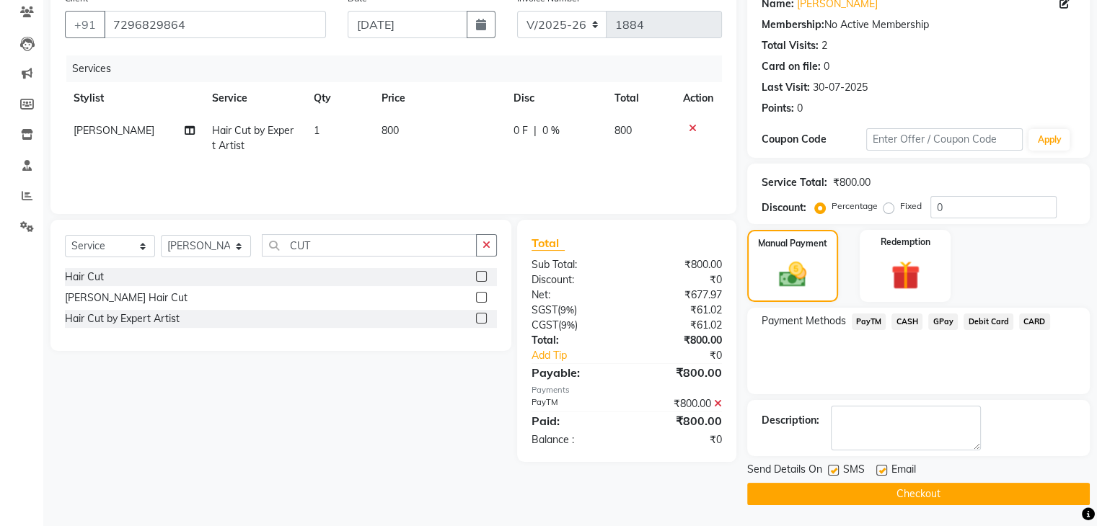
click at [888, 497] on button "Checkout" at bounding box center [918, 494] width 342 height 22
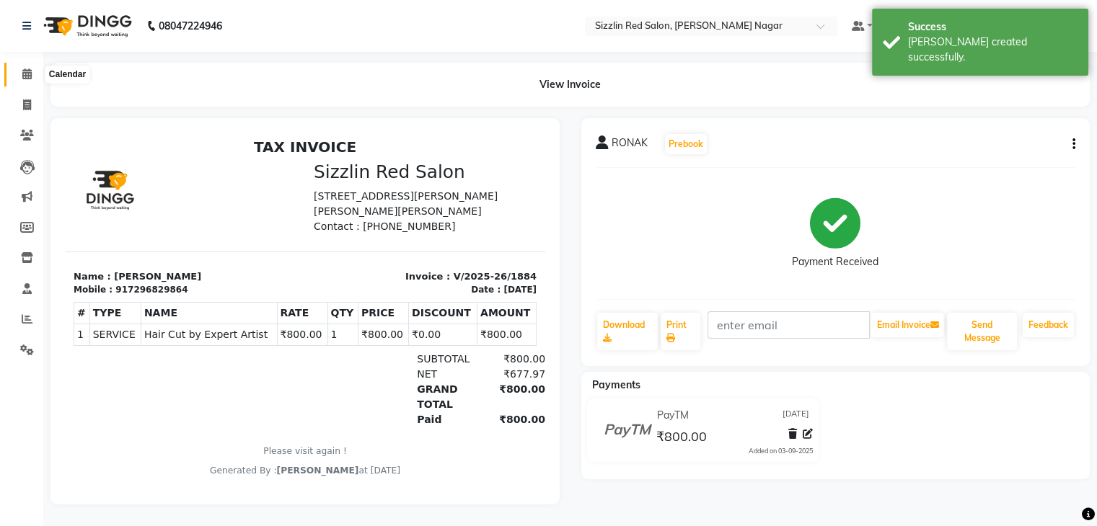
click at [23, 73] on icon at bounding box center [26, 73] width 9 height 11
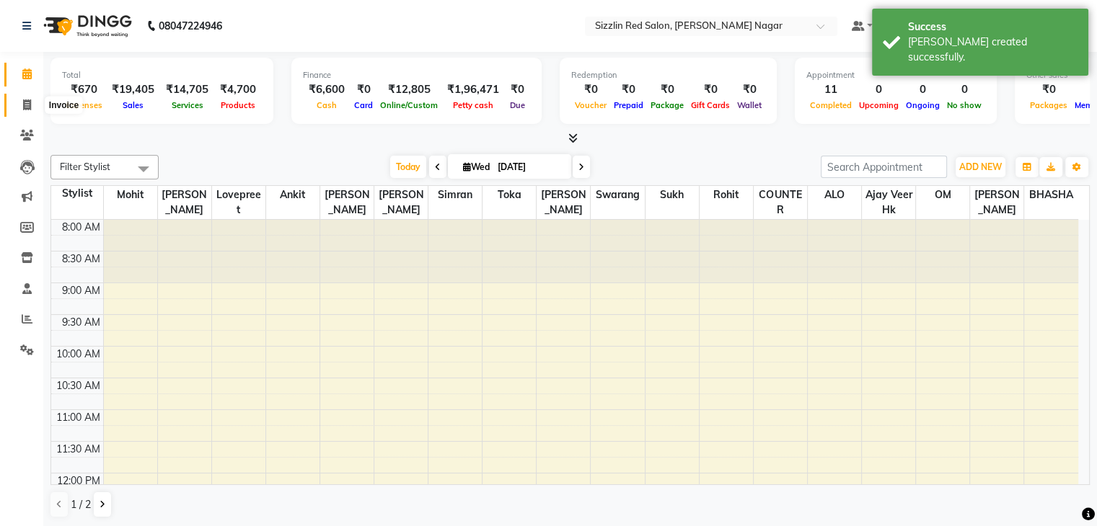
click at [26, 97] on span at bounding box center [26, 105] width 25 height 17
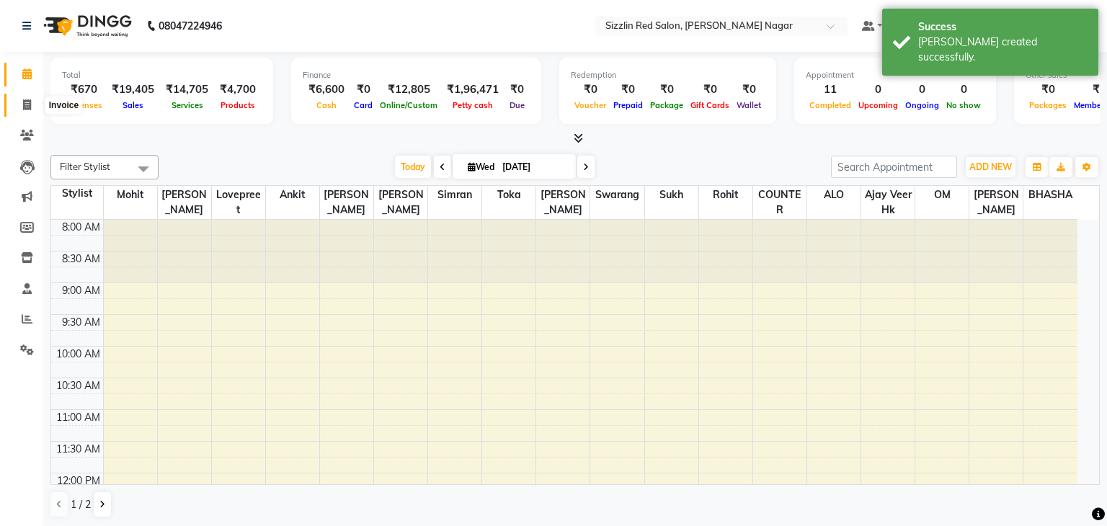
select select "service"
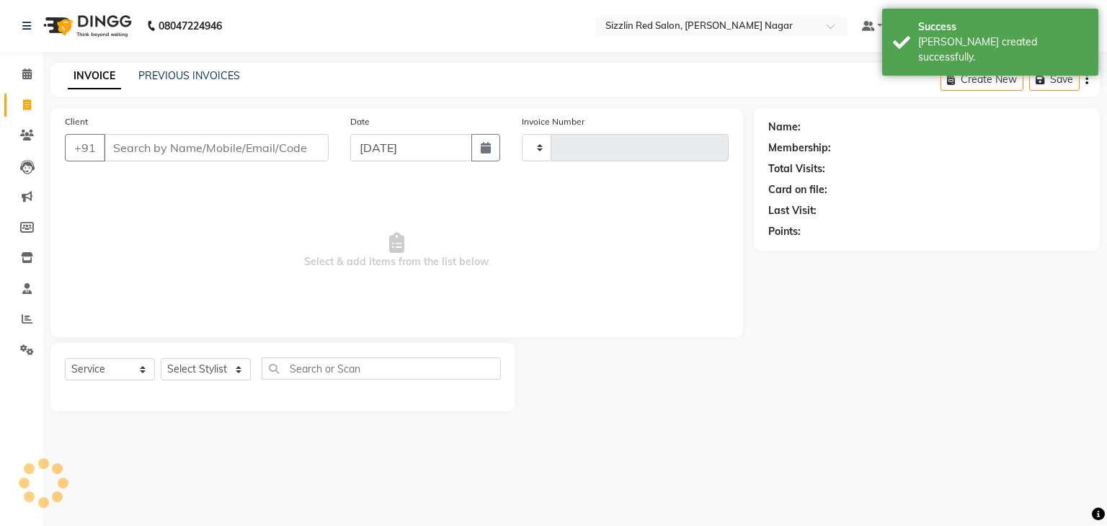
type input "1885"
select select "7534"
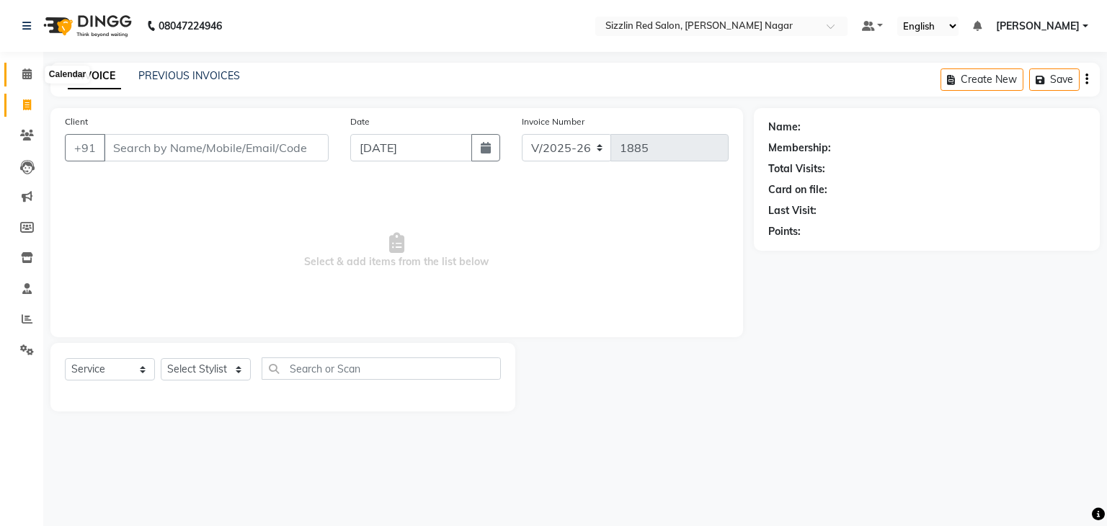
click at [38, 76] on span at bounding box center [26, 74] width 25 height 17
